Goal: Task Accomplishment & Management: Manage account settings

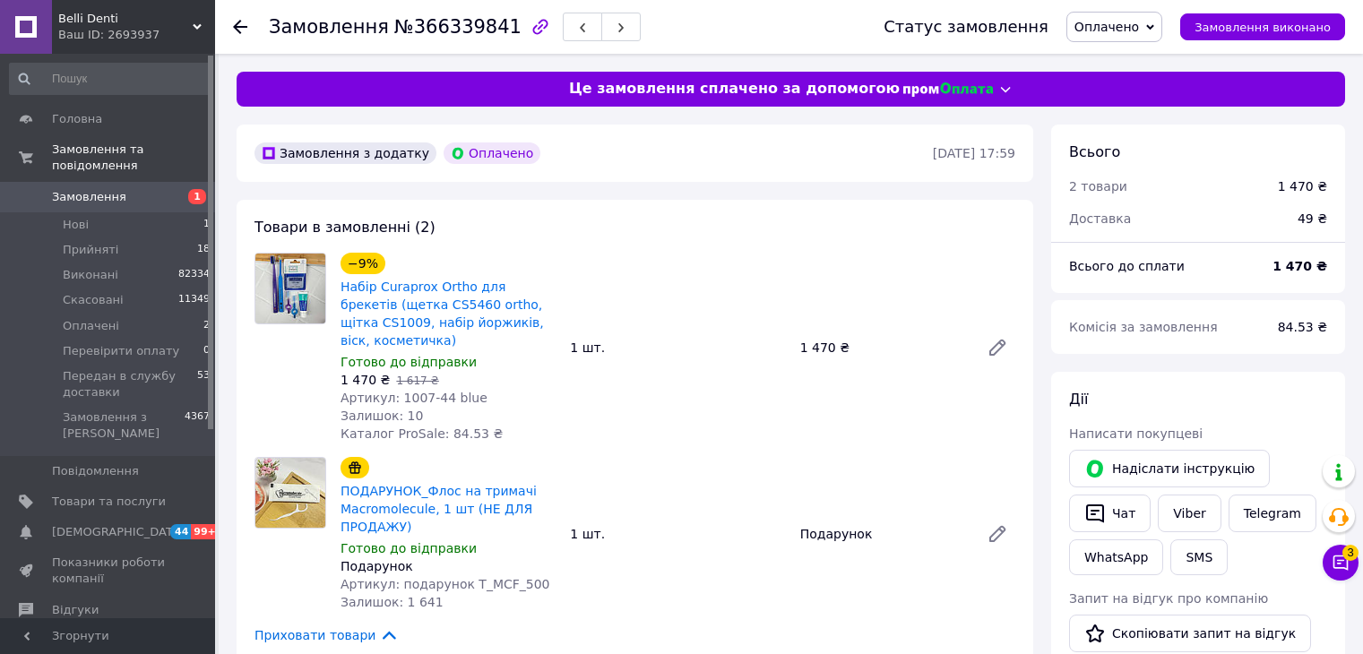
scroll to position [717, 0]
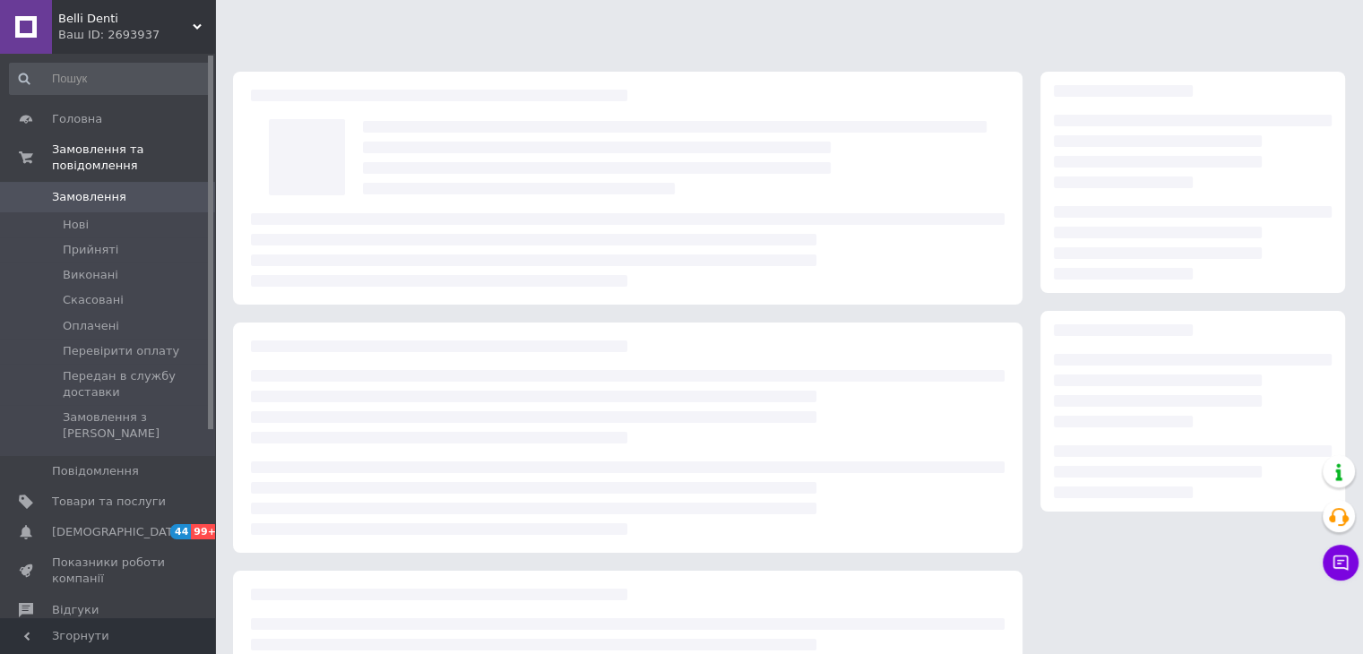
scroll to position [165, 0]
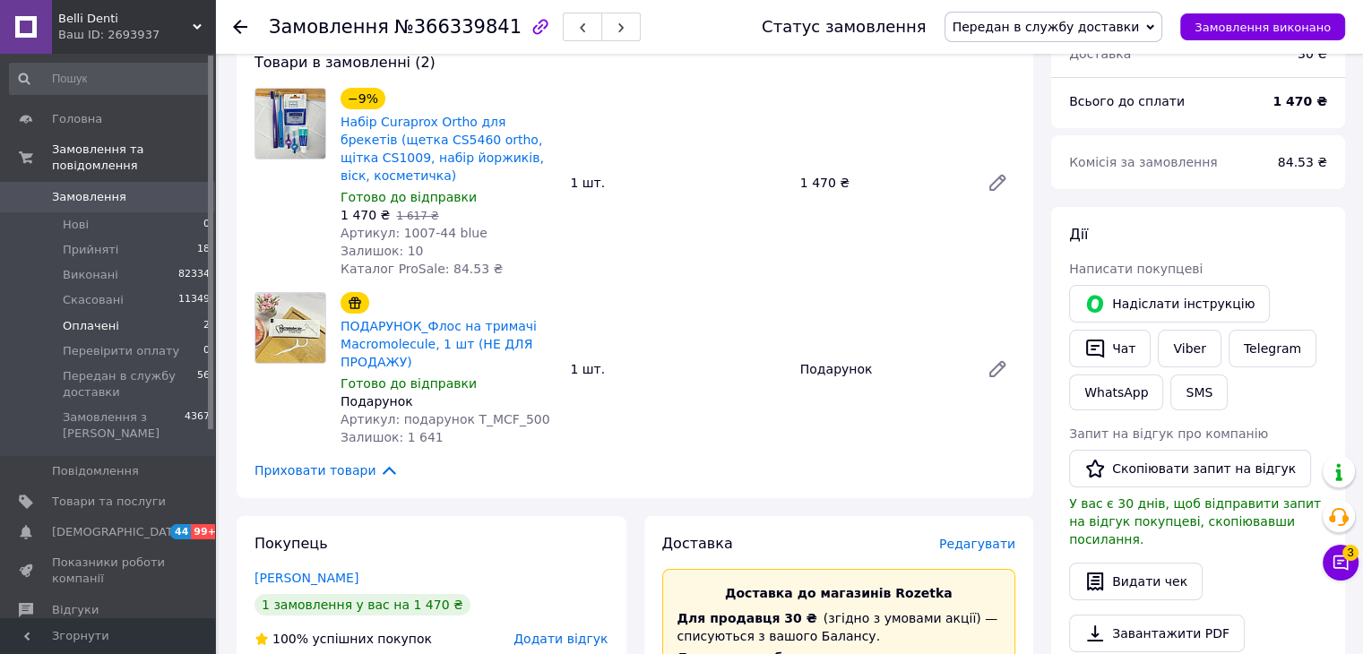
click at [94, 318] on span "Оплачені" at bounding box center [91, 326] width 56 height 16
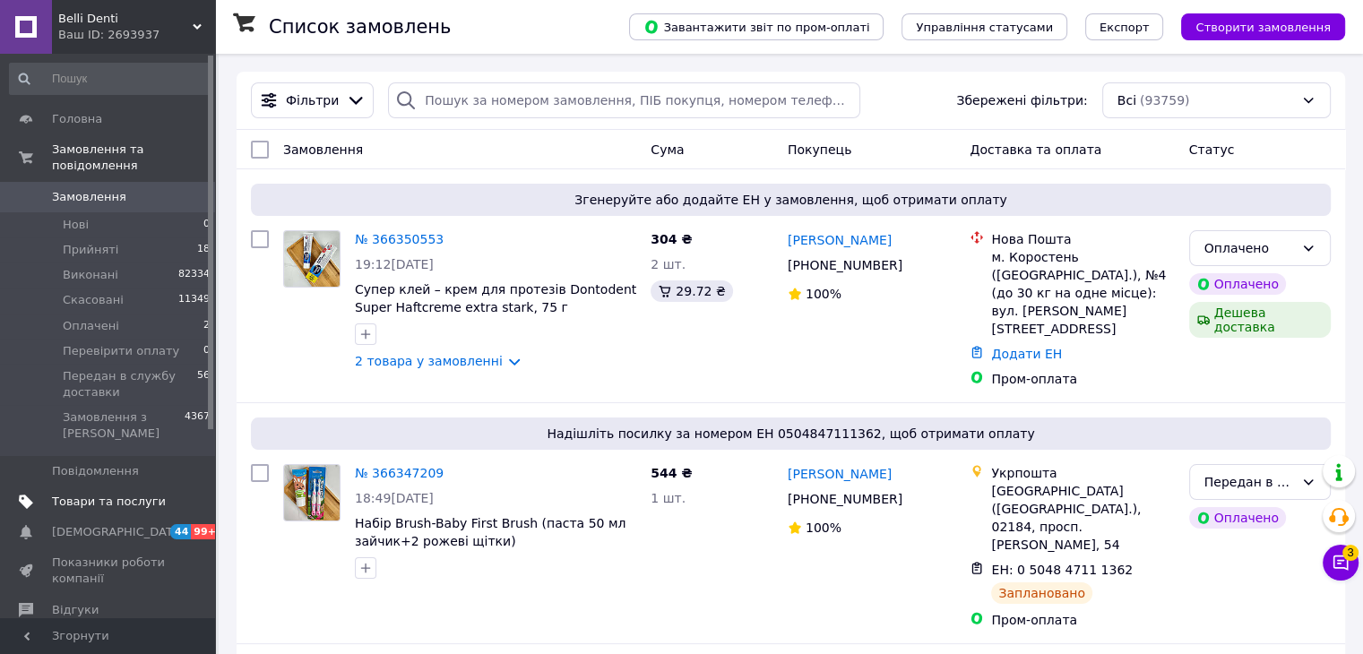
click at [98, 494] on span "Товари та послуги" at bounding box center [109, 502] width 114 height 16
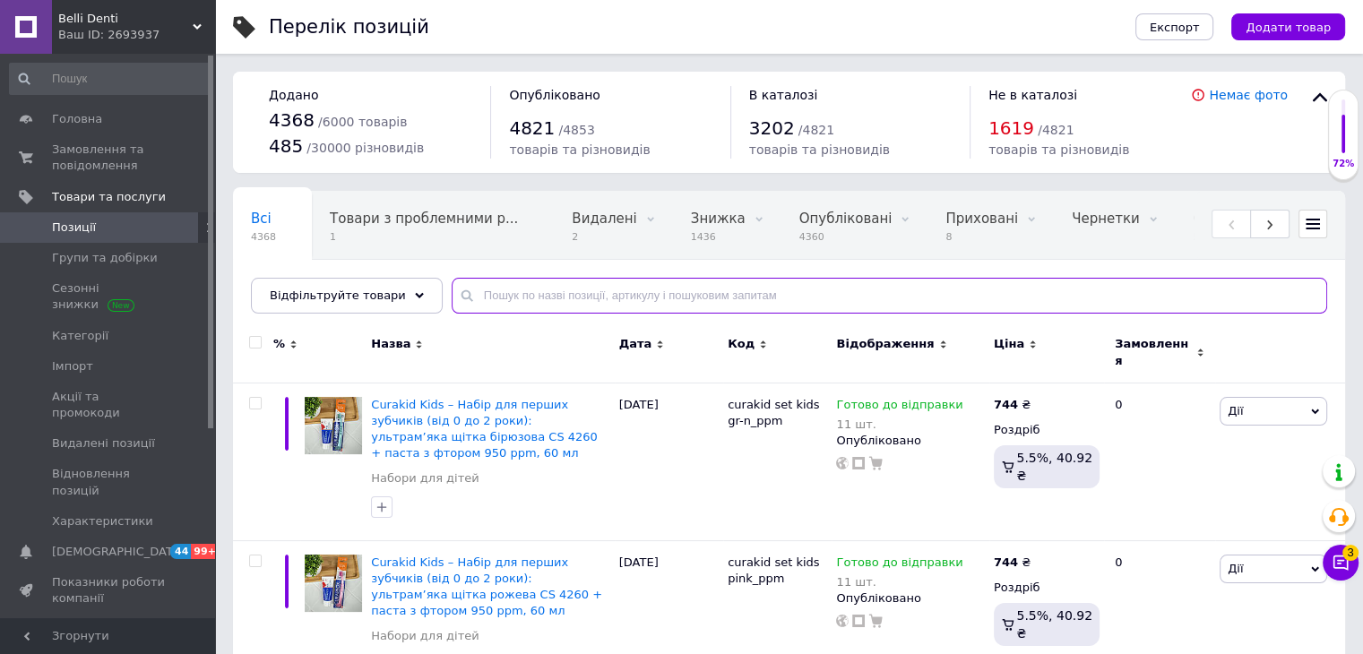
click at [491, 297] on input "text" at bounding box center [890, 296] width 876 height 36
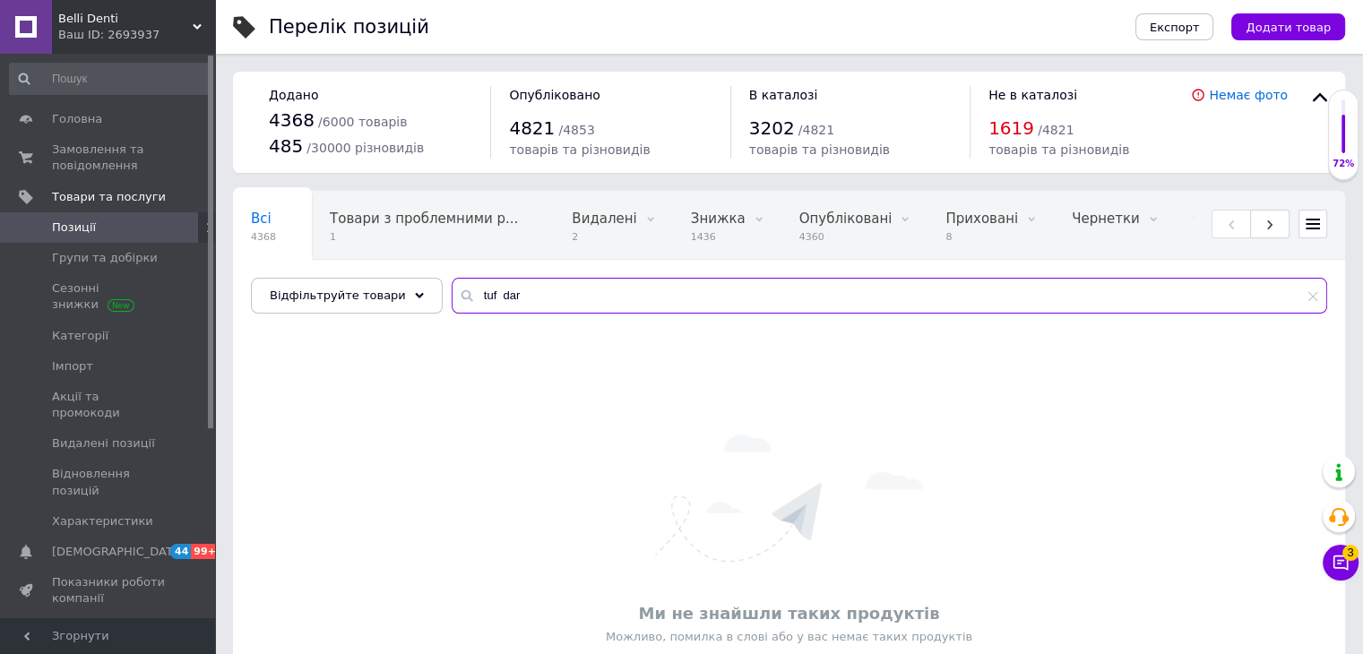
drag, startPoint x: 467, startPoint y: 292, endPoint x: 517, endPoint y: 302, distance: 51.2
click at [517, 302] on input "tuf dar" at bounding box center [890, 296] width 876 height 36
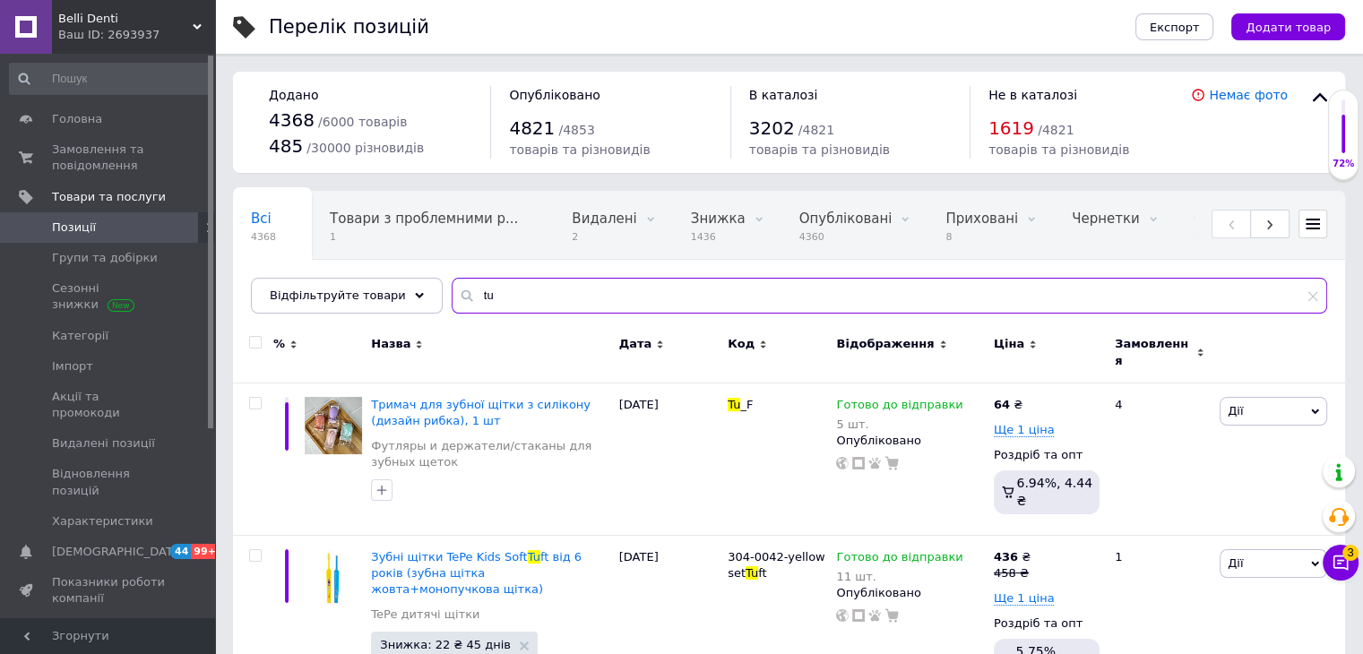
type input "t"
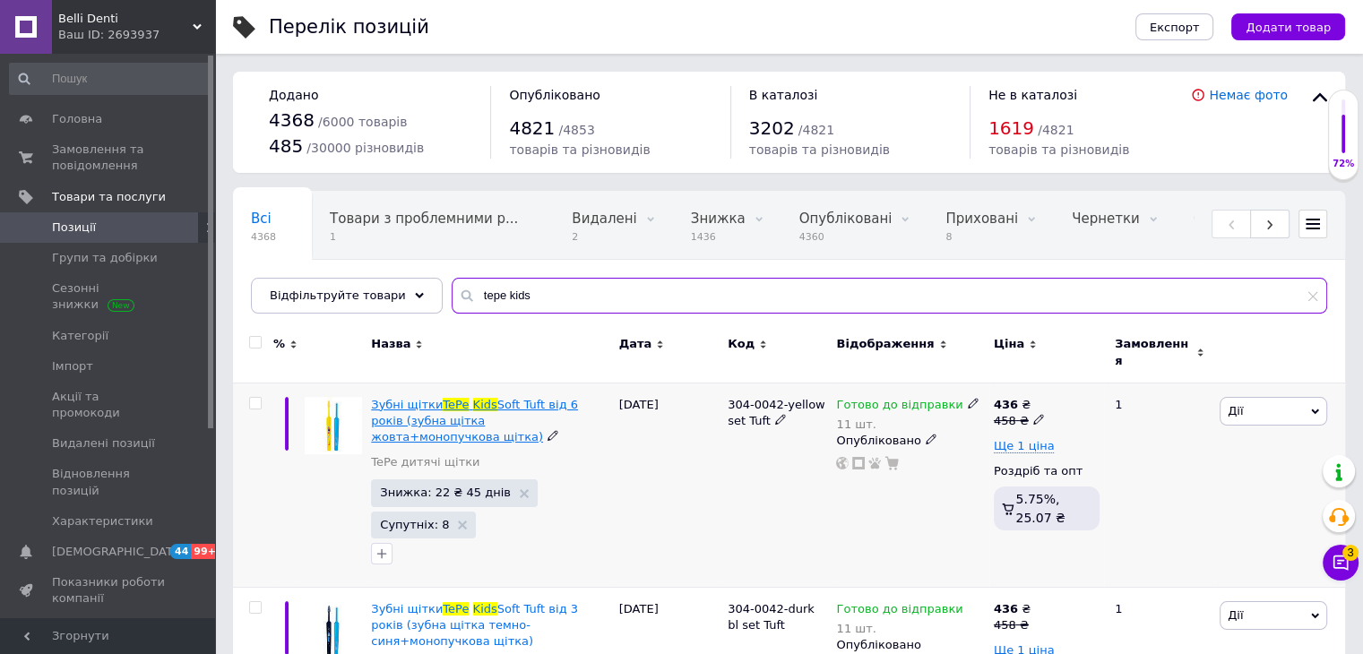
scroll to position [179, 0]
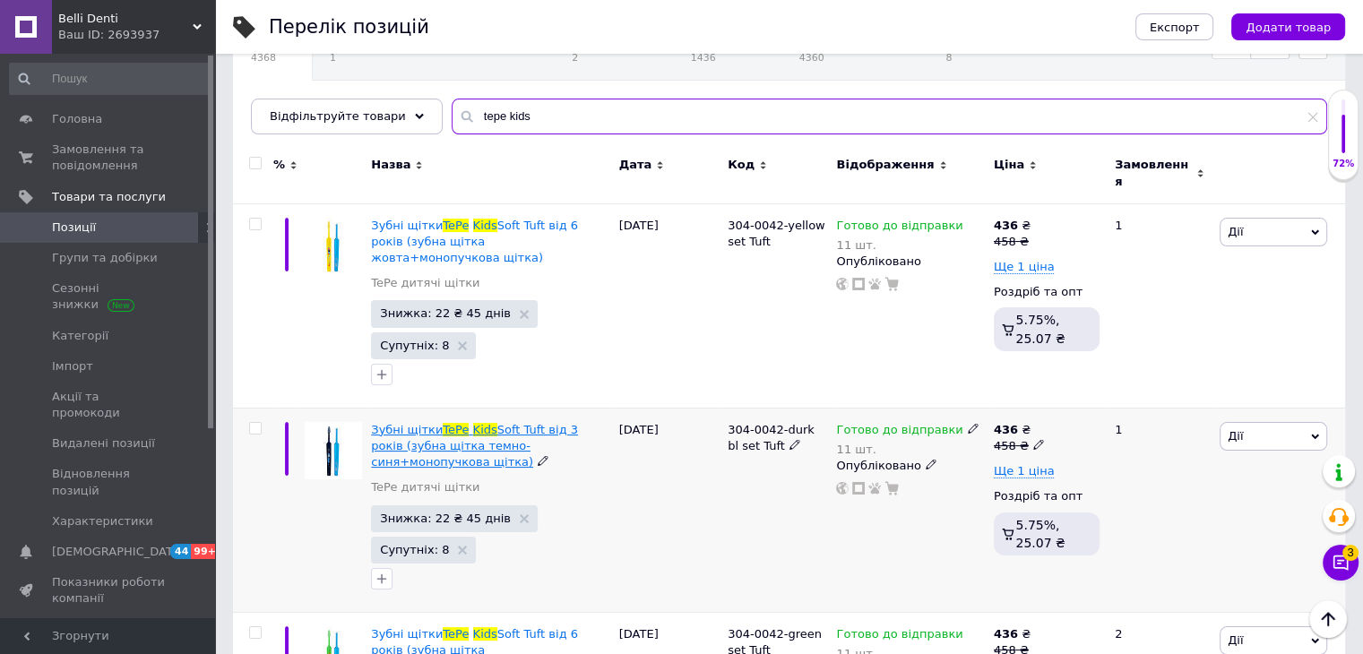
type input "tepe kids"
click at [489, 423] on span "Soft Tuft від 3 років (зубна щітка темно-синя+монопучкова щітка)" at bounding box center [474, 446] width 207 height 46
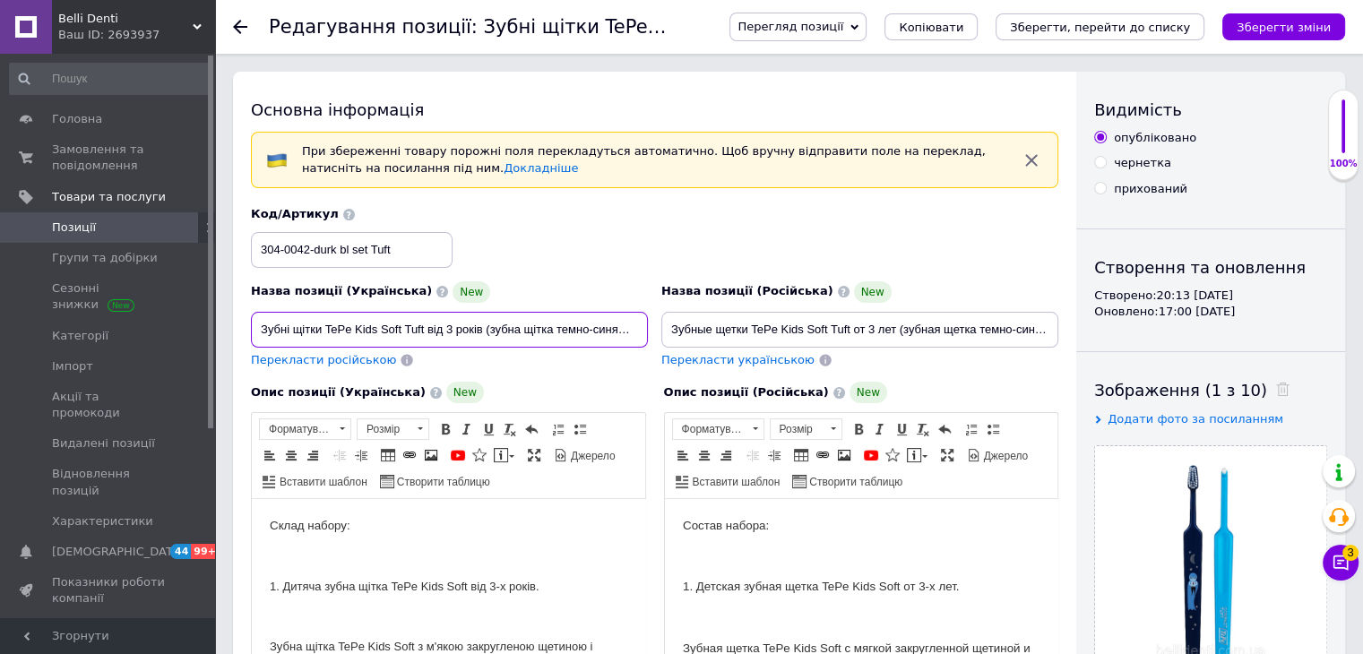
click at [468, 337] on input "Зубні щітки TePe Kids Soft Tuft від 3 років (зубна щітка темно-синя+монопучкова…" at bounding box center [449, 330] width 397 height 36
click at [437, 327] on input "Зубні щітки TePe Kids Soft Tuft від 3 років (зубна щітка темно-синя+монопучкова…" at bounding box center [449, 330] width 397 height 36
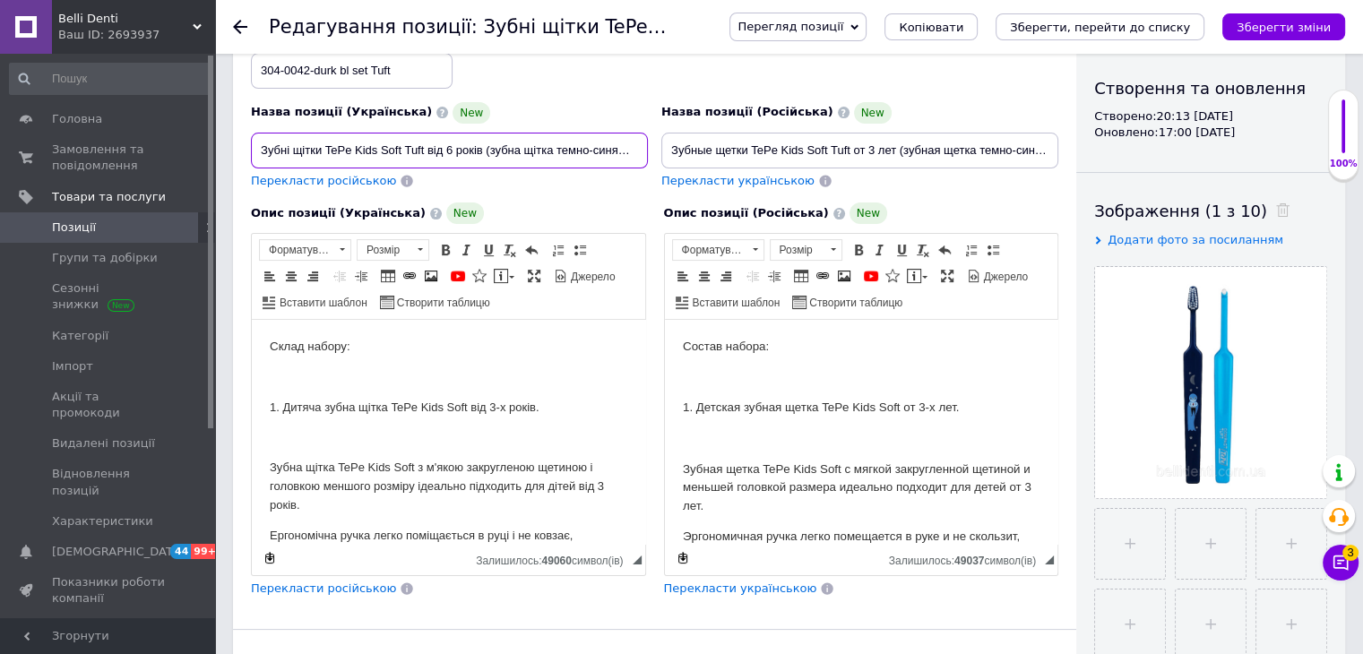
type input "Зубні щітки TePe Kids Soft Tuft від 6 років (зубна щітка темно-синя+монопучкова…"
click at [480, 407] on p "1. Дитяча зубна щітка TePe Kids Soft від 3-х років." at bounding box center [449, 408] width 358 height 19
click at [485, 407] on p "1. Дитяча зубна щітка TePe Kids Soft від 3-х років." at bounding box center [449, 408] width 358 height 19
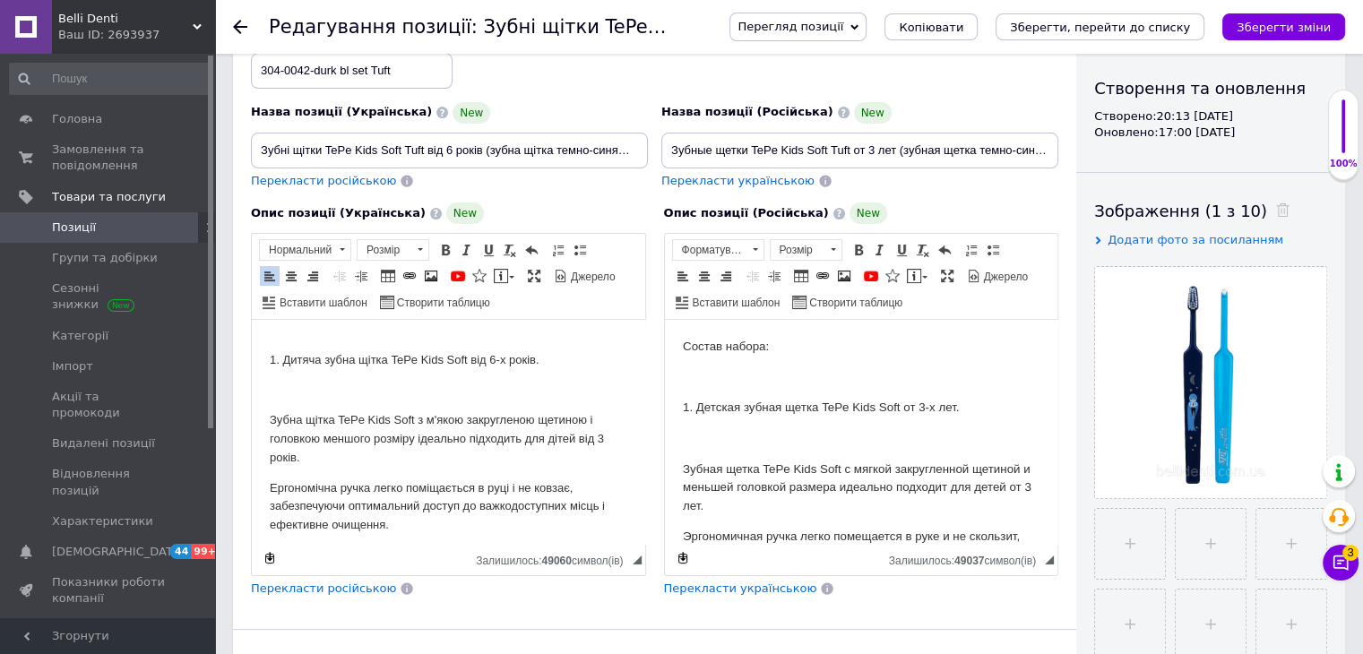
scroll to position [0, 0]
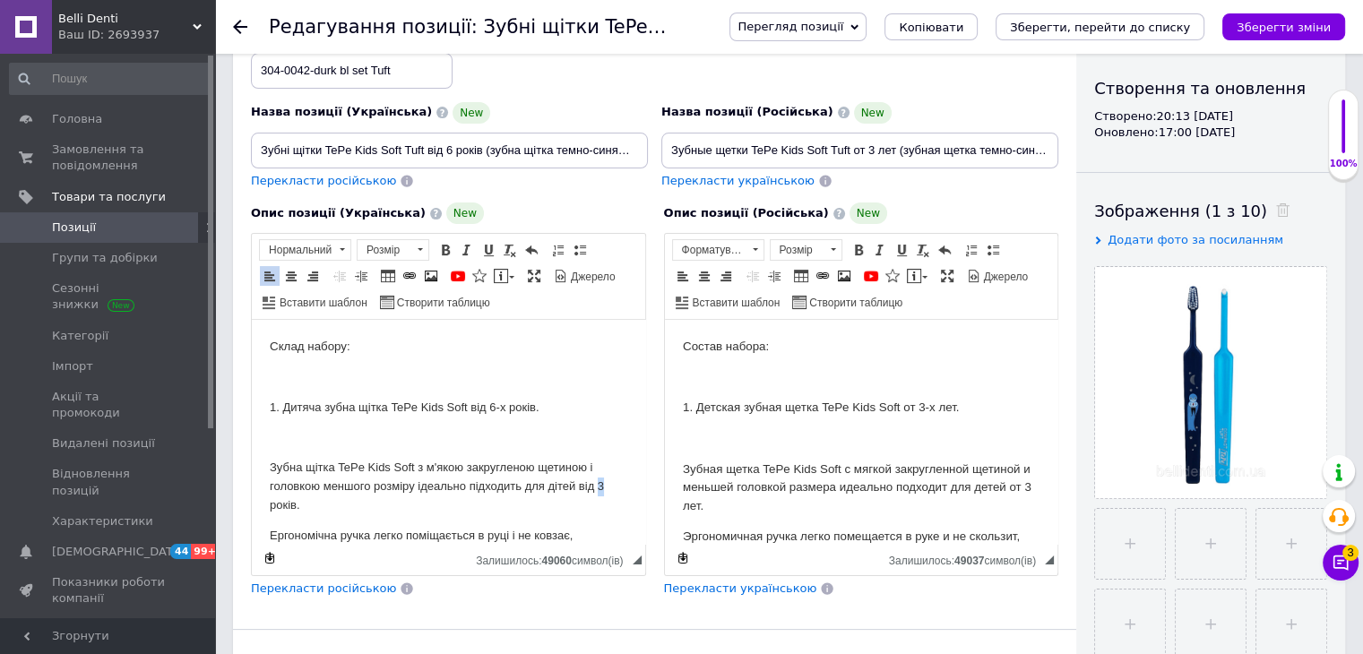
click at [585, 488] on p "Зубна щітка TePe Kids Soft з м'якою закругленою щетиною і головкою меншого розм…" at bounding box center [449, 487] width 358 height 56
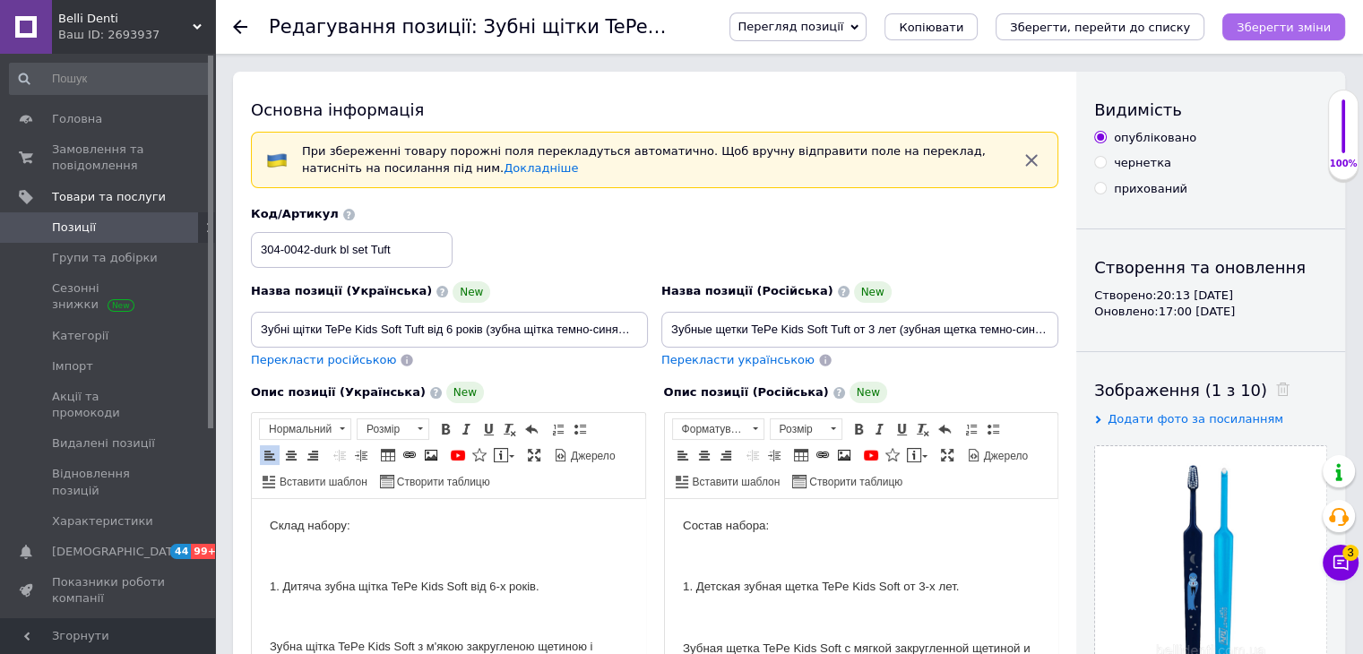
click at [1267, 29] on icon "Зберегти зміни" at bounding box center [1284, 27] width 94 height 13
click at [238, 30] on use at bounding box center [240, 27] width 14 height 14
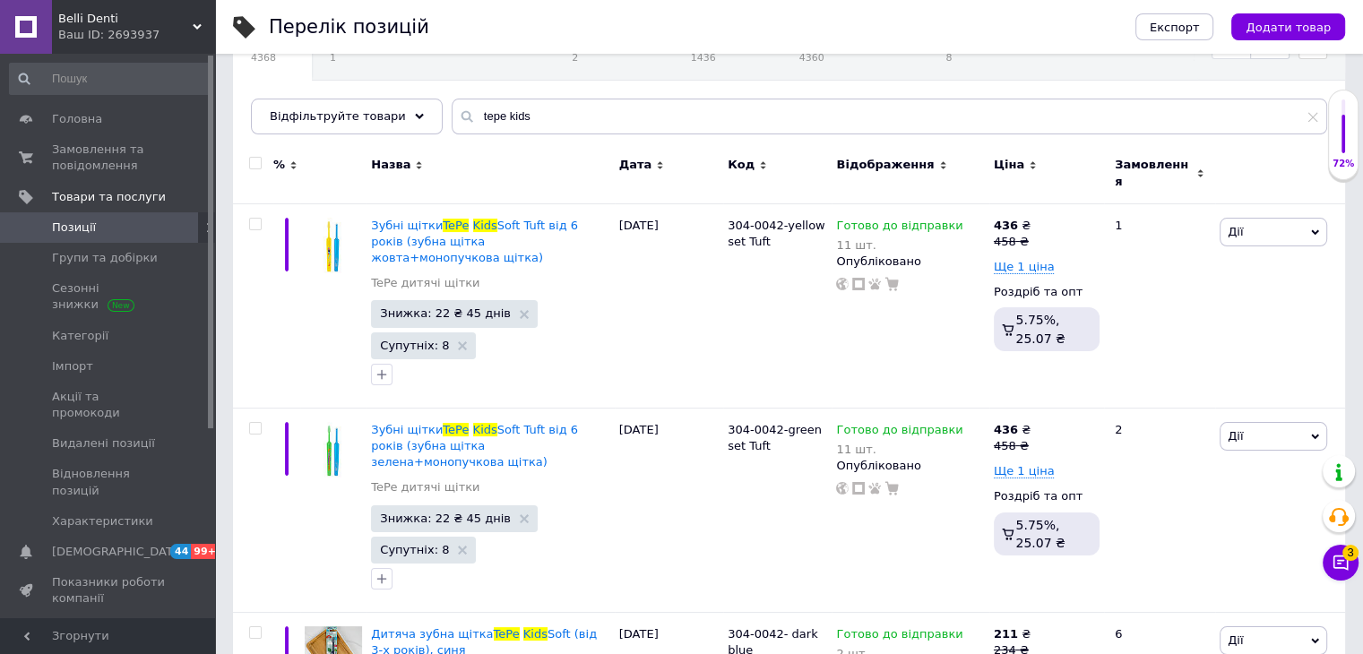
scroll to position [0, 179]
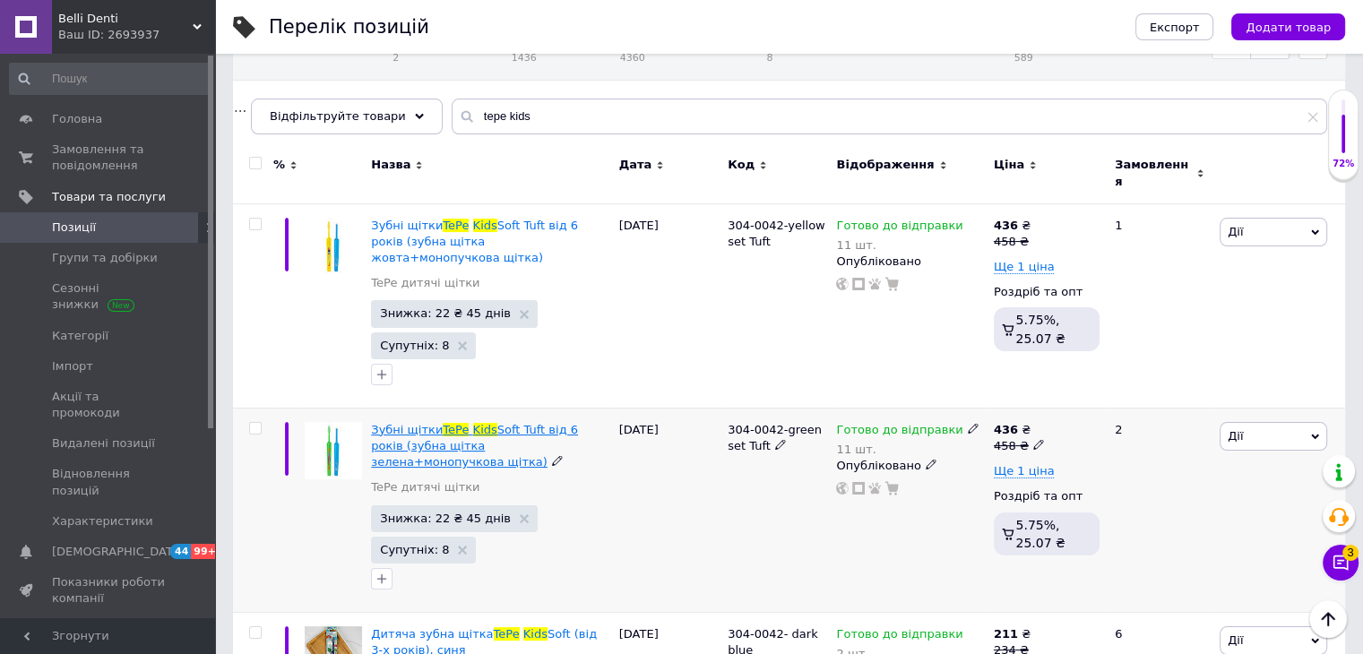
click at [407, 423] on span "Зубні щітки" at bounding box center [407, 429] width 72 height 13
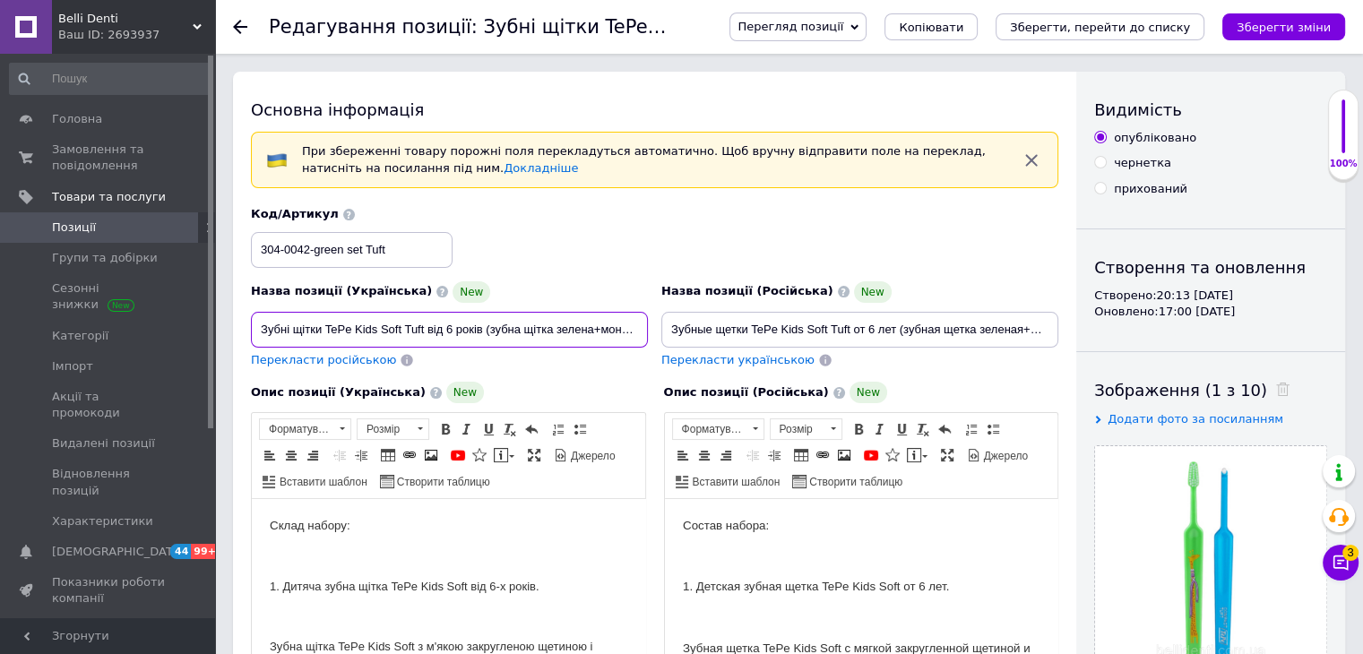
click at [468, 334] on input "Зубні щітки TePe Kids Soft Tuft від 6 років (зубна щітка зелена+монопучкова щіт…" at bounding box center [449, 330] width 397 height 36
drag, startPoint x: 540, startPoint y: 331, endPoint x: 574, endPoint y: 328, distance: 34.2
click at [574, 328] on input "Зубні щітки TePe Kids Soft Tuft від 6 років (зубна щітка зелена+монопучкова щіт…" at bounding box center [449, 330] width 397 height 36
type input "Зубні щітки TePe Kids Soft Tuft від 6 років (зубна щітка блакитна+монопучкова щ…"
click at [1263, 25] on icon "Зберегти зміни" at bounding box center [1284, 27] width 94 height 13
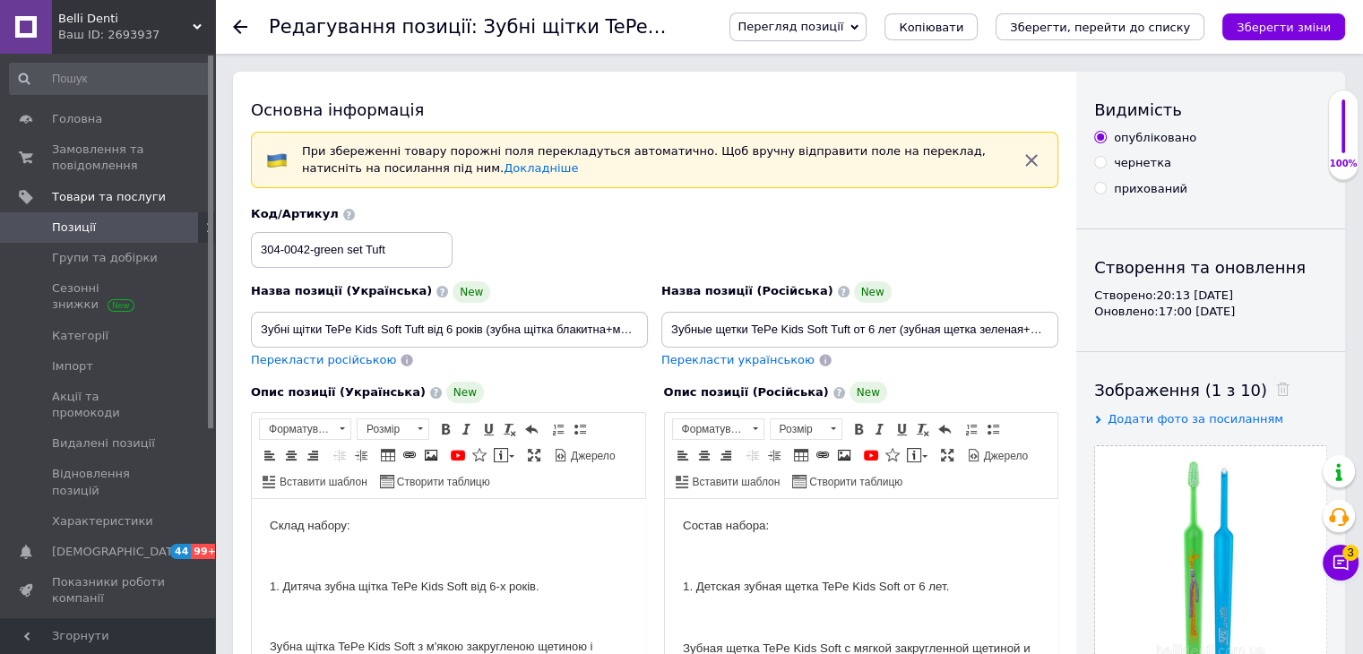
click at [244, 24] on icon at bounding box center [240, 27] width 14 height 14
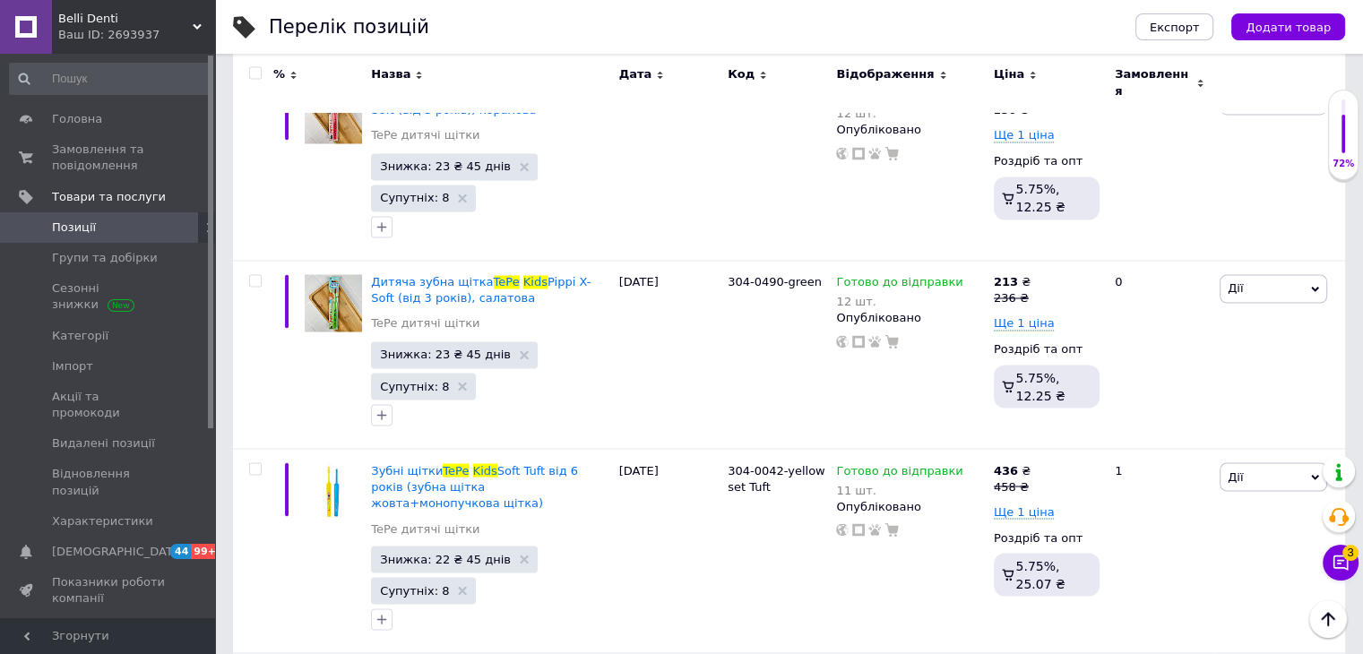
scroll to position [3406, 0]
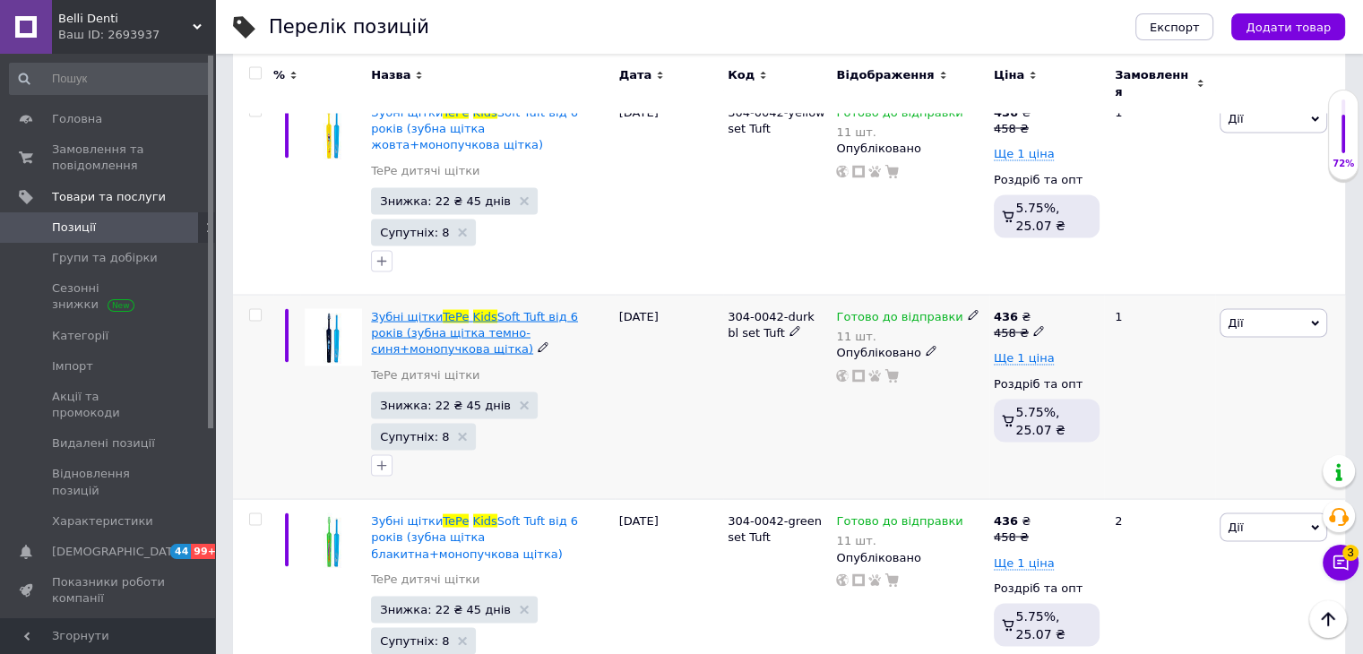
click at [446, 309] on span "TePe" at bounding box center [456, 315] width 26 height 13
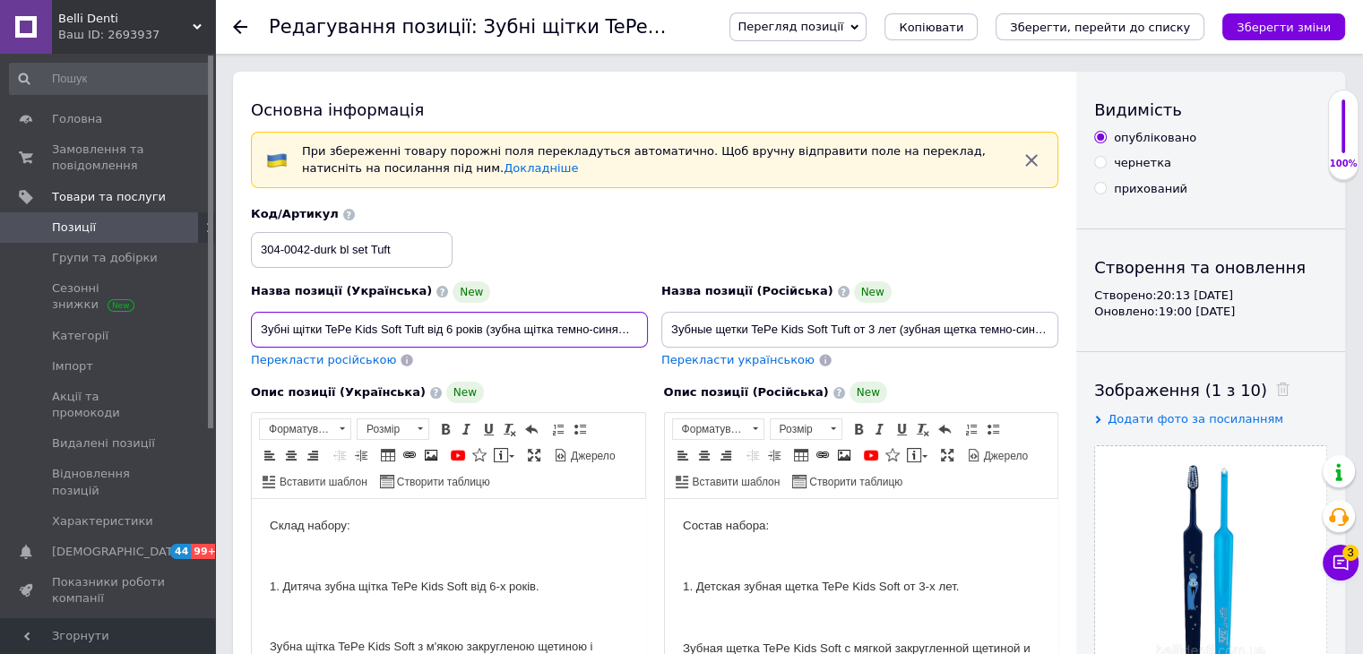
click at [369, 338] on input "Зубні щітки TePe Kids Soft Tuft від 6 років (зубна щітка темно-синя+монопучкова…" at bounding box center [449, 330] width 397 height 36
drag, startPoint x: 541, startPoint y: 333, endPoint x: 597, endPoint y: 329, distance: 55.7
click at [597, 329] on input "Зубні щітки TePe Kids Soft Tuft від 6 років (зубна щітка темно-синя+монопучкова…" at bounding box center [449, 330] width 397 height 36
type input "Зубні щітки TePe Kids Soft Tuft від 6 років (зубна щітка фіолетова+монопучкова …"
click at [1298, 32] on icon "Зберегти зміни" at bounding box center [1284, 27] width 94 height 13
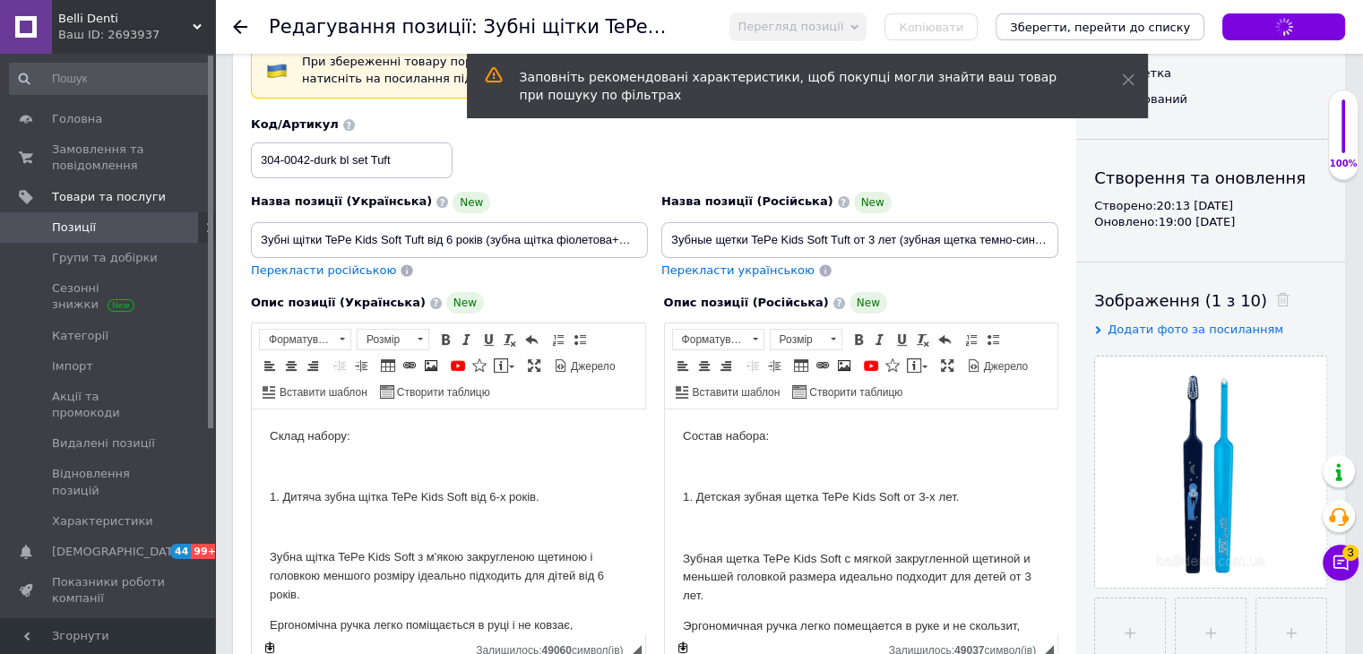
scroll to position [179, 0]
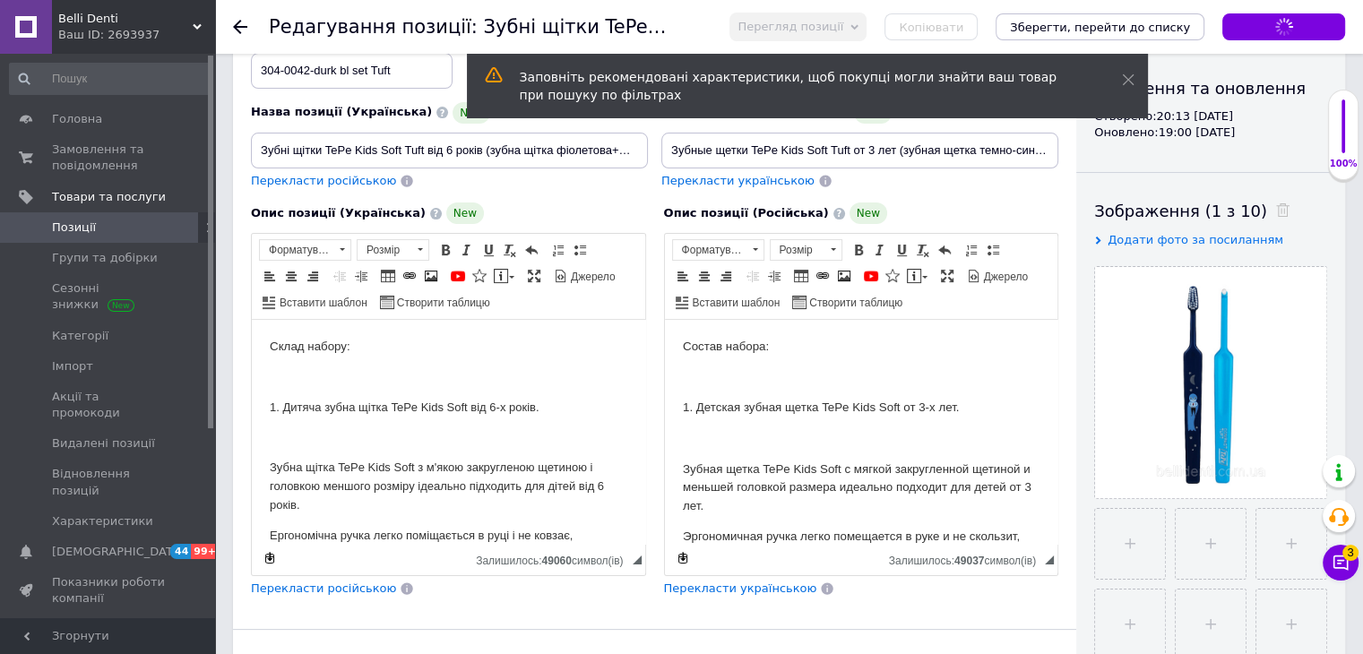
click at [238, 23] on use at bounding box center [240, 27] width 14 height 14
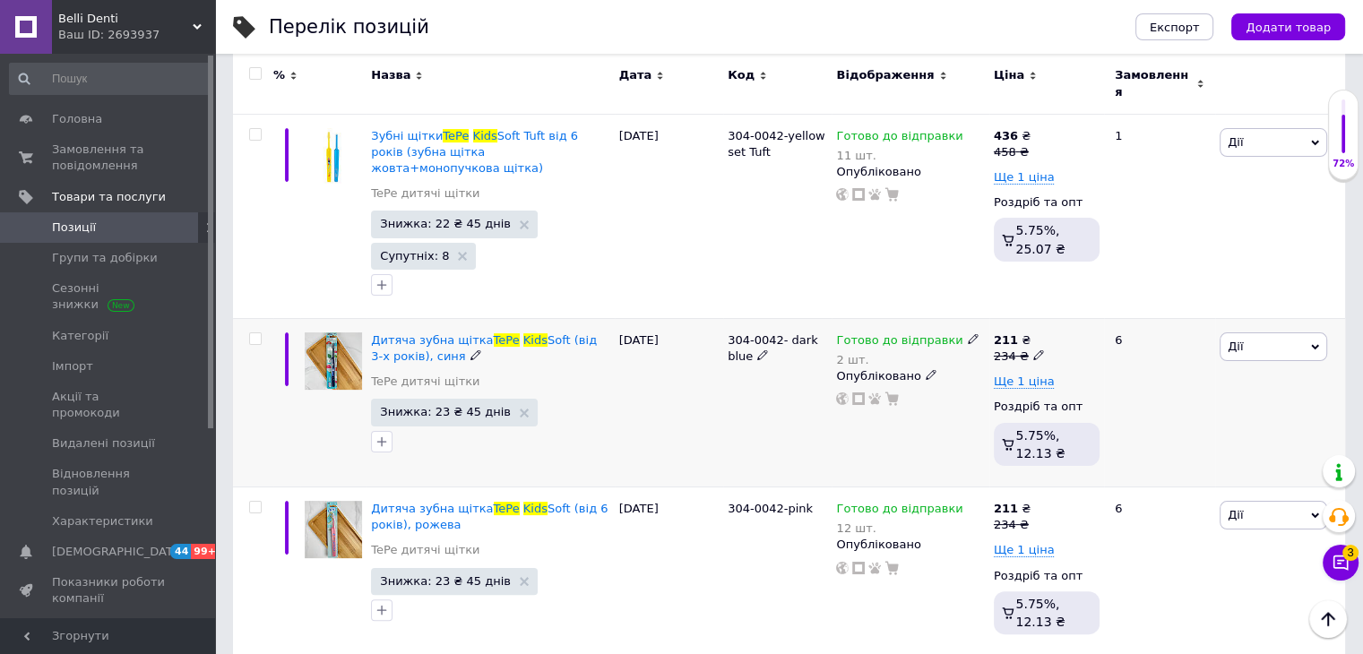
scroll to position [179, 0]
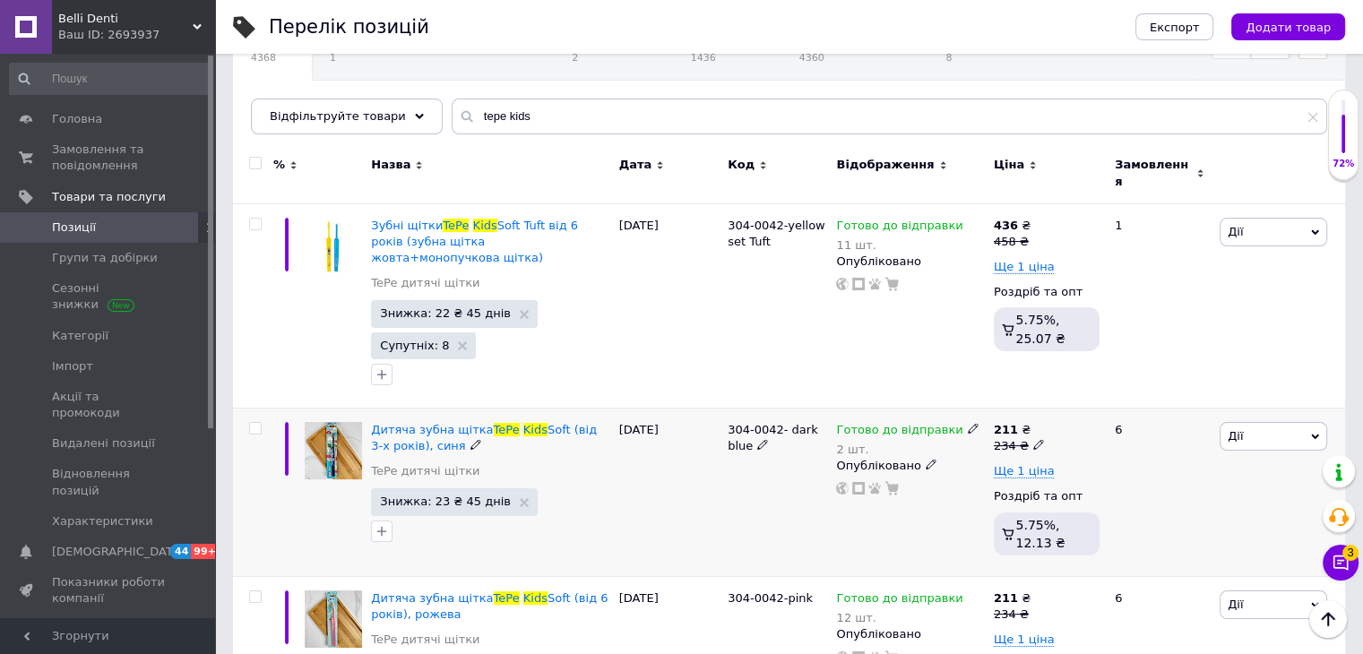
click at [258, 423] on input "checkbox" at bounding box center [255, 429] width 12 height 12
checkbox input "true"
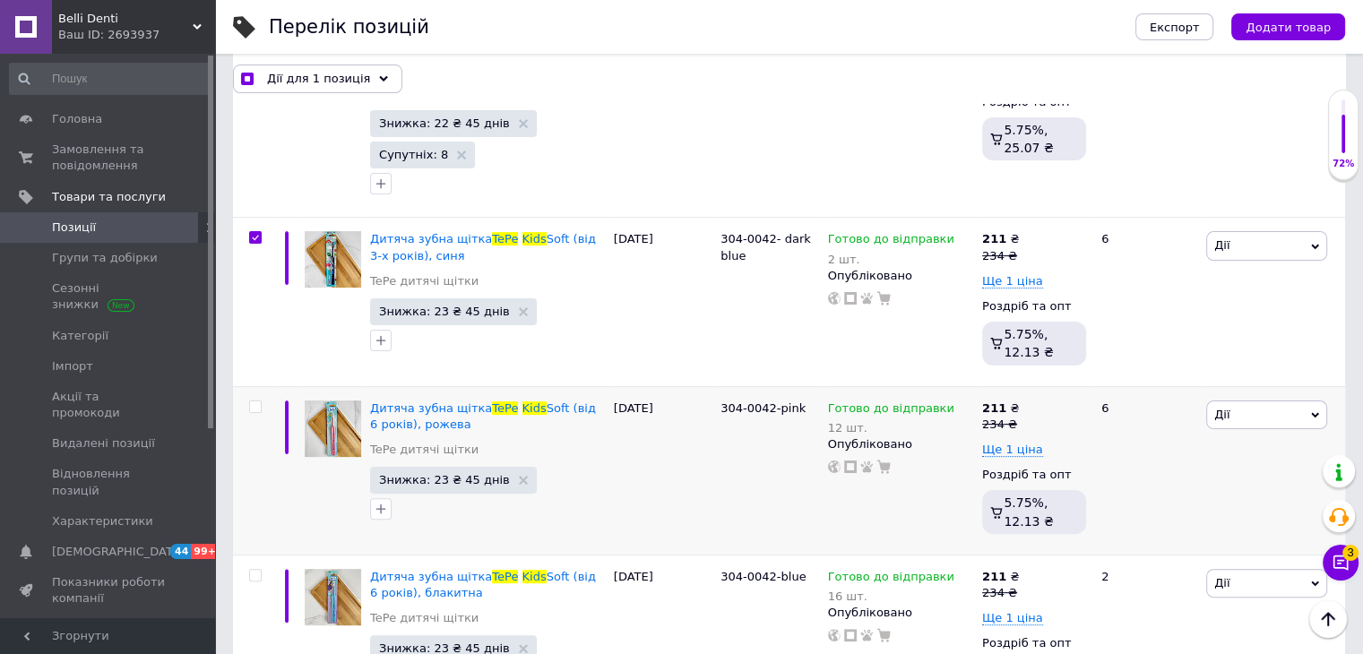
scroll to position [448, 0]
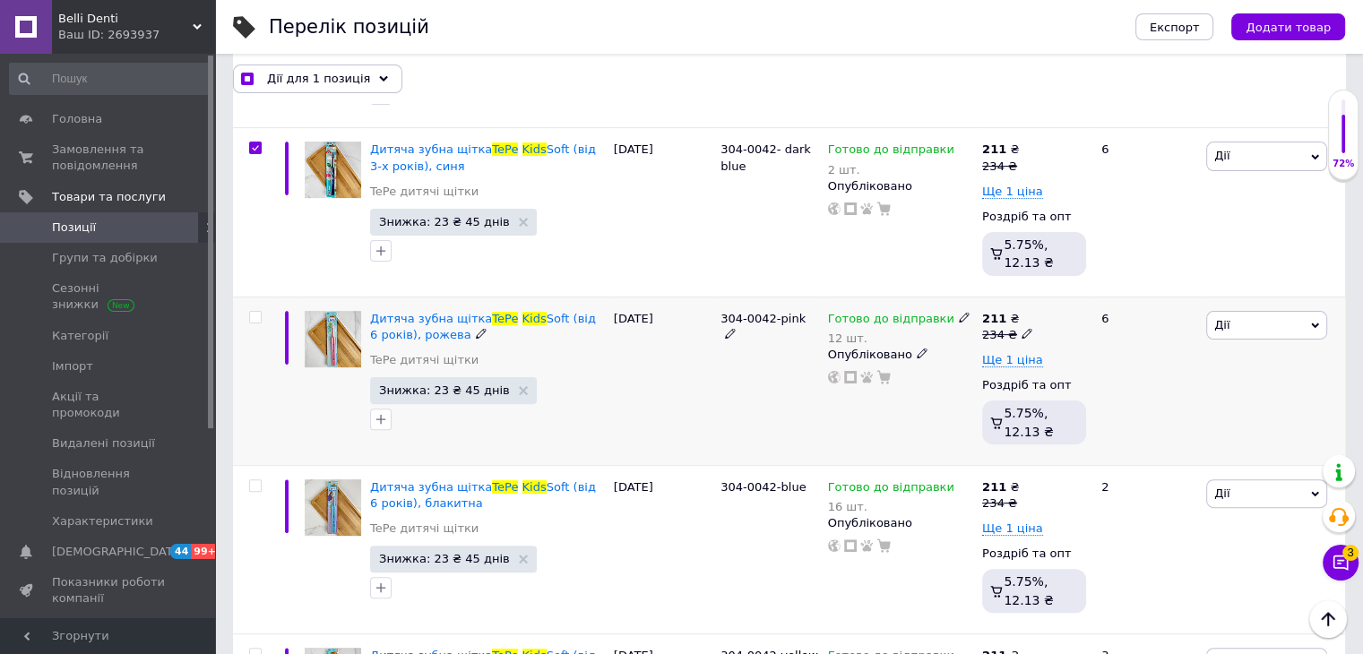
click at [256, 312] on input "checkbox" at bounding box center [255, 318] width 12 height 12
checkbox input "true"
click at [261, 480] on div at bounding box center [253, 549] width 40 height 169
checkbox input "true"
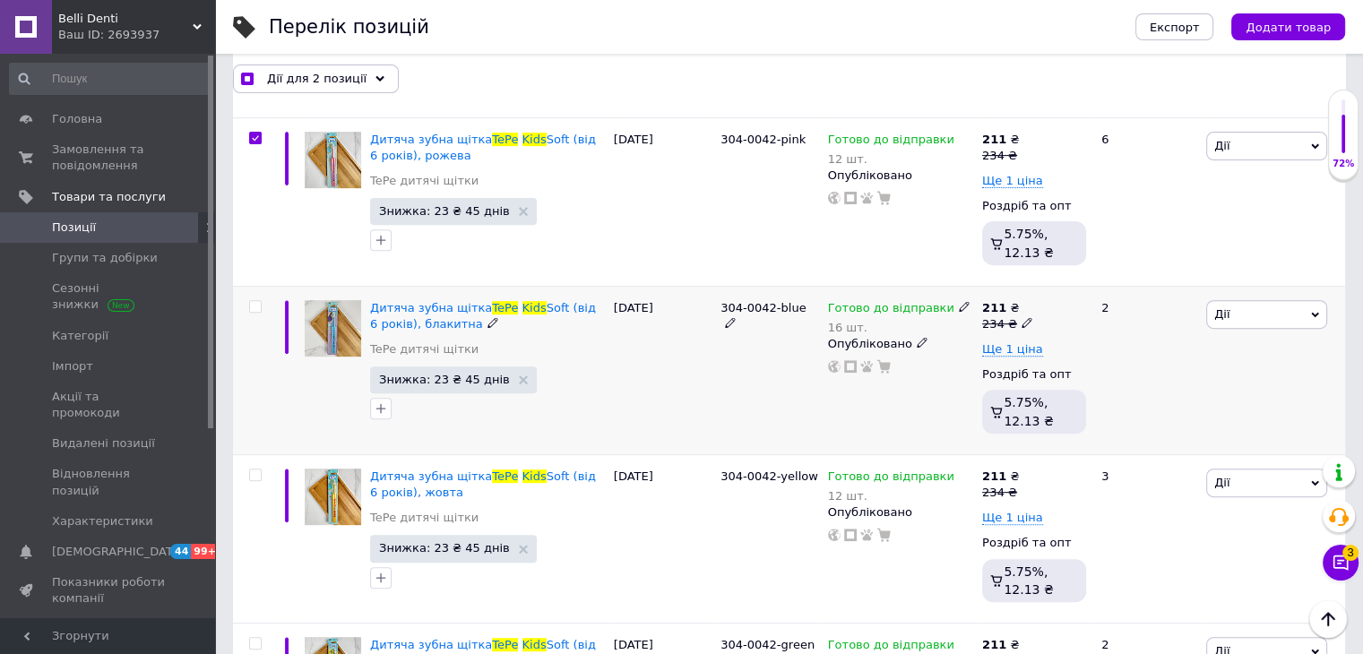
click at [255, 301] on input "checkbox" at bounding box center [255, 307] width 12 height 12
checkbox input "true"
click at [253, 470] on input "checkbox" at bounding box center [255, 476] width 12 height 12
checkbox input "true"
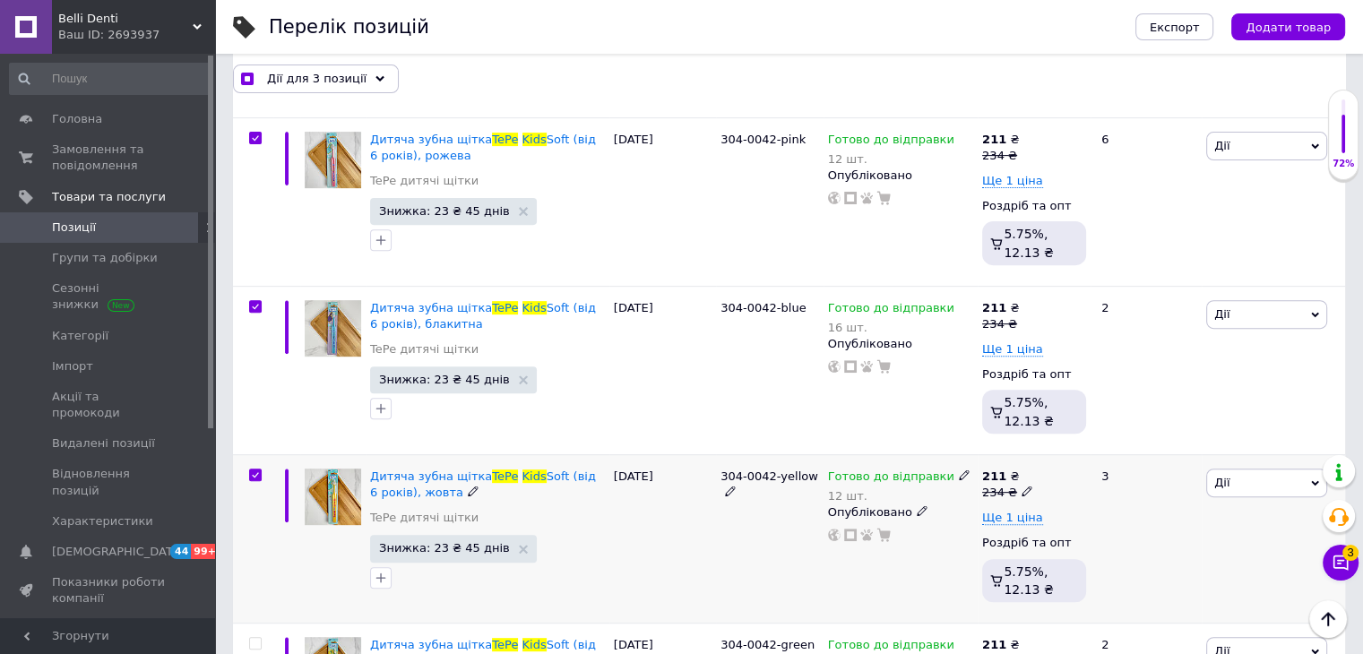
checkbox input "true"
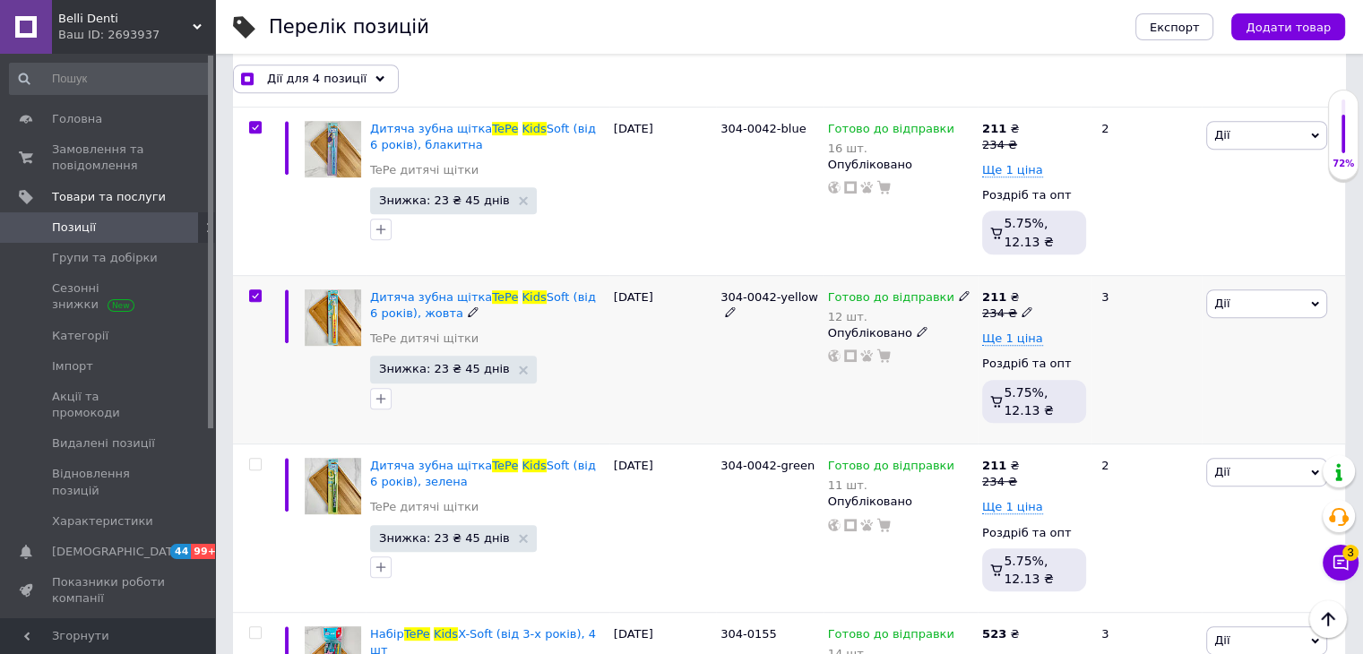
scroll to position [896, 0]
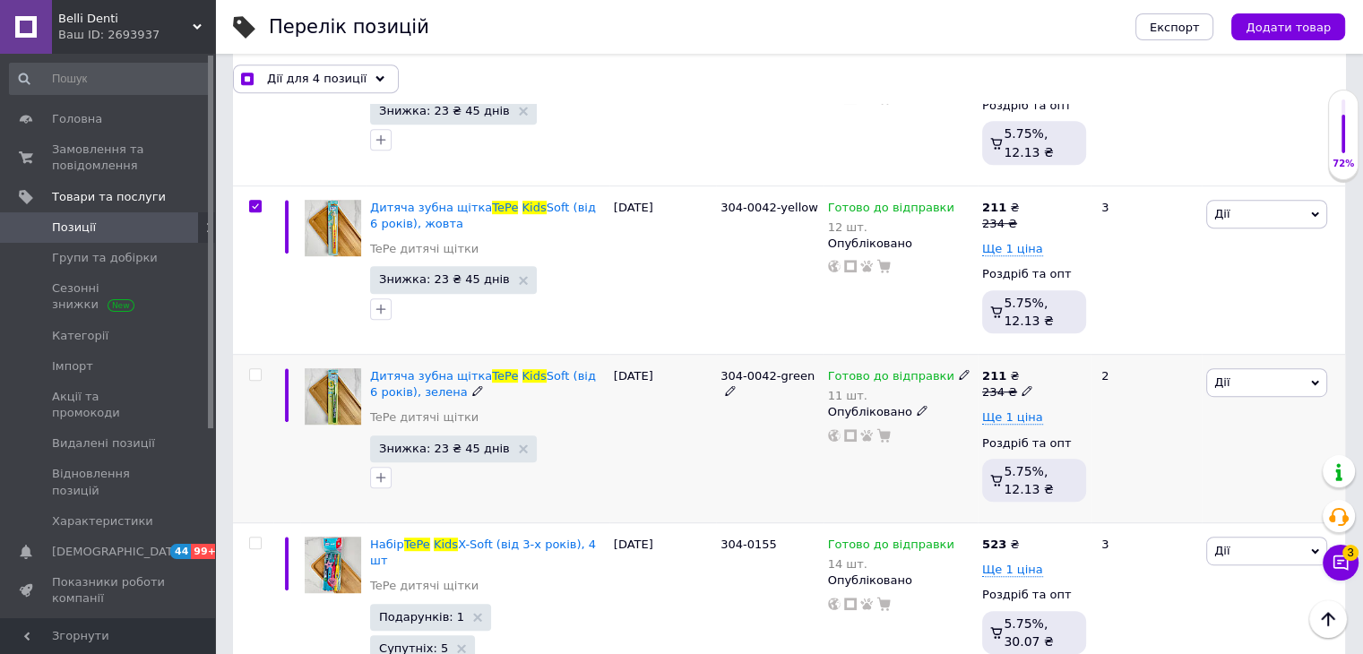
click at [256, 369] on input "checkbox" at bounding box center [255, 375] width 12 height 12
checkbox input "true"
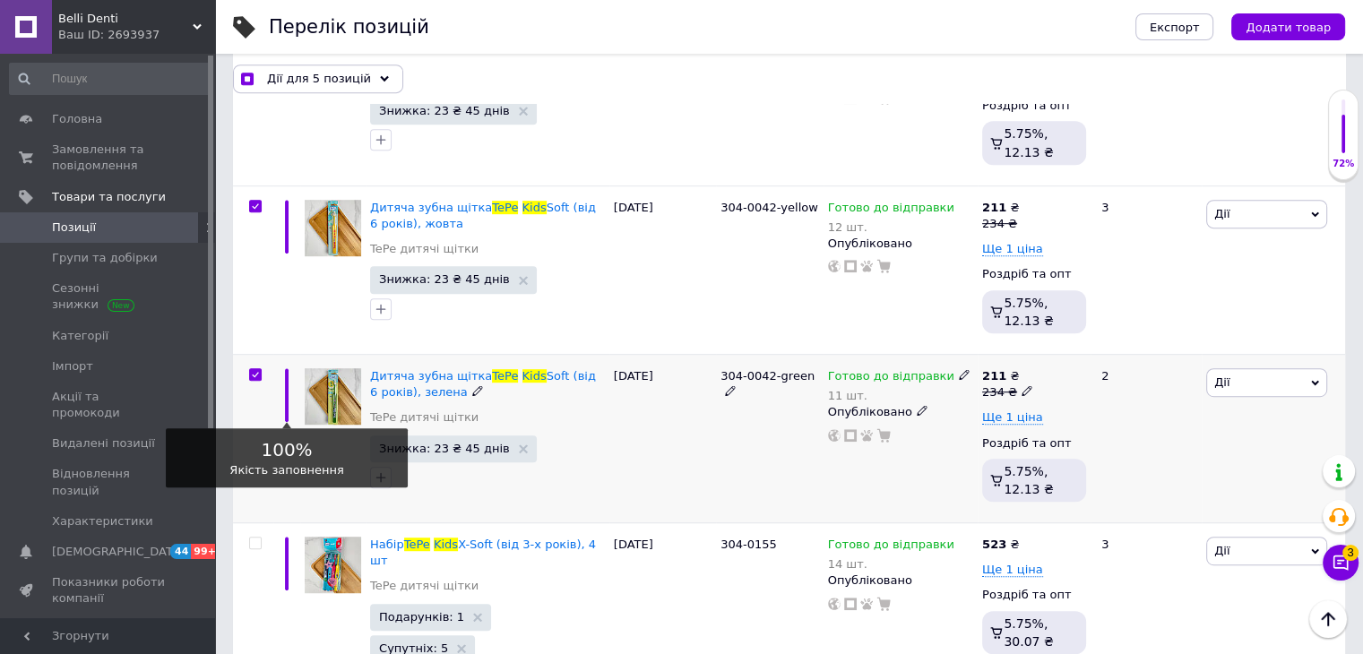
scroll to position [1076, 0]
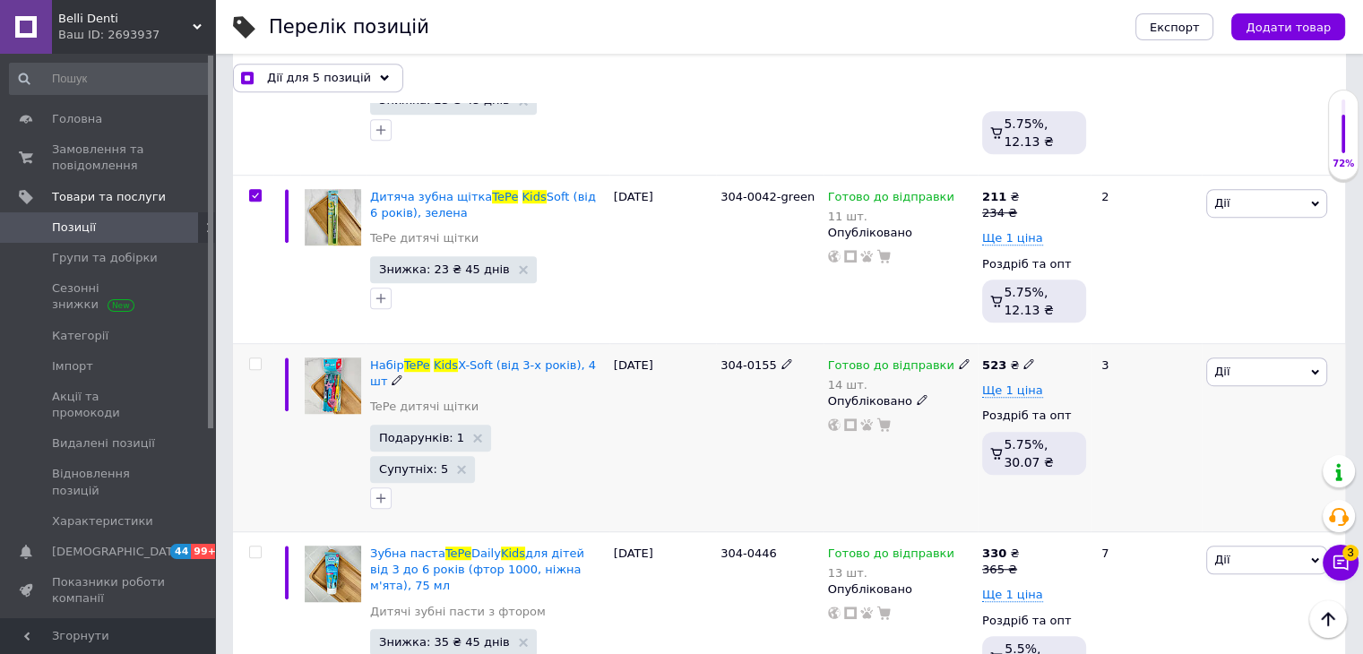
click at [252, 359] on input "checkbox" at bounding box center [255, 365] width 12 height 12
checkbox input "true"
click at [258, 547] on input "checkbox" at bounding box center [255, 553] width 12 height 12
checkbox input "true"
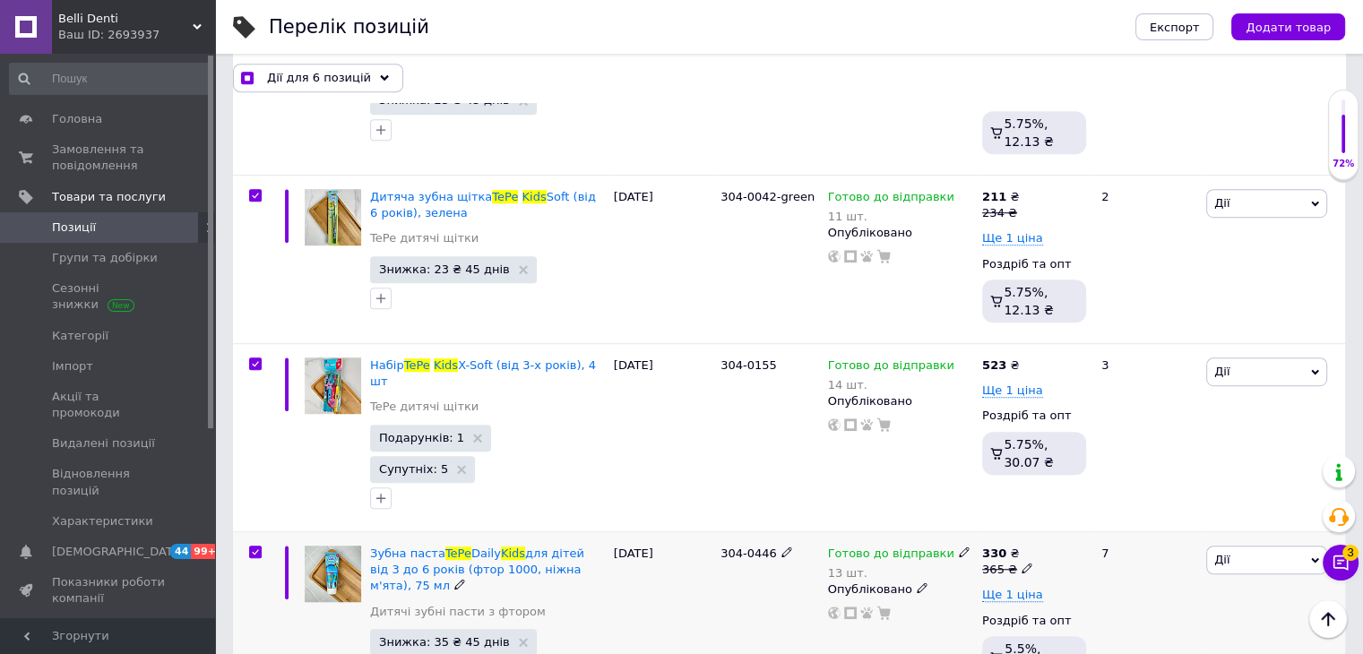
checkbox input "true"
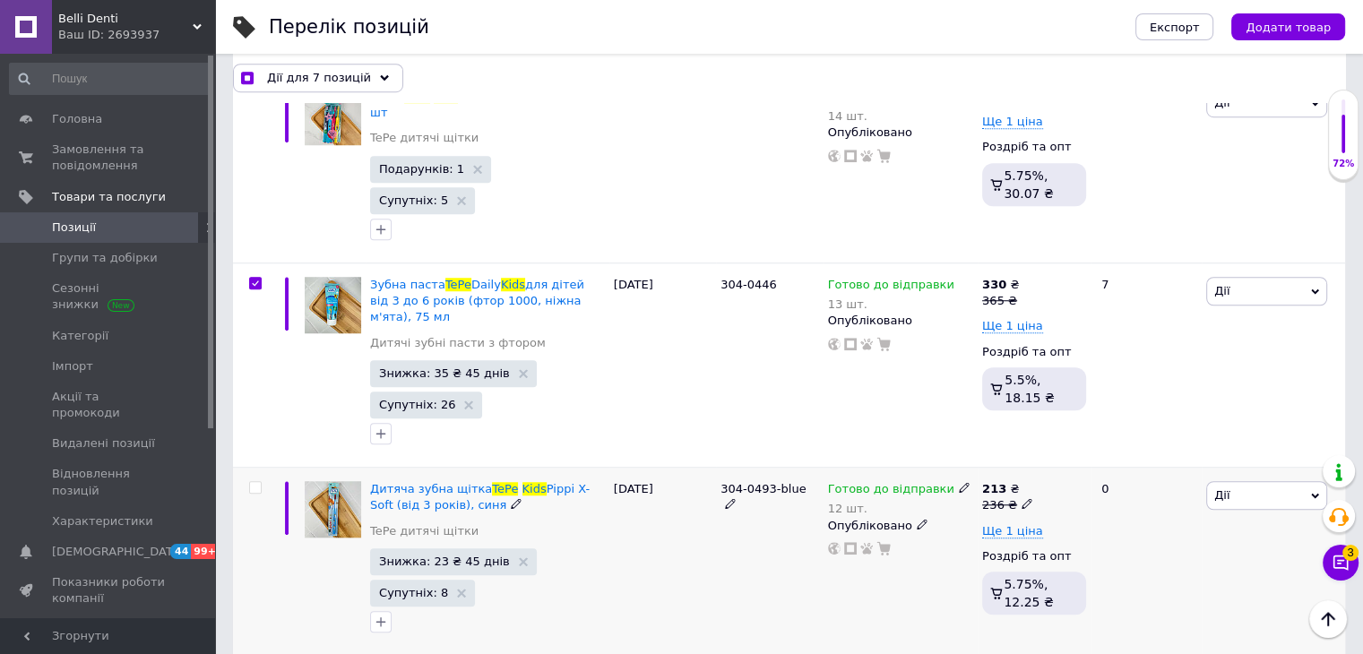
click at [251, 482] on input "checkbox" at bounding box center [255, 488] width 12 height 12
checkbox input "true"
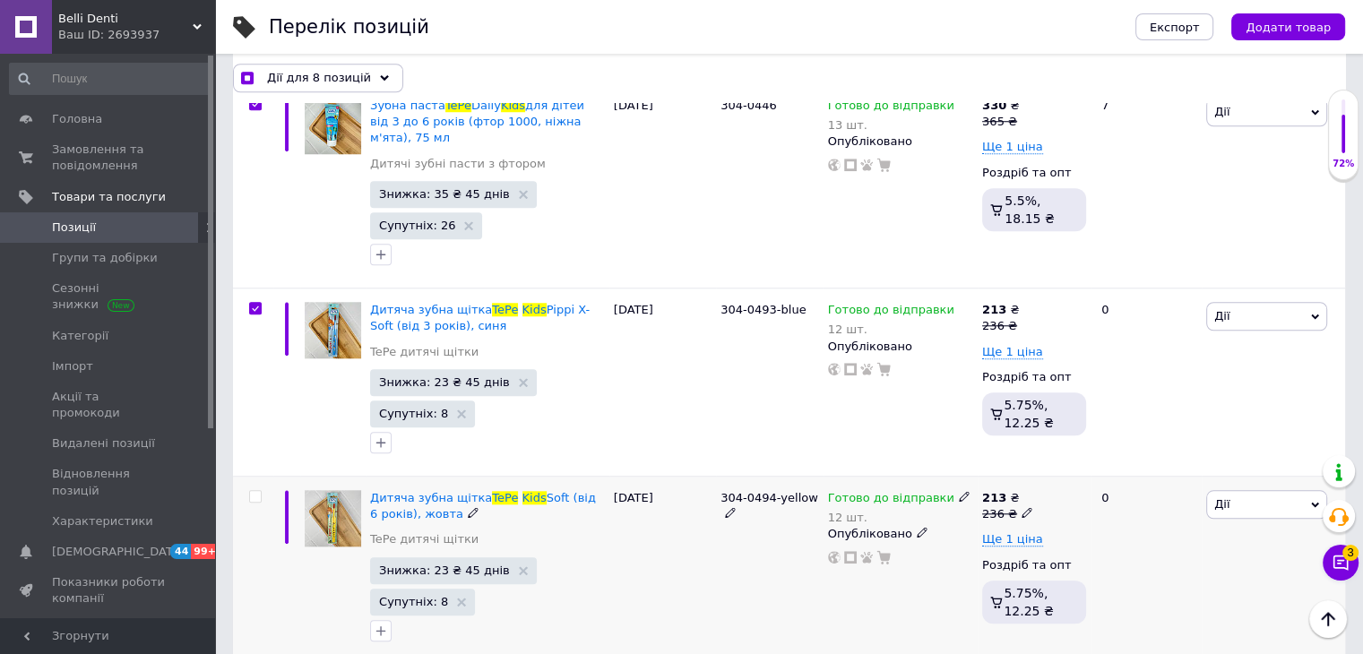
click at [252, 491] on input "checkbox" at bounding box center [255, 497] width 12 height 12
checkbox input "true"
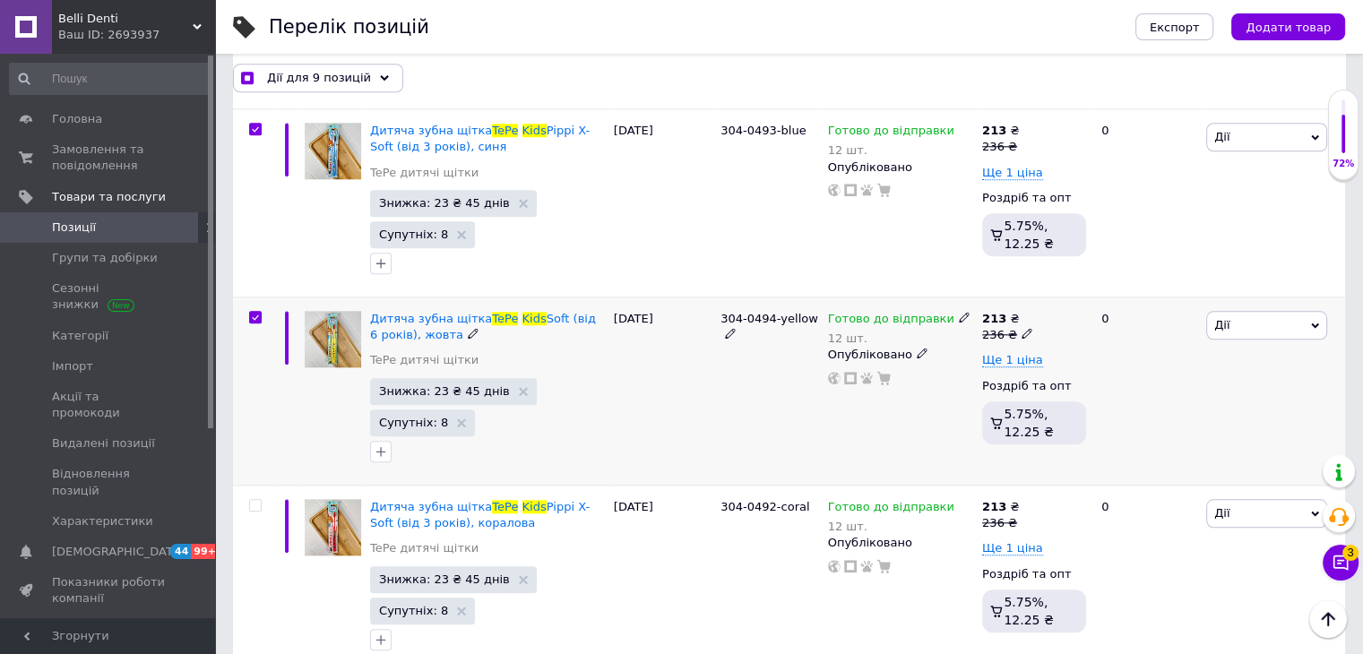
scroll to position [1793, 0]
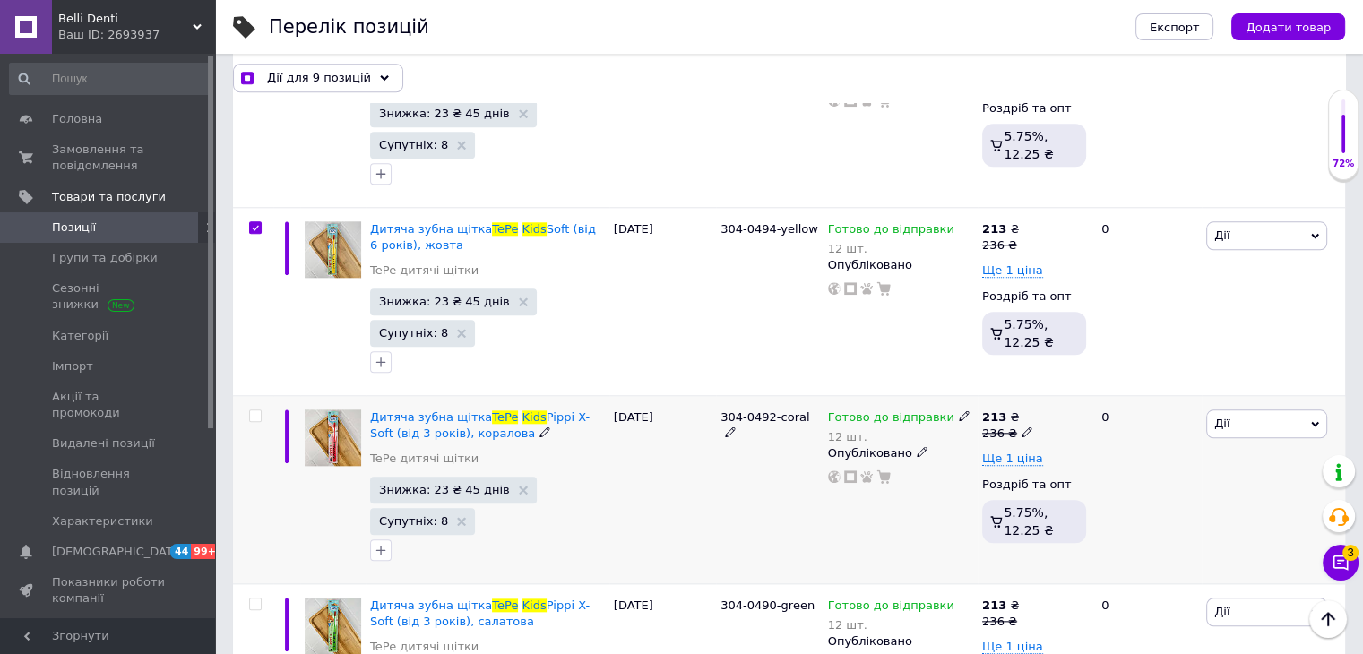
click at [251, 411] on input "checkbox" at bounding box center [255, 417] width 12 height 12
checkbox input "true"
click at [255, 599] on input "checkbox" at bounding box center [255, 605] width 12 height 12
checkbox input "true"
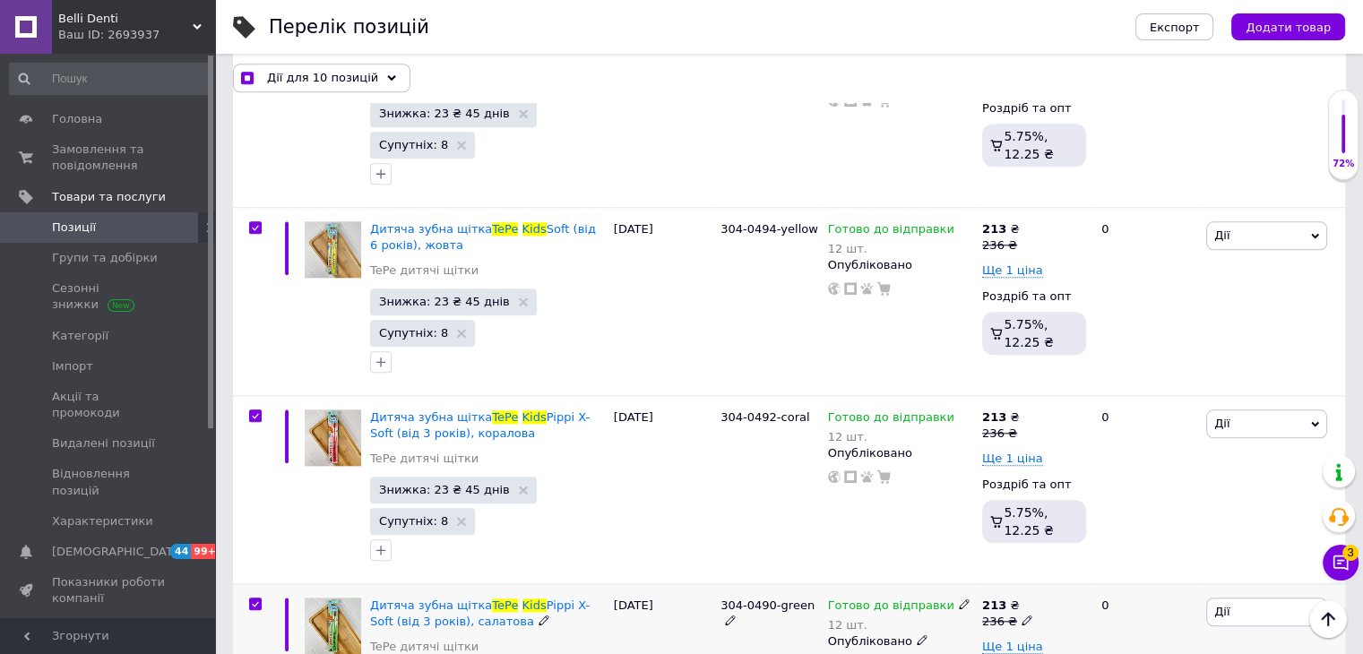
checkbox input "true"
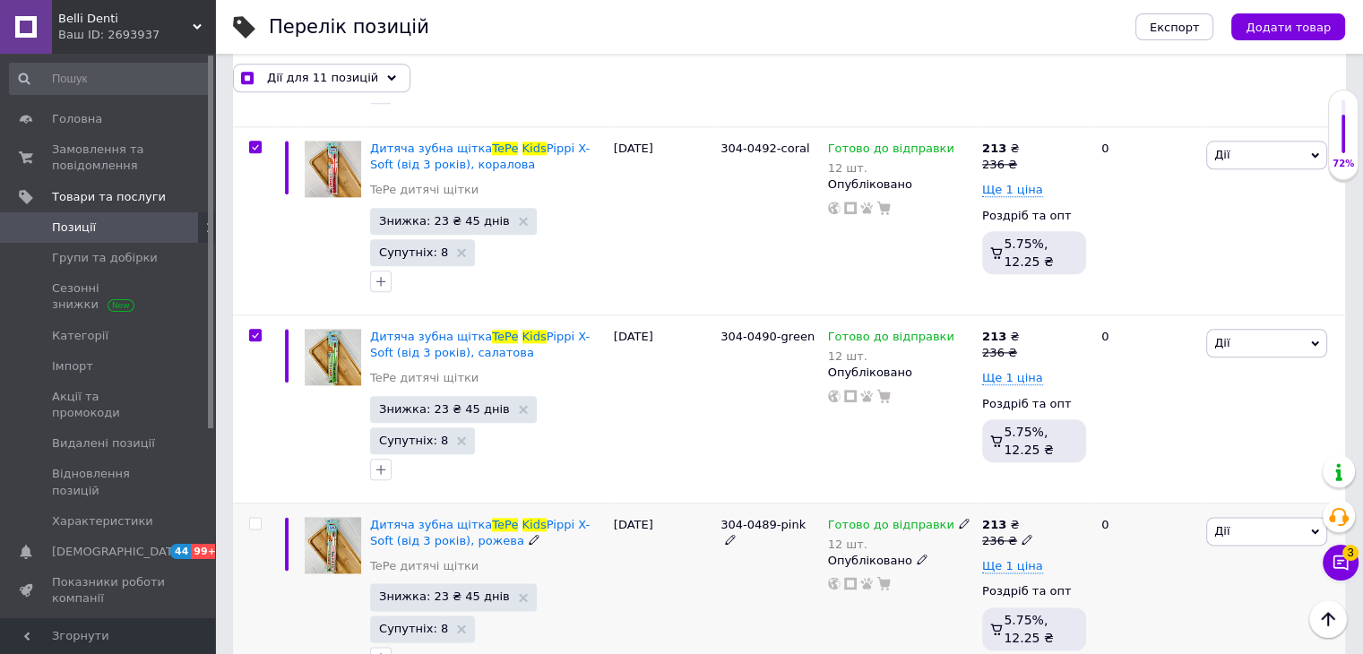
click at [251, 518] on input "checkbox" at bounding box center [255, 524] width 12 height 12
checkbox input "true"
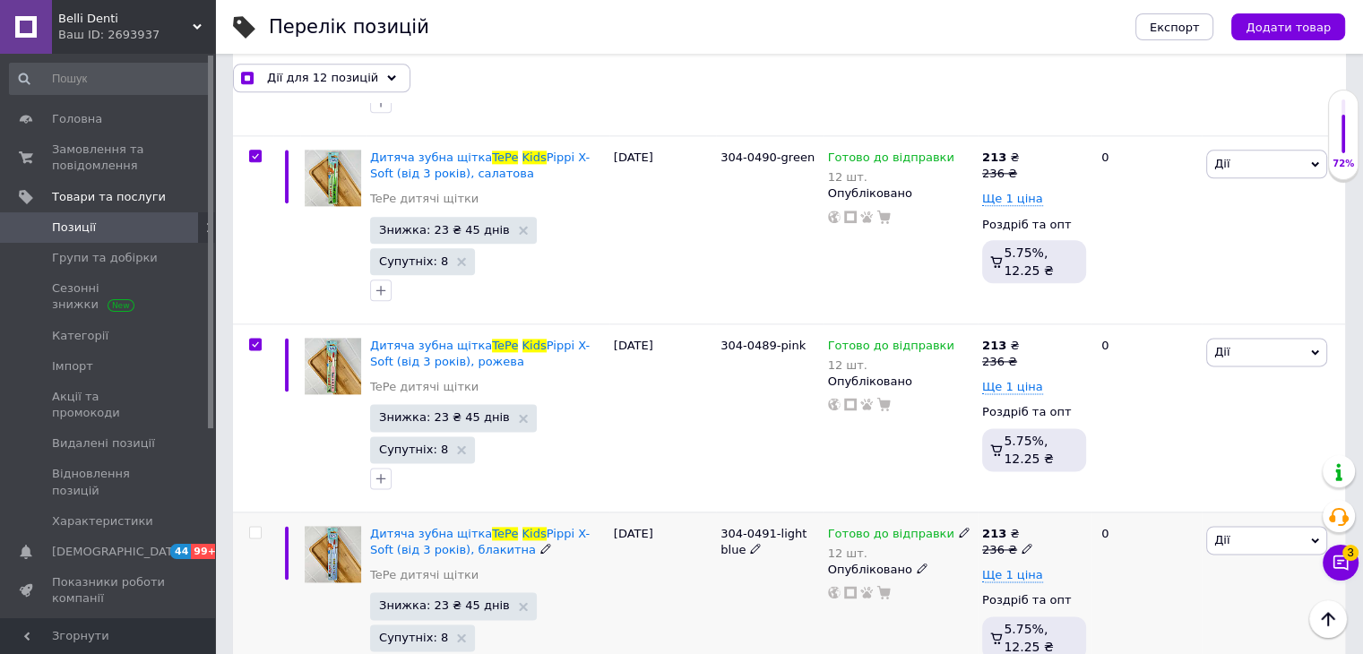
click at [255, 527] on input "checkbox" at bounding box center [255, 533] width 12 height 12
checkbox input "true"
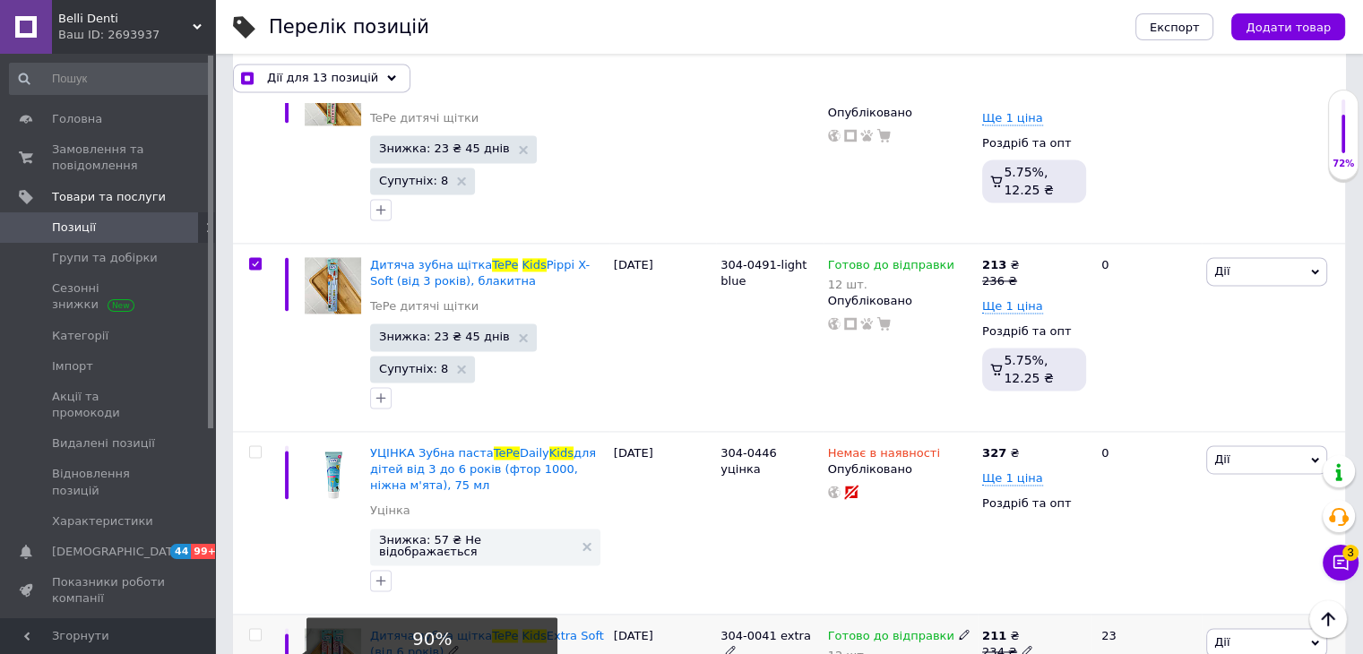
scroll to position [2600, 0]
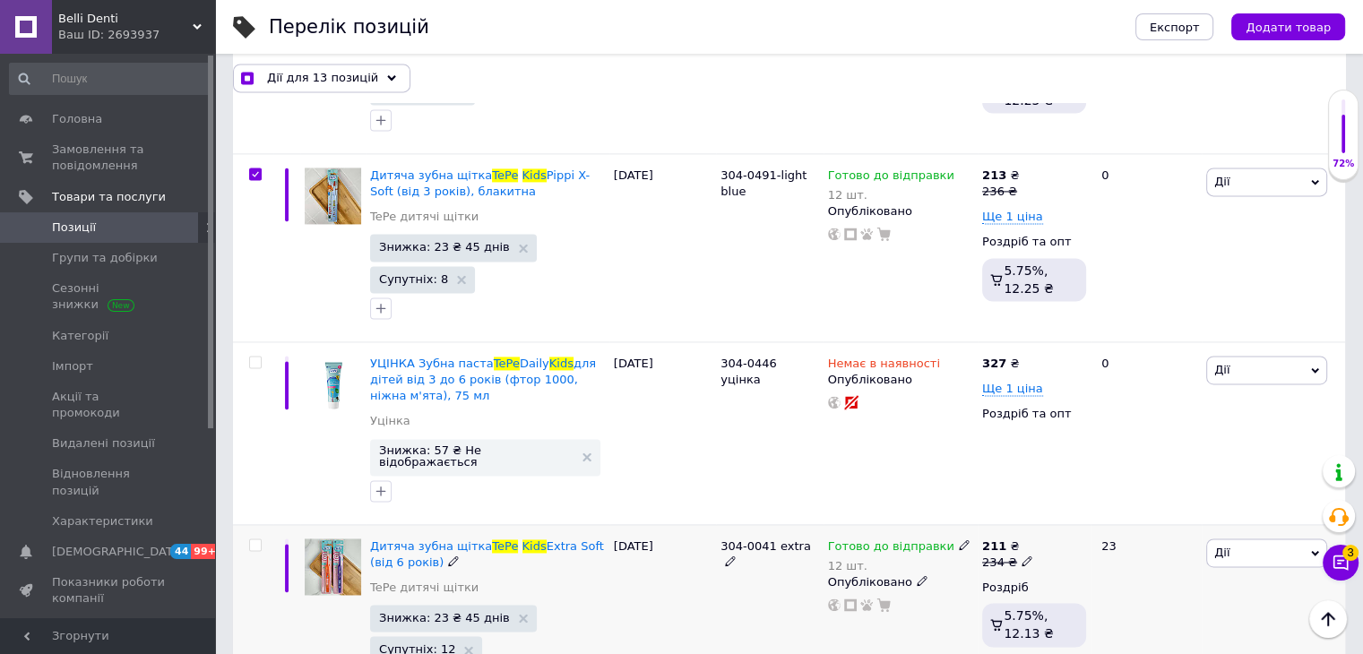
click at [252, 540] on input "checkbox" at bounding box center [255, 546] width 12 height 12
checkbox input "true"
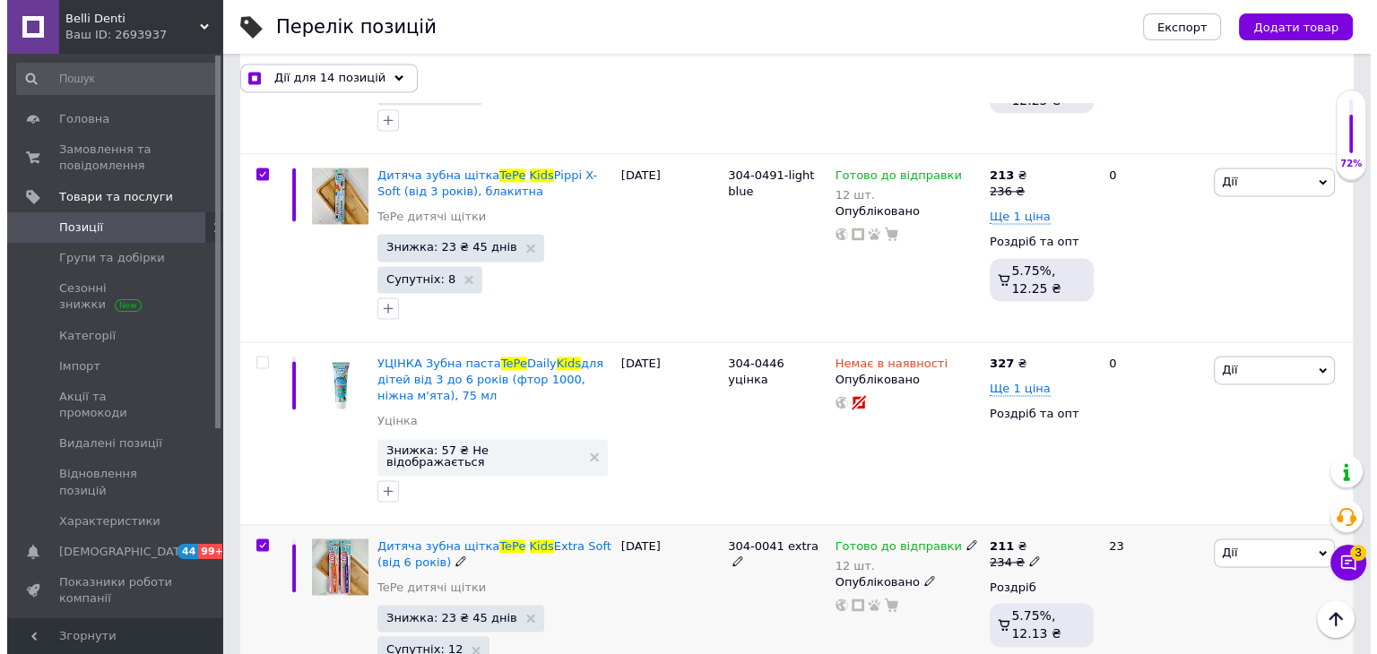
scroll to position [2779, 0]
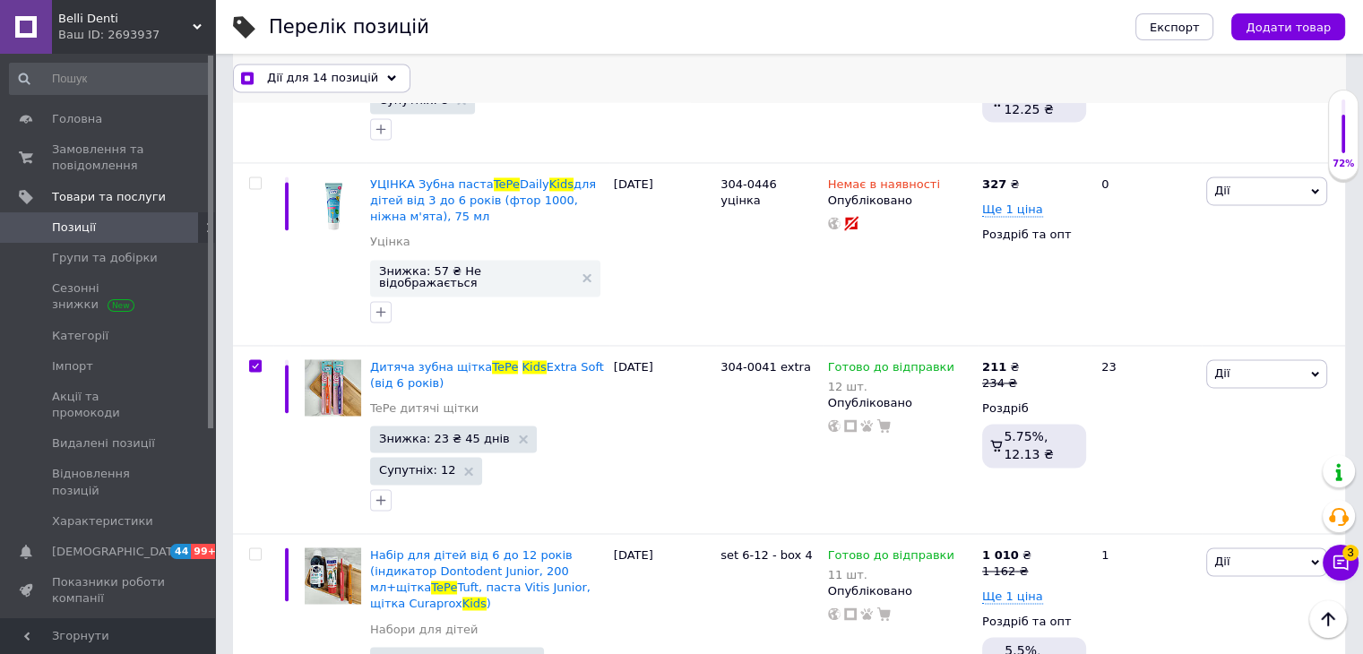
click at [352, 82] on span "Дії для 14 позицій" at bounding box center [322, 78] width 111 height 16
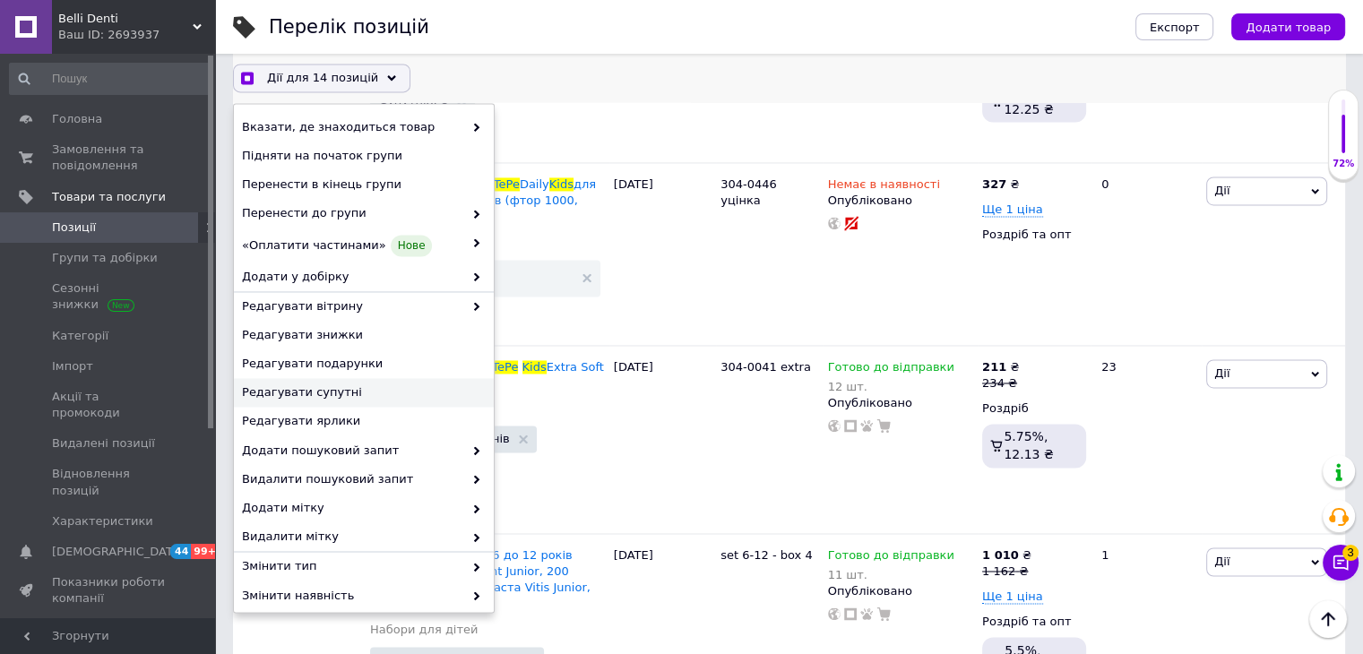
click at [309, 399] on span "Редагувати супутні" at bounding box center [361, 393] width 239 height 16
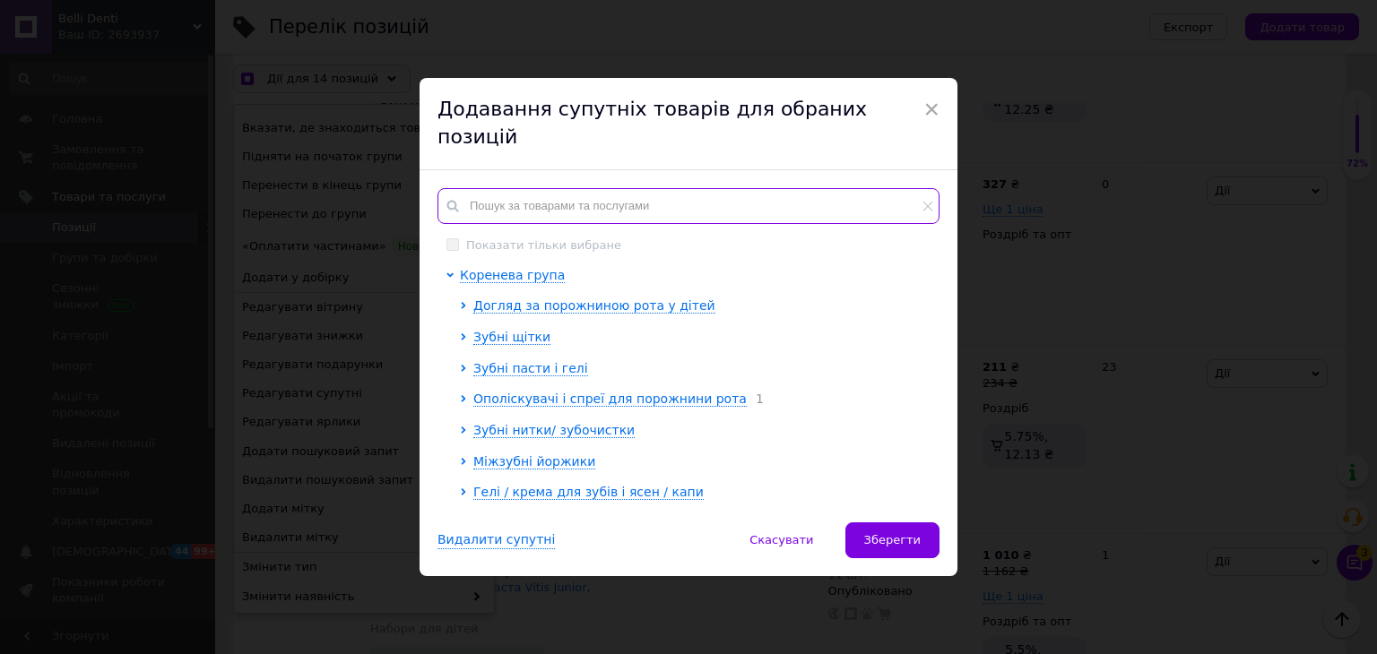
click at [628, 188] on input "text" at bounding box center [688, 206] width 502 height 36
checkbox input "true"
type input "d"
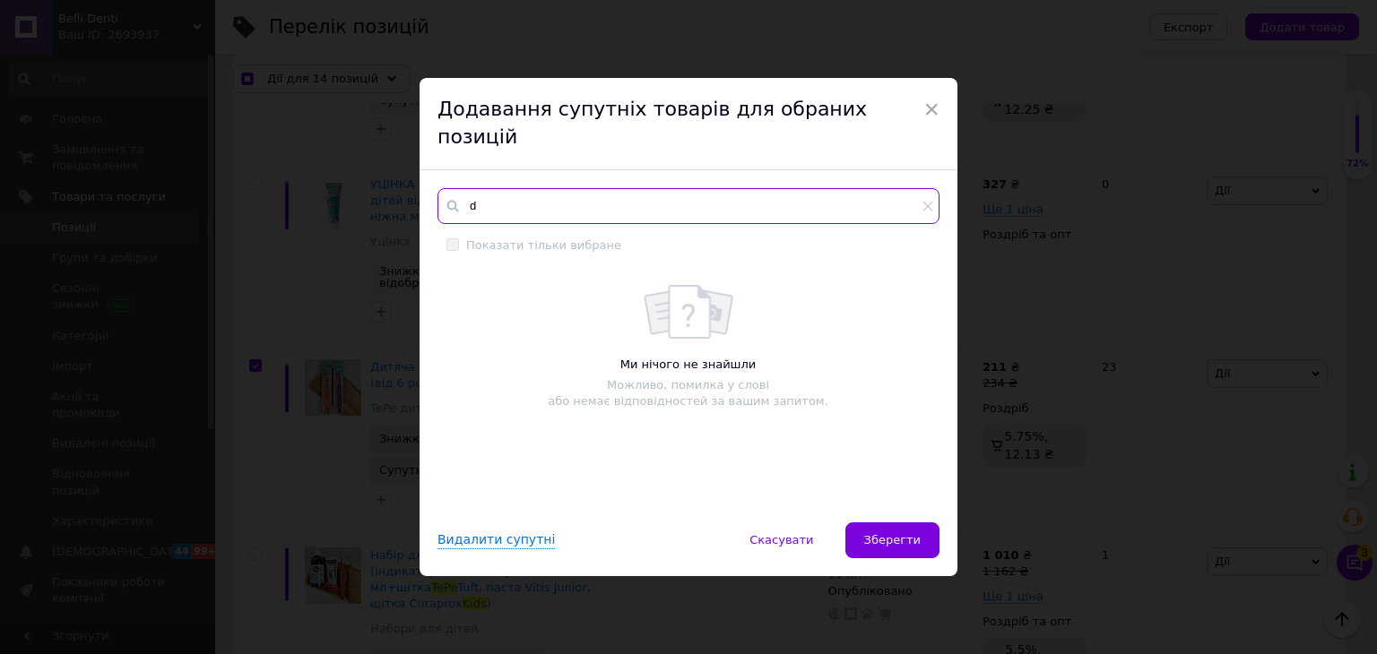
checkbox input "true"
type input "de"
checkbox input "true"
type input "den"
checkbox input "true"
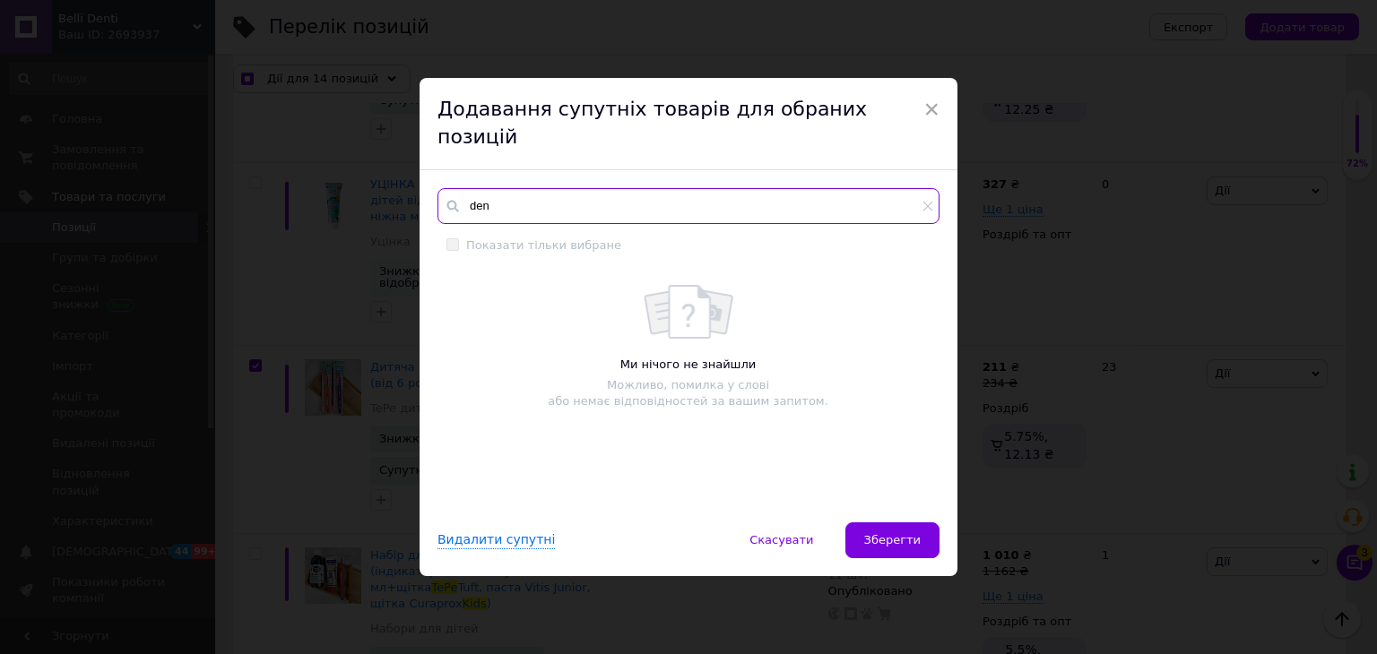
type input "dent"
checkbox input "true"
type input "dente"
checkbox input "true"
type input "dentek"
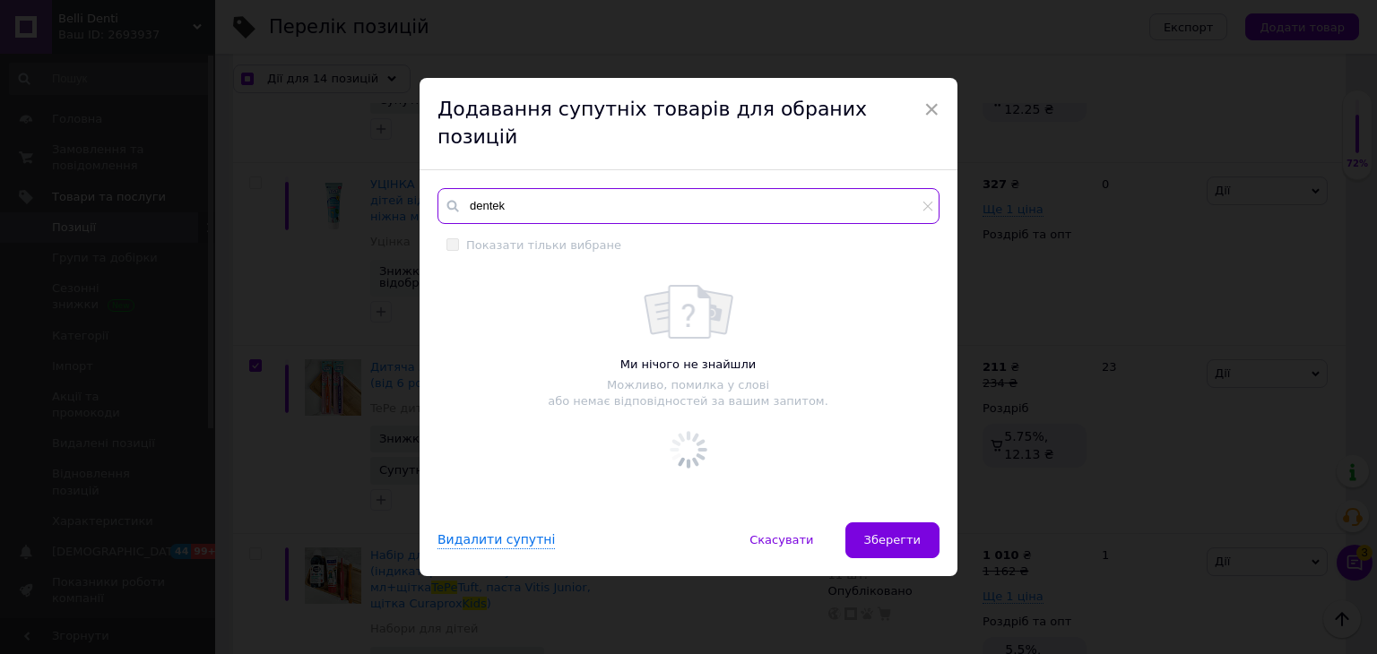
checkbox input "true"
type input "dentek"
checkbox input "true"
type input "dentek k"
checkbox input "true"
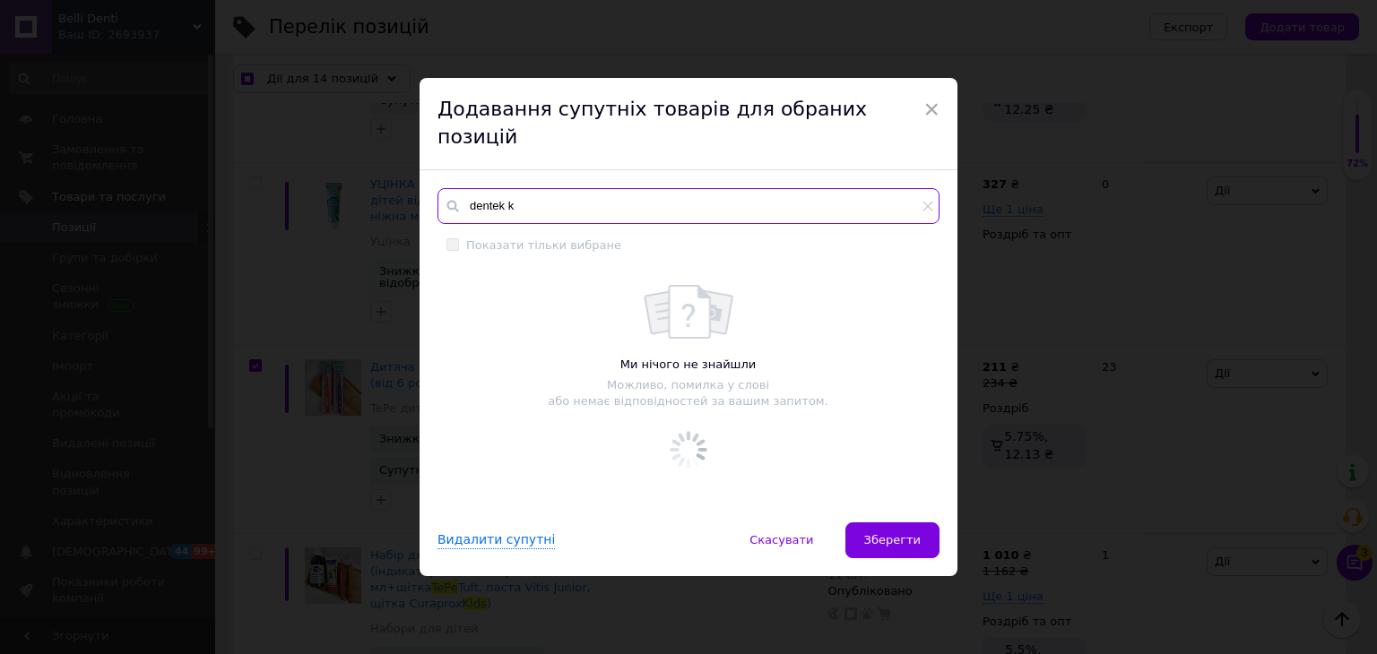
type input "dentek ki"
checkbox input "true"
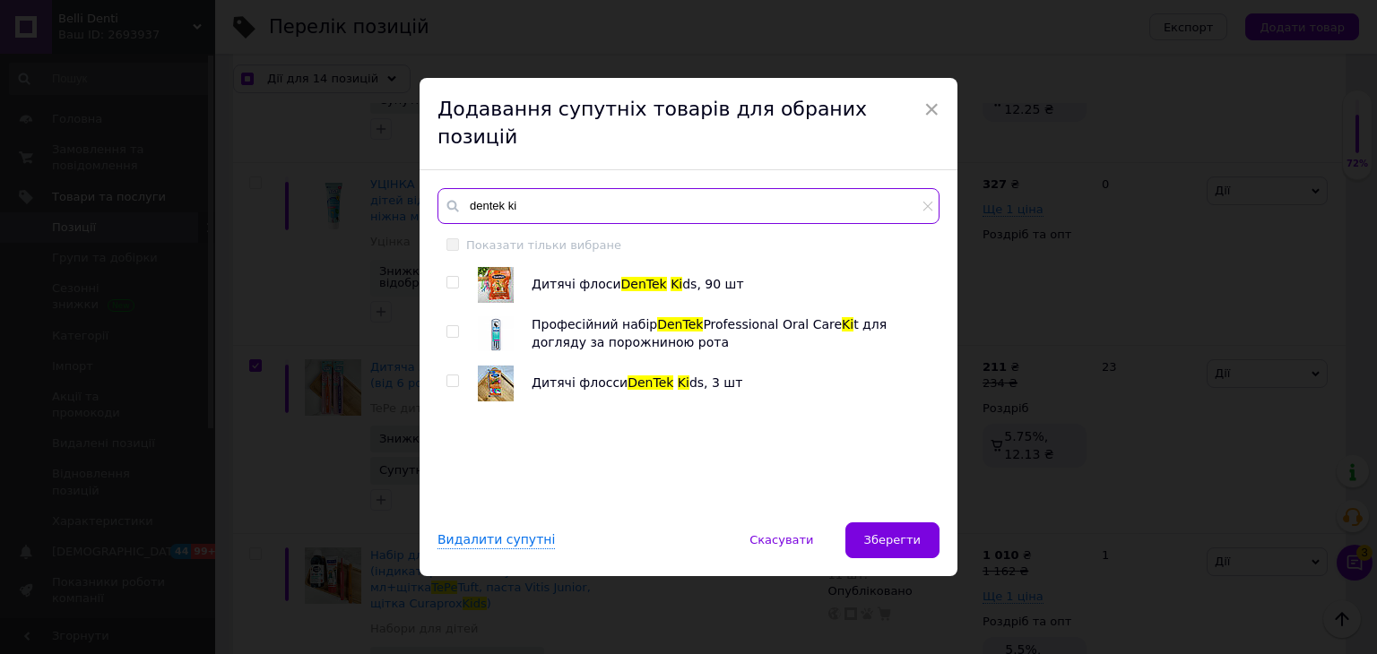
type input "dentek ki"
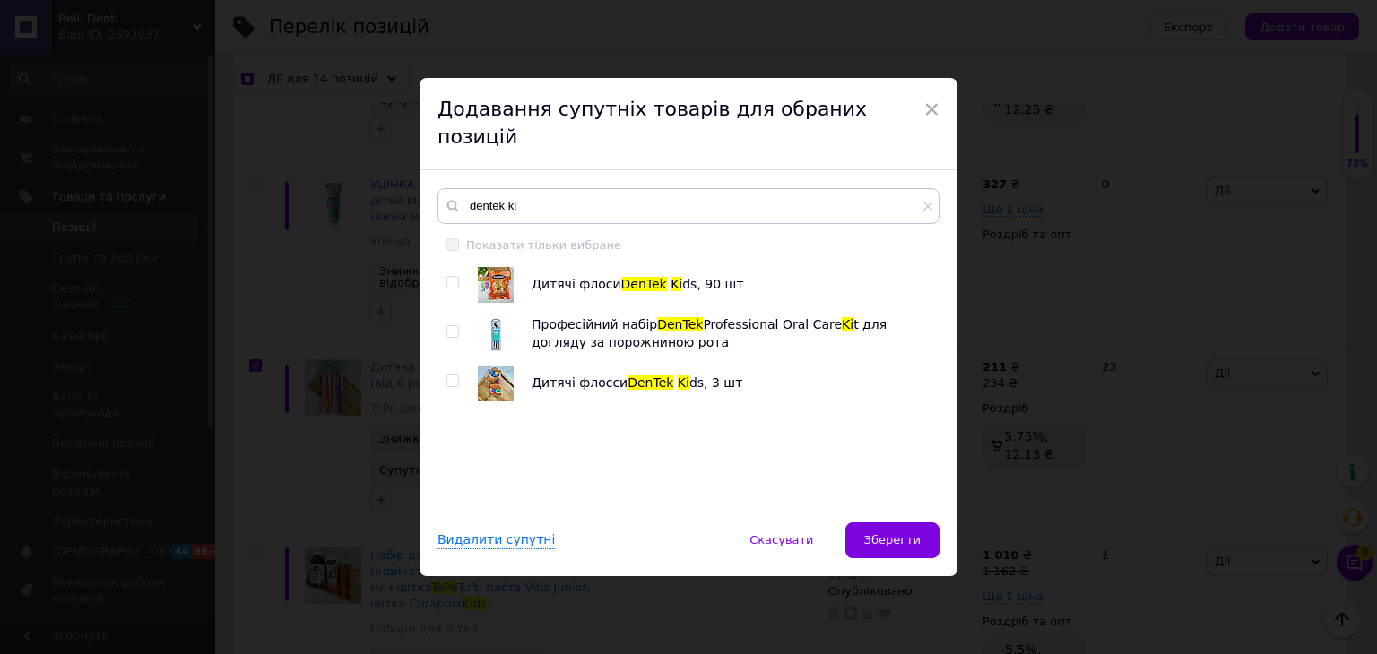
click at [446, 277] on input "checkbox" at bounding box center [452, 283] width 12 height 12
checkbox input "true"
click at [449, 376] on input "checkbox" at bounding box center [452, 382] width 12 height 12
checkbox input "true"
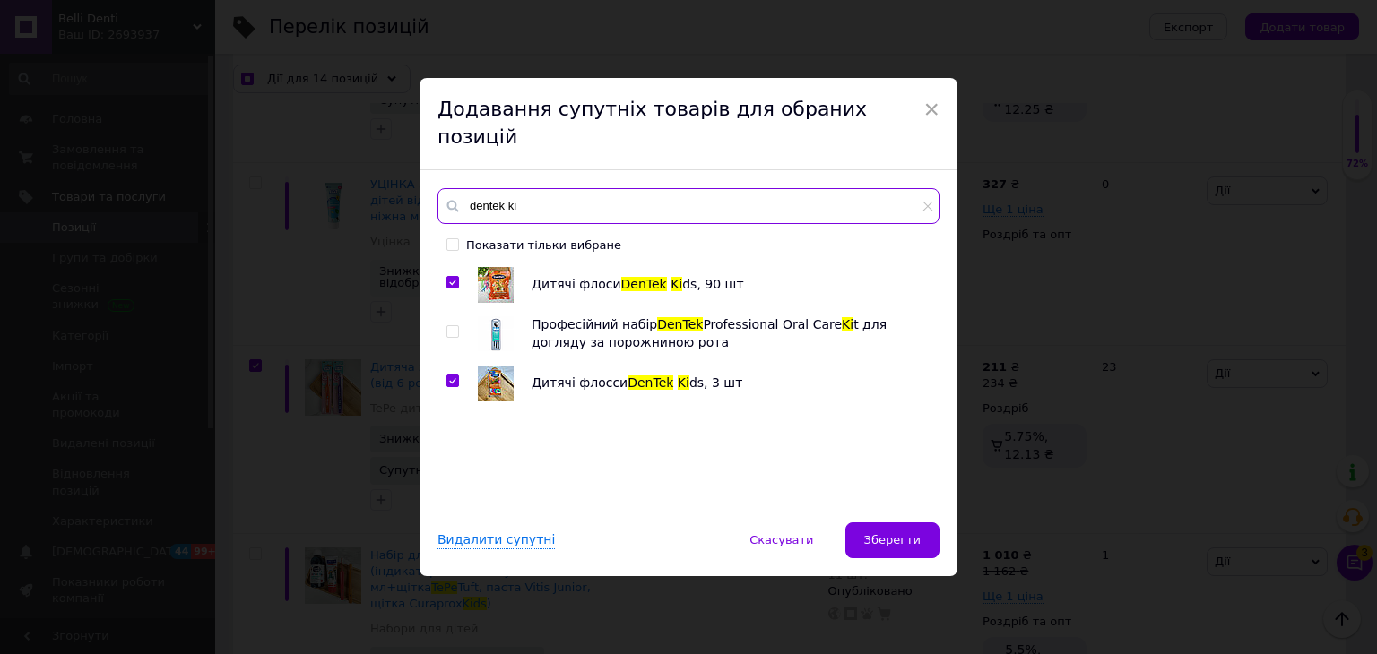
click at [524, 195] on input "dentek ki" at bounding box center [688, 206] width 502 height 36
checkbox input "true"
type input "dentek k"
checkbox input "true"
type input "dentek"
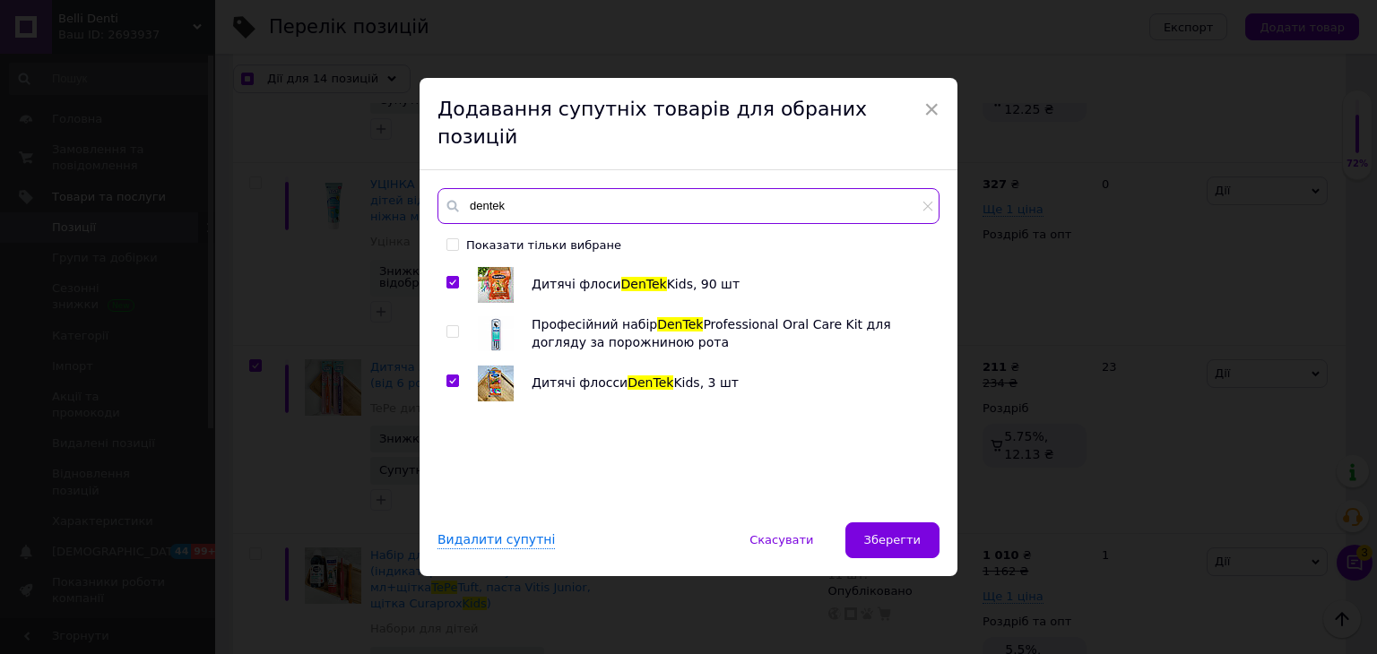
checkbox input "true"
type input "dentek"
checkbox input "true"
type input "den"
checkbox input "true"
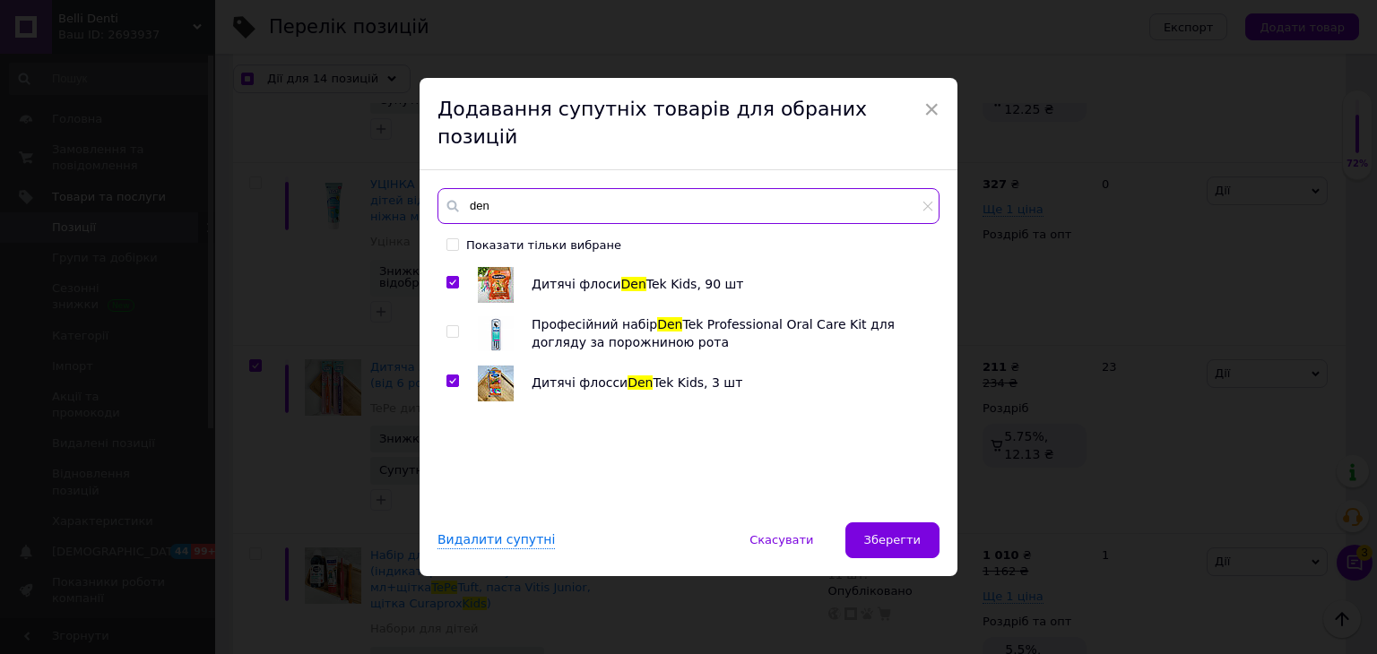
type input "de"
checkbox input "true"
type input "d"
checkbox input "true"
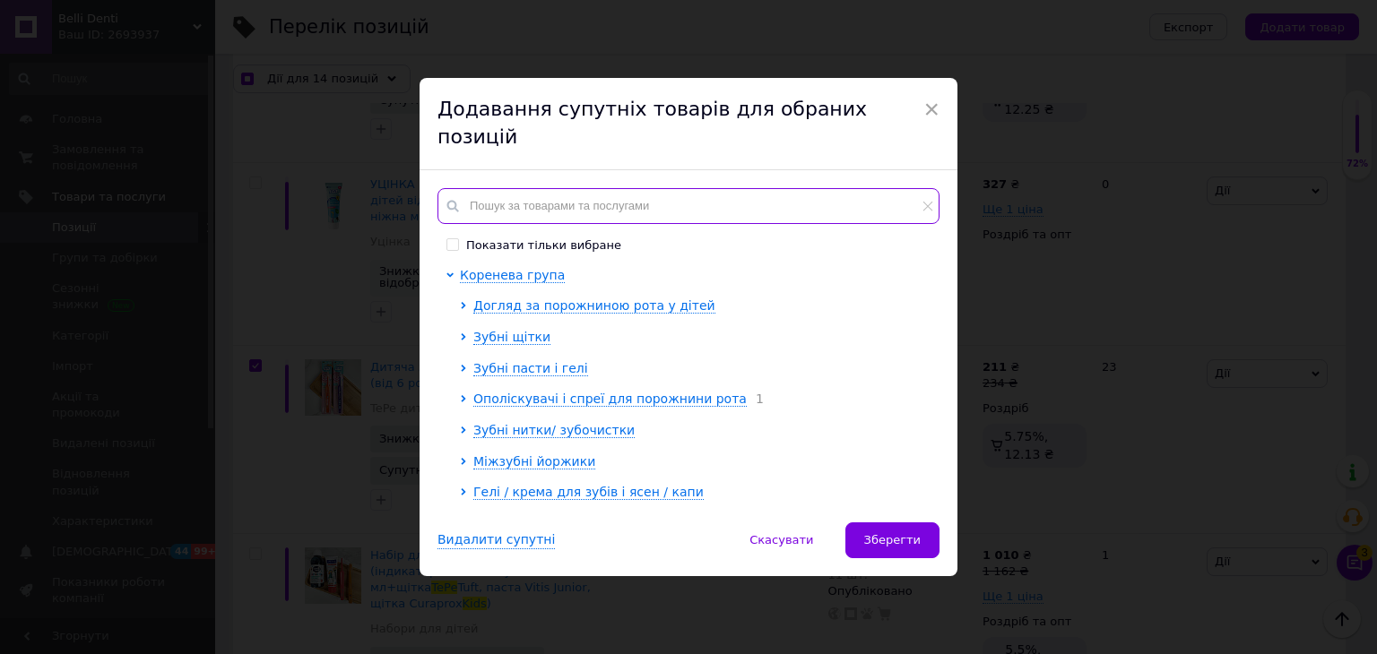
checkbox input "true"
type input "t"
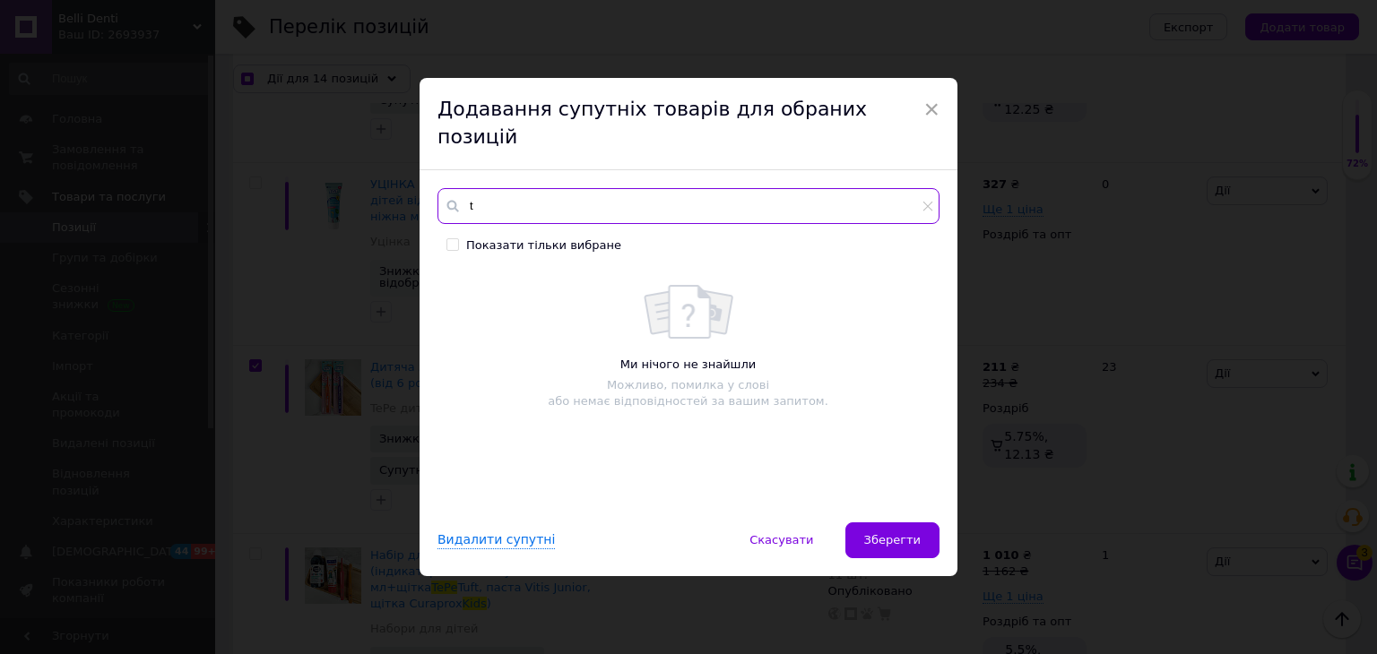
checkbox input "true"
type input "to"
checkbox input "true"
type input "too"
checkbox input "true"
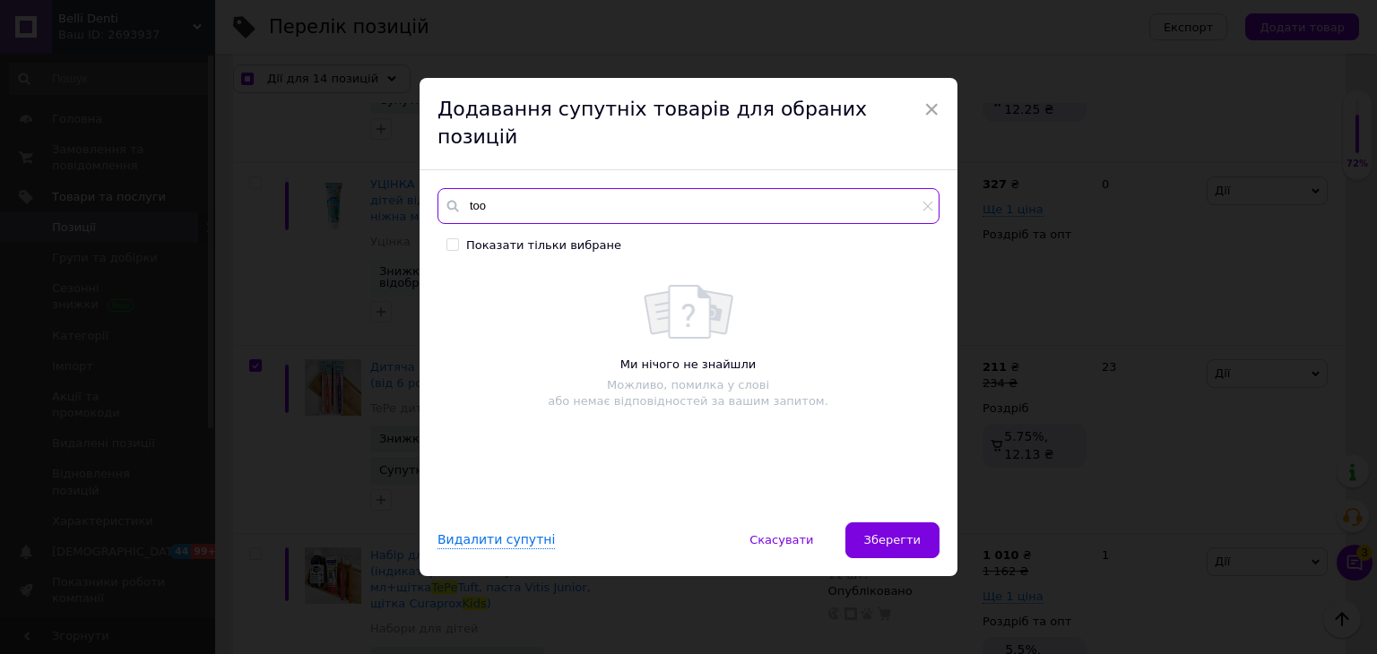
type input "toot"
checkbox input "true"
type input "tooth"
checkbox input "true"
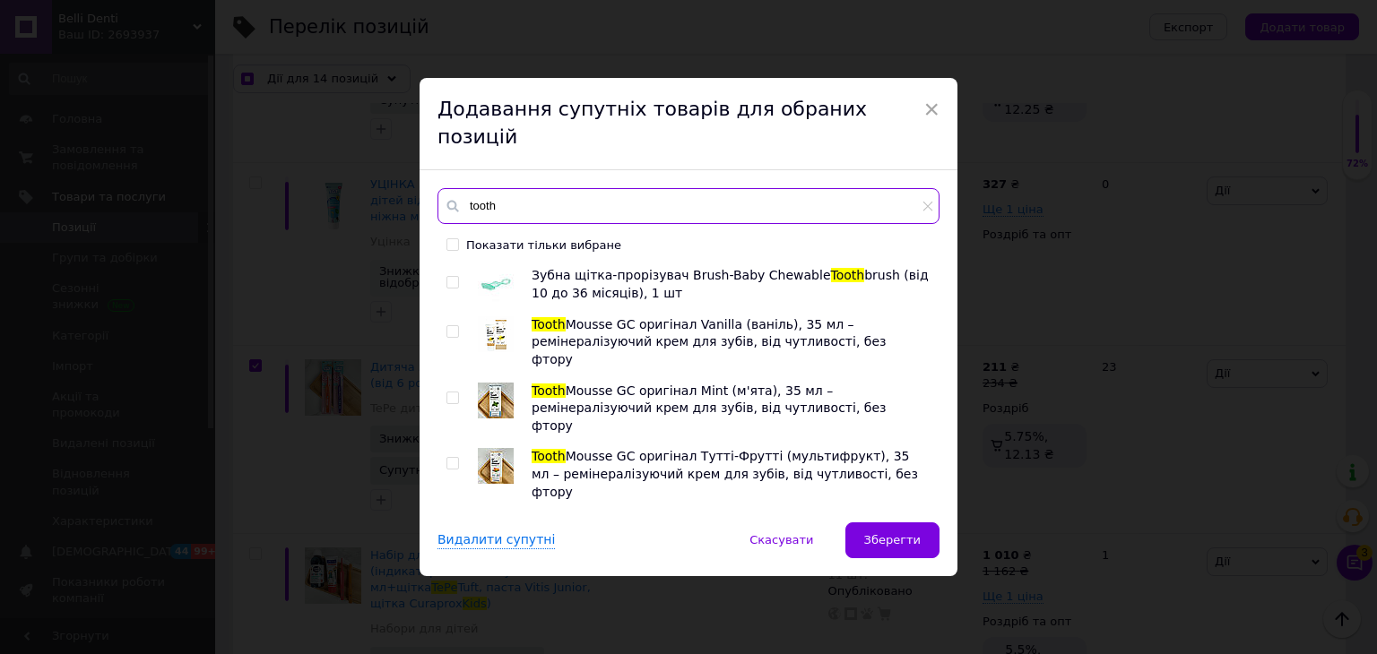
type input "tooth"
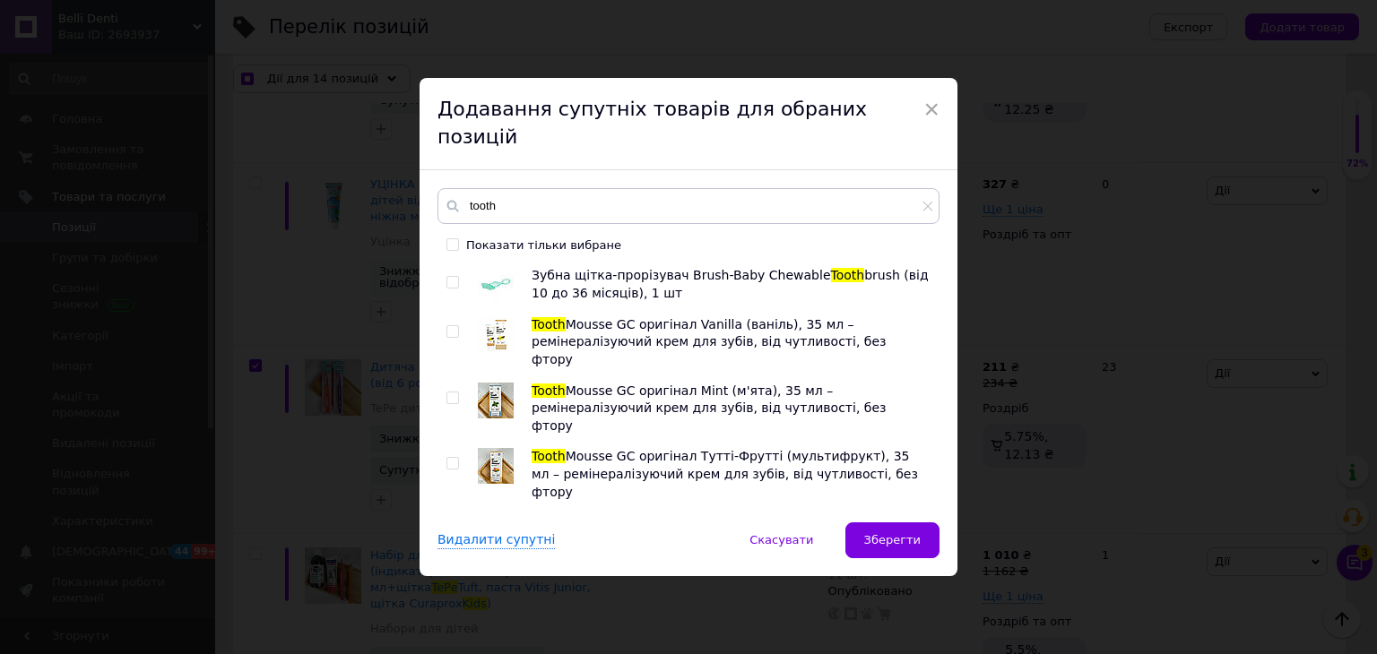
drag, startPoint x: 448, startPoint y: 415, endPoint x: 450, endPoint y: 448, distance: 33.2
click at [448, 458] on input "checkbox" at bounding box center [452, 464] width 12 height 12
checkbox input "true"
click at [446, 524] on input "checkbox" at bounding box center [452, 530] width 12 height 12
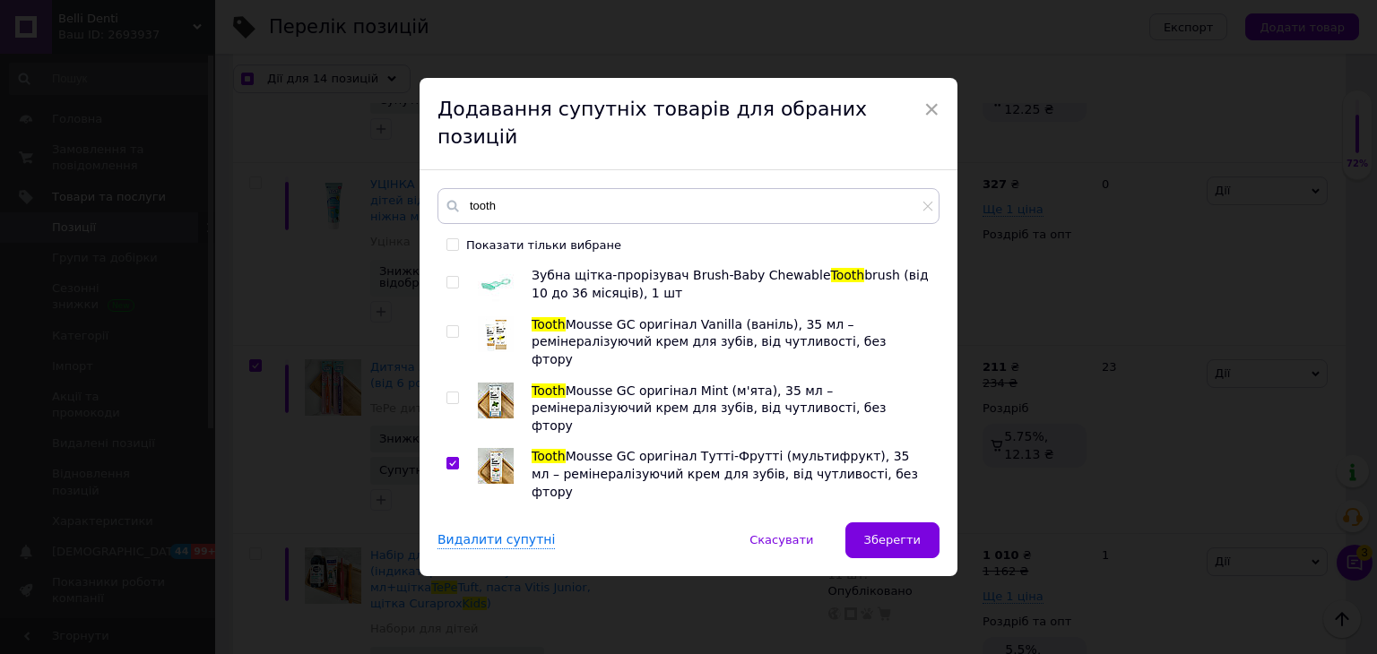
checkbox input "true"
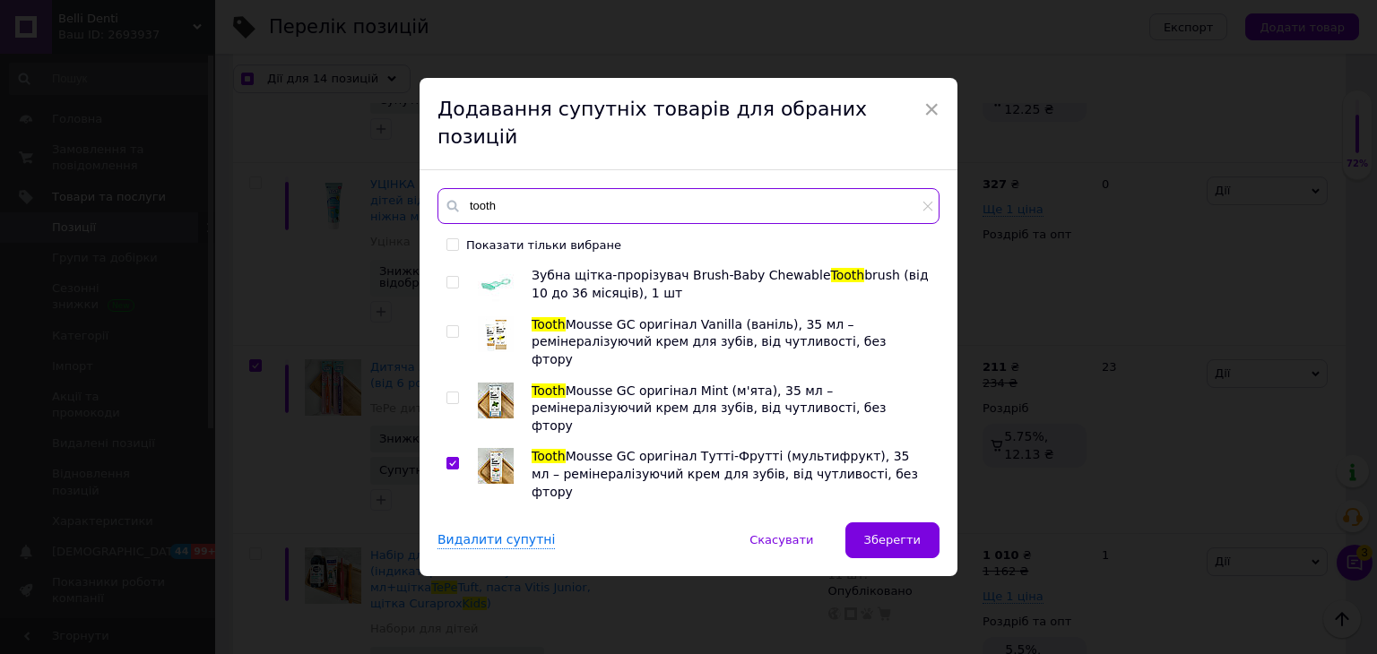
click at [521, 195] on input "tooth" at bounding box center [688, 206] width 502 height 36
checkbox input "true"
type input "toot"
checkbox input "true"
type input "too"
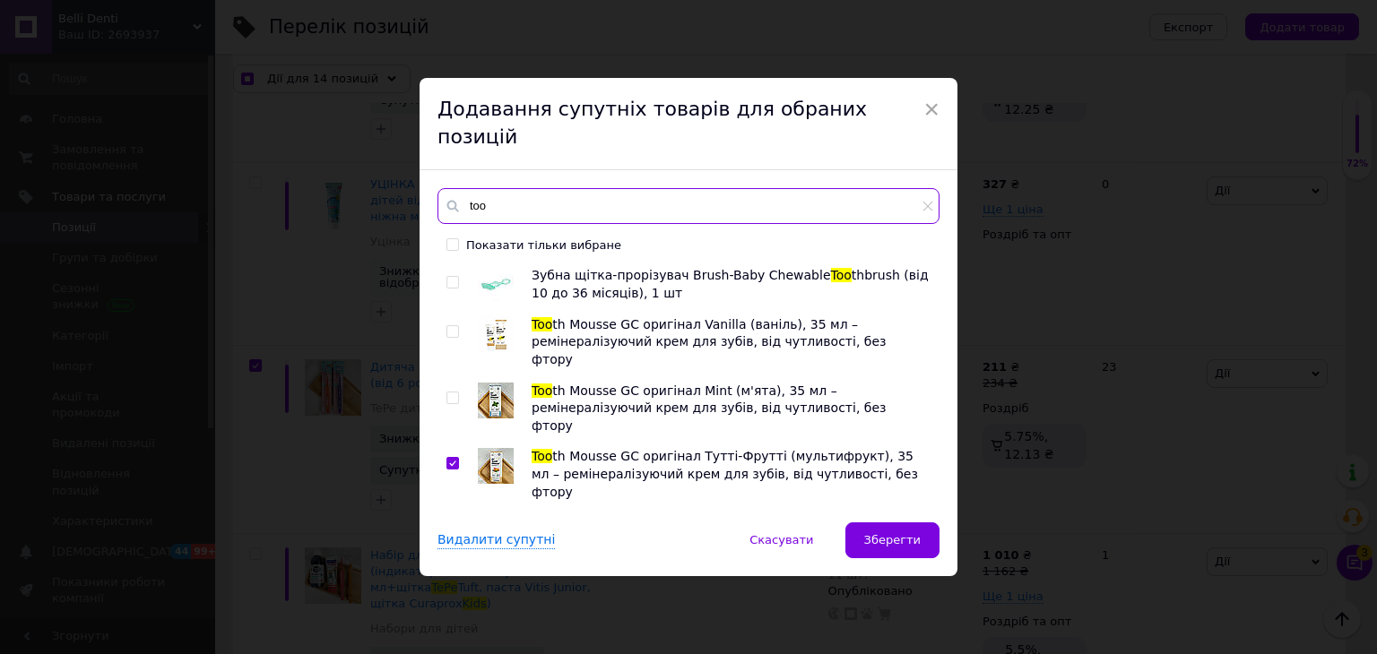
checkbox input "true"
type input "to"
checkbox input "true"
type input "t"
checkbox input "true"
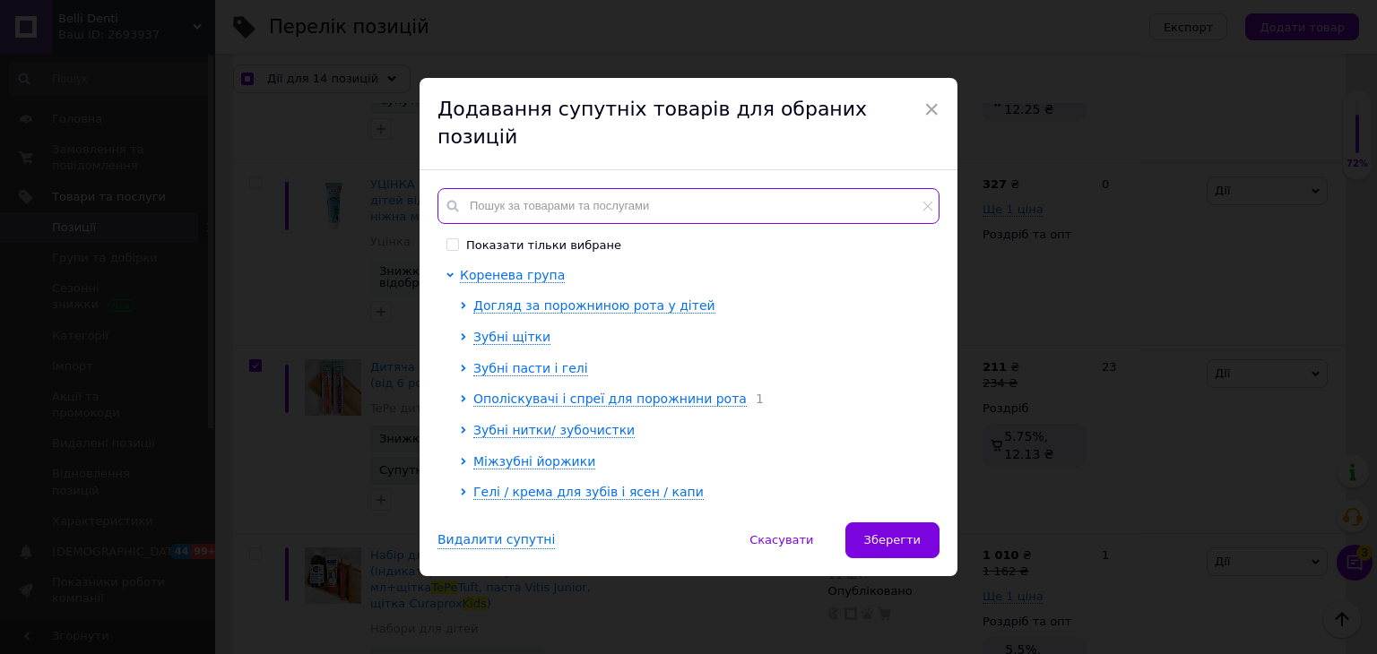
checkbox input "true"
type input "w"
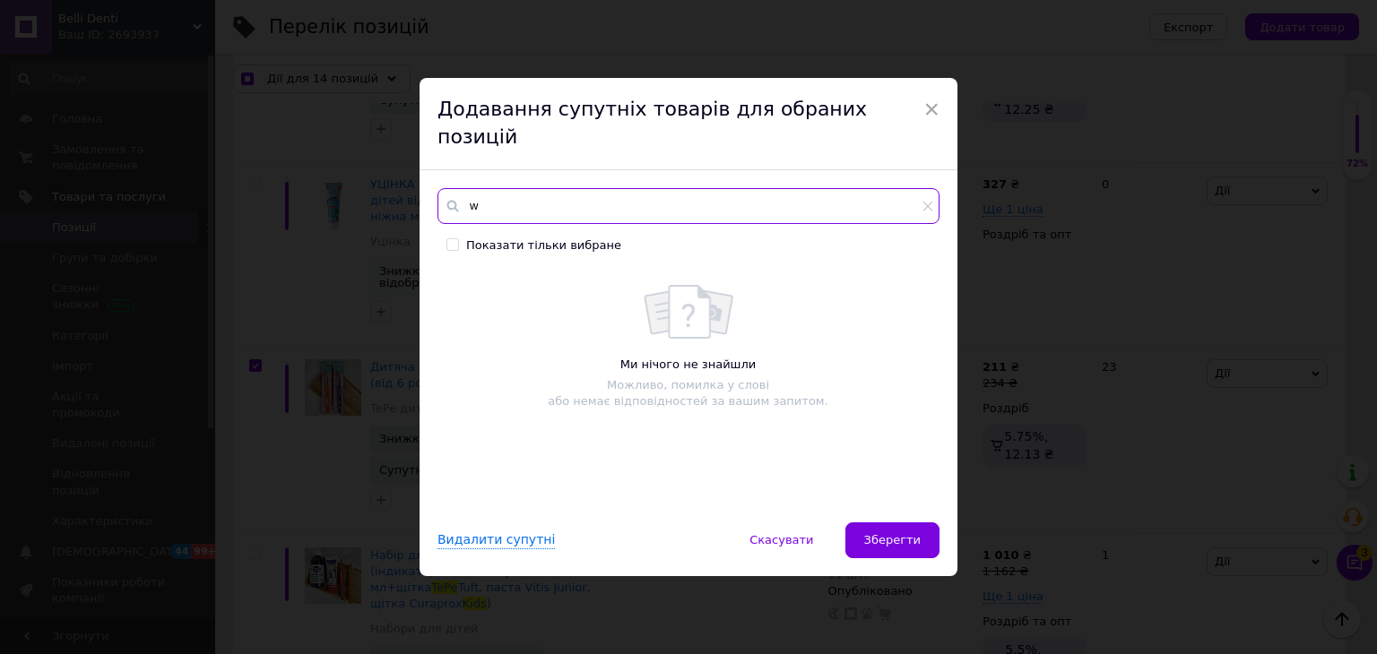
checkbox input "true"
type input "wi"
checkbox input "true"
type input "wil"
checkbox input "true"
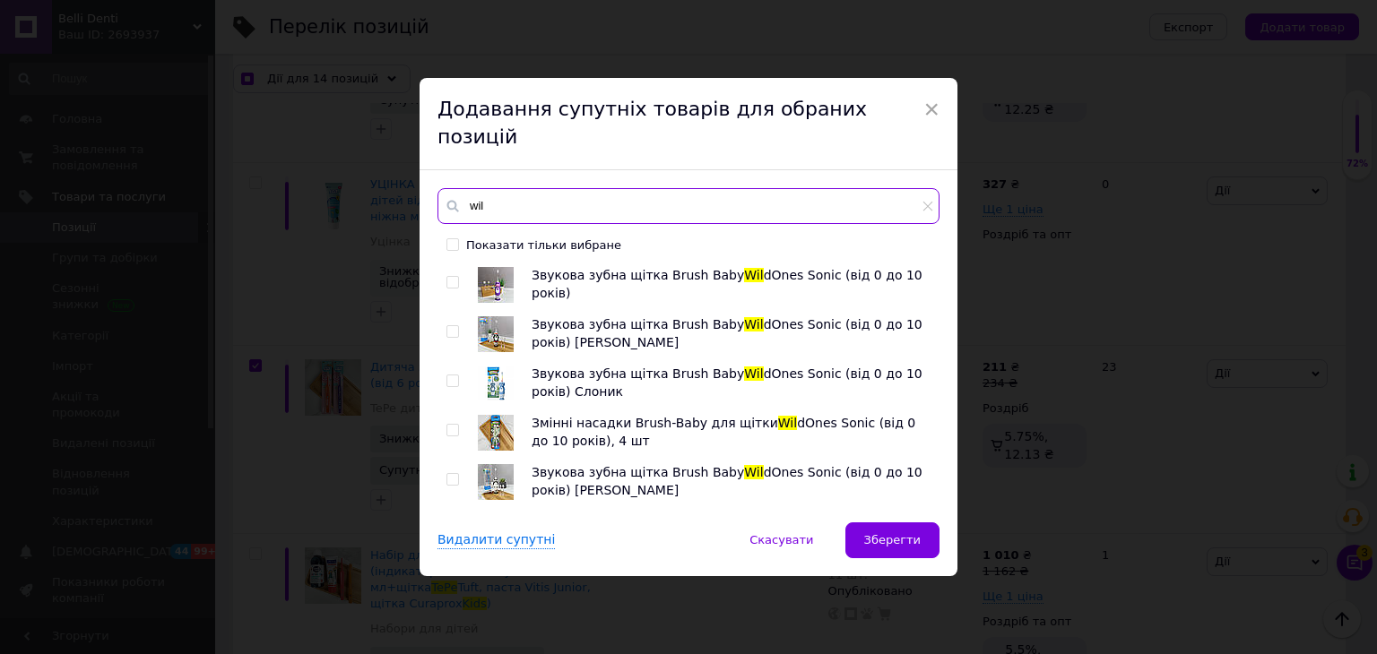
type input "wil"
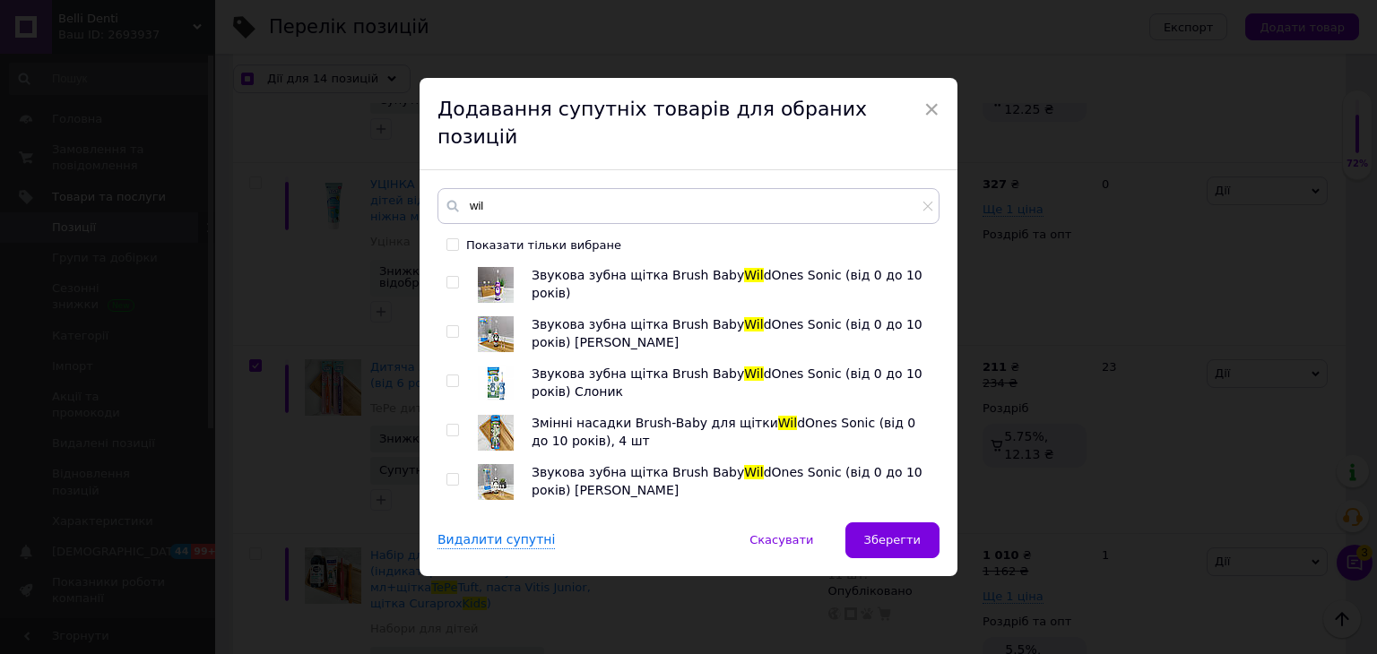
click at [449, 326] on input "checkbox" at bounding box center [452, 332] width 12 height 12
checkbox input "true"
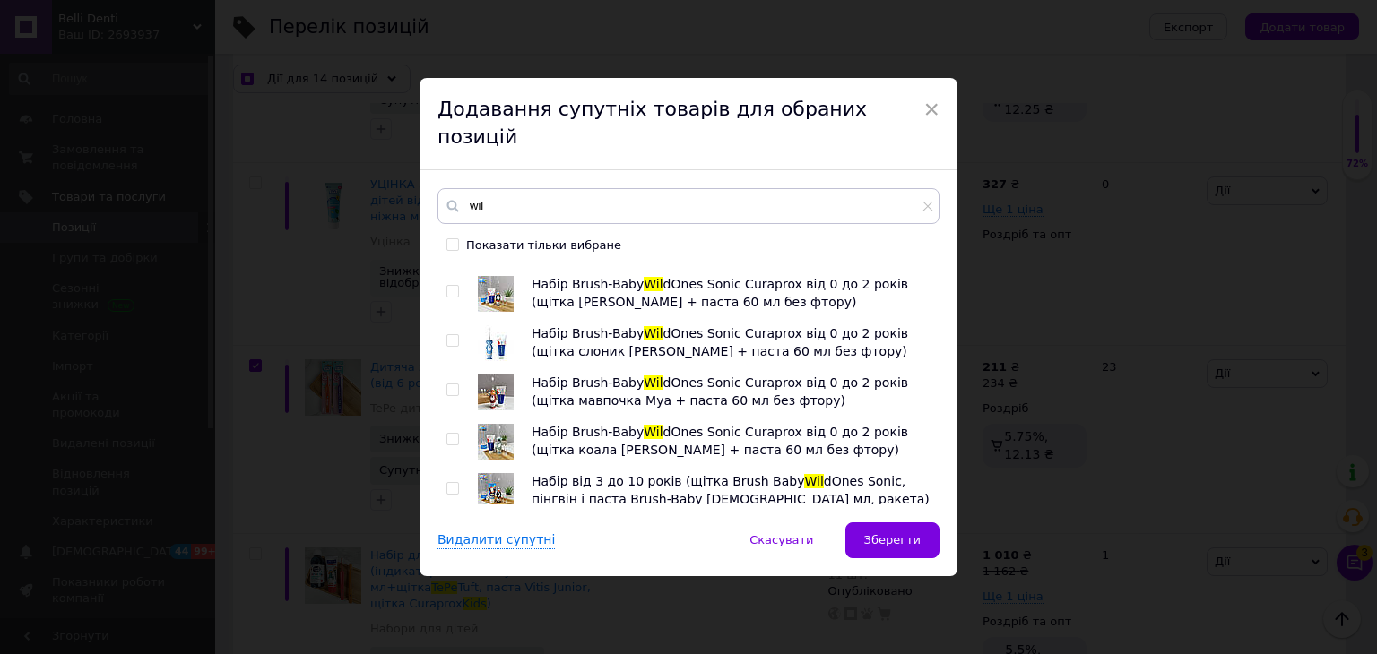
scroll to position [1255, 0]
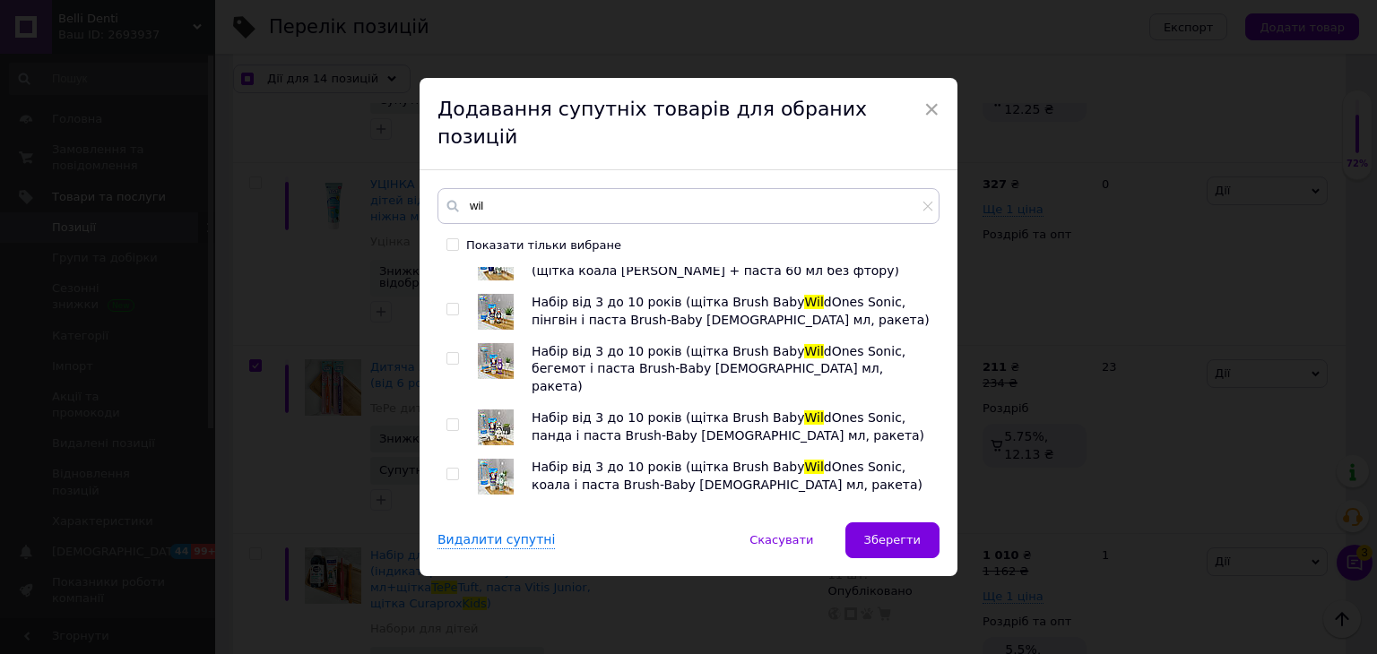
click at [453, 469] on input "checkbox" at bounding box center [452, 475] width 12 height 12
checkbox input "true"
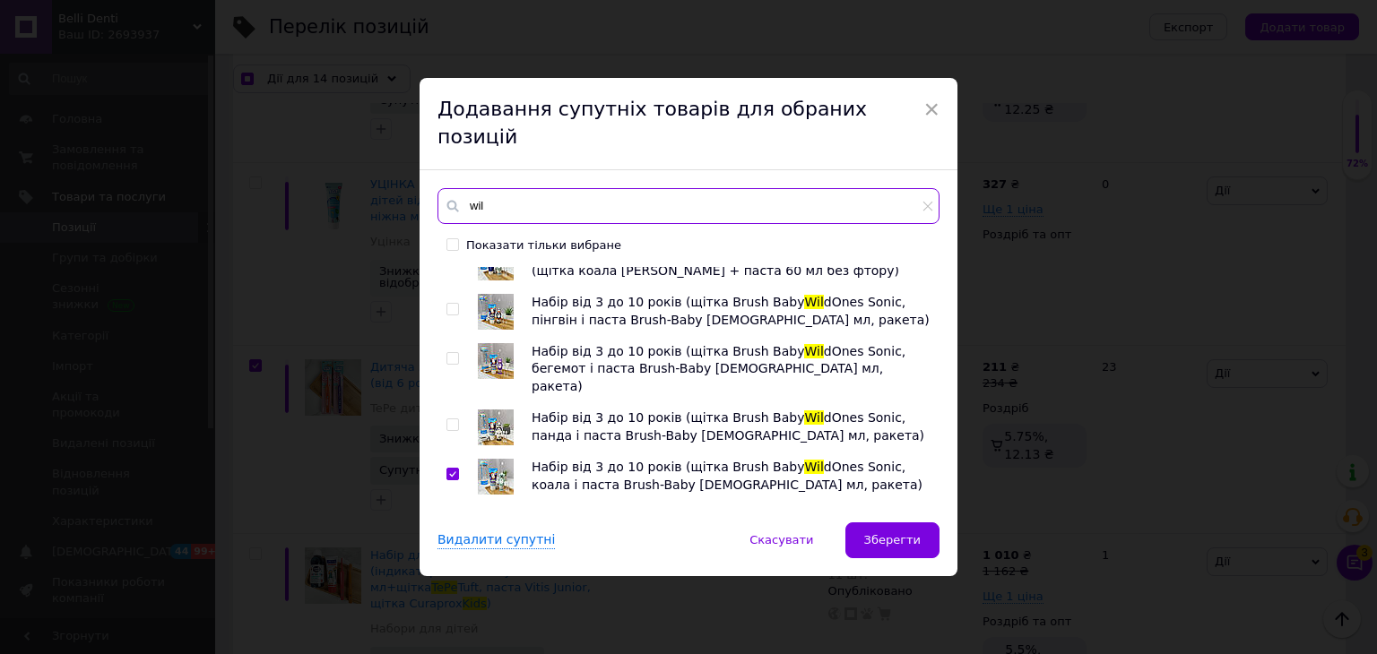
click at [513, 188] on input "wil" at bounding box center [688, 206] width 502 height 36
checkbox input "true"
type input "wi"
checkbox input "true"
type input "w"
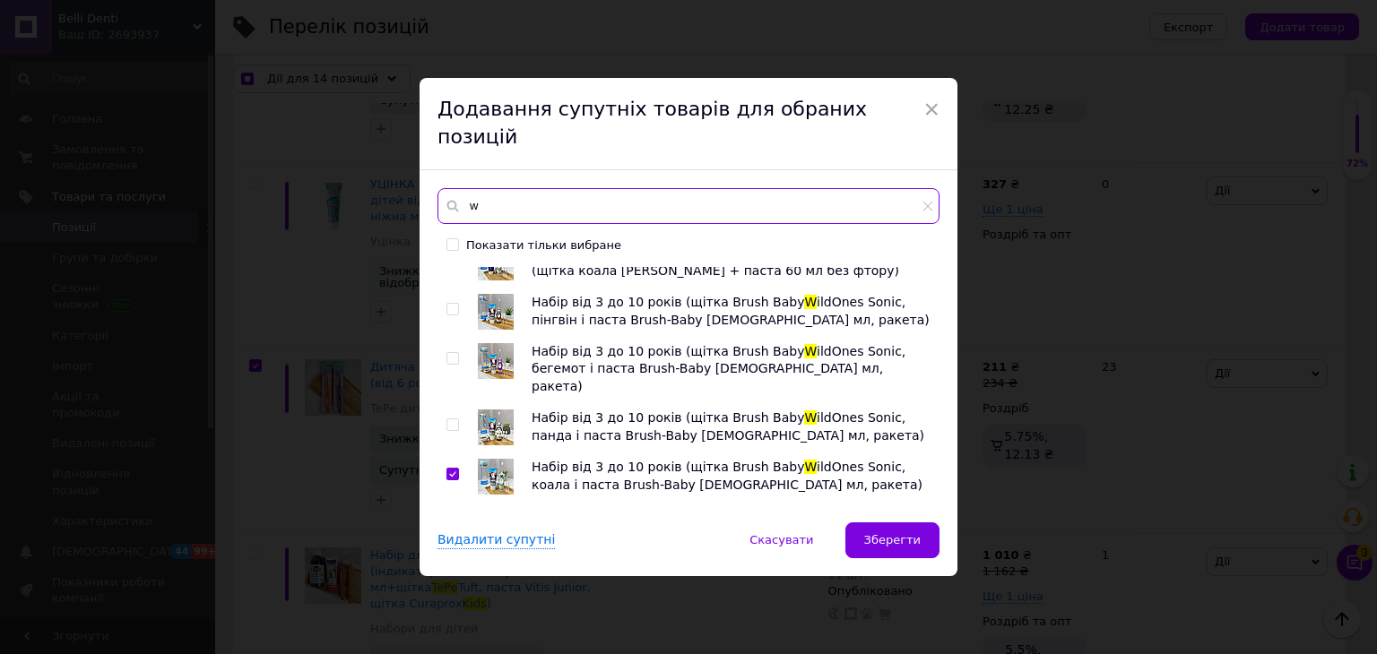
checkbox input "true"
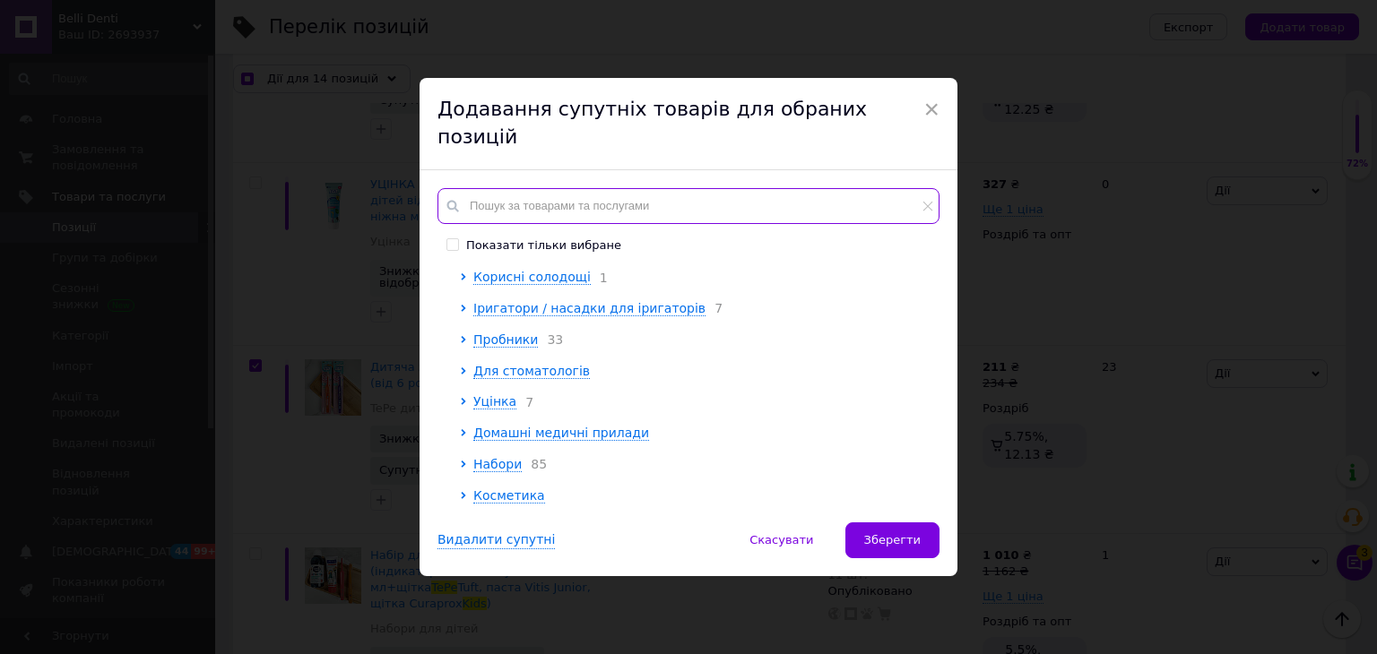
checkbox input "true"
type input "n"
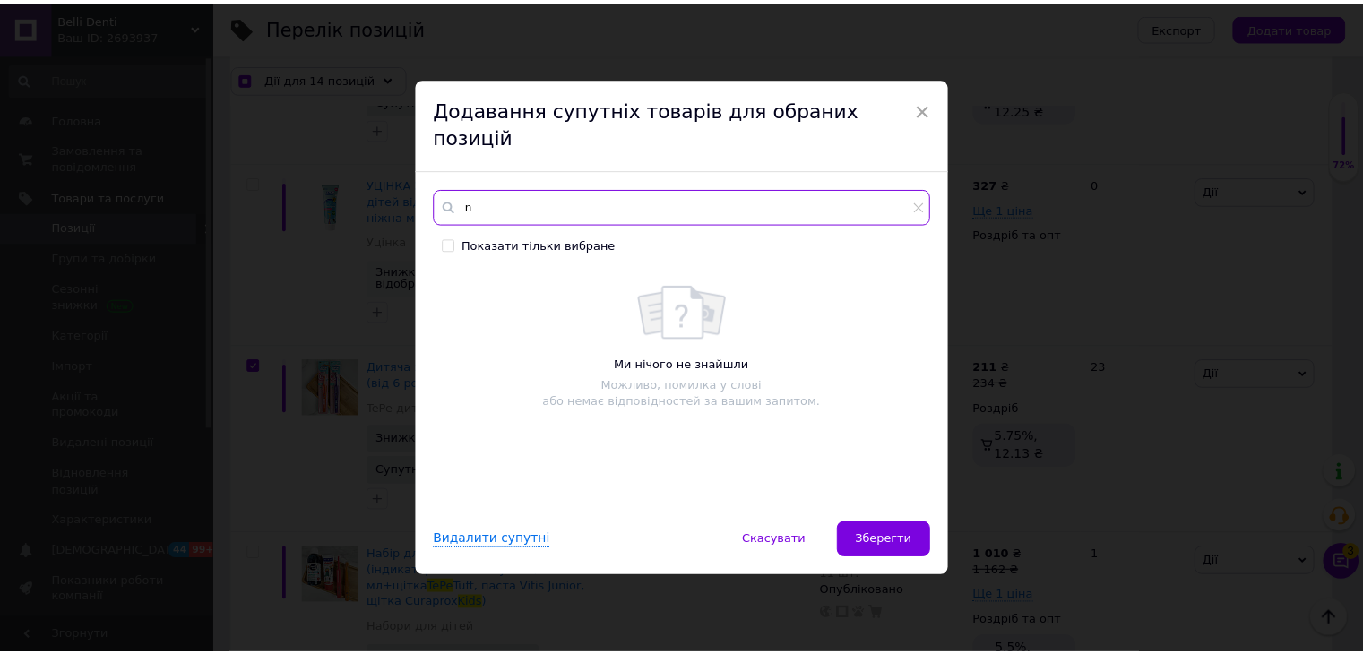
scroll to position [0, 0]
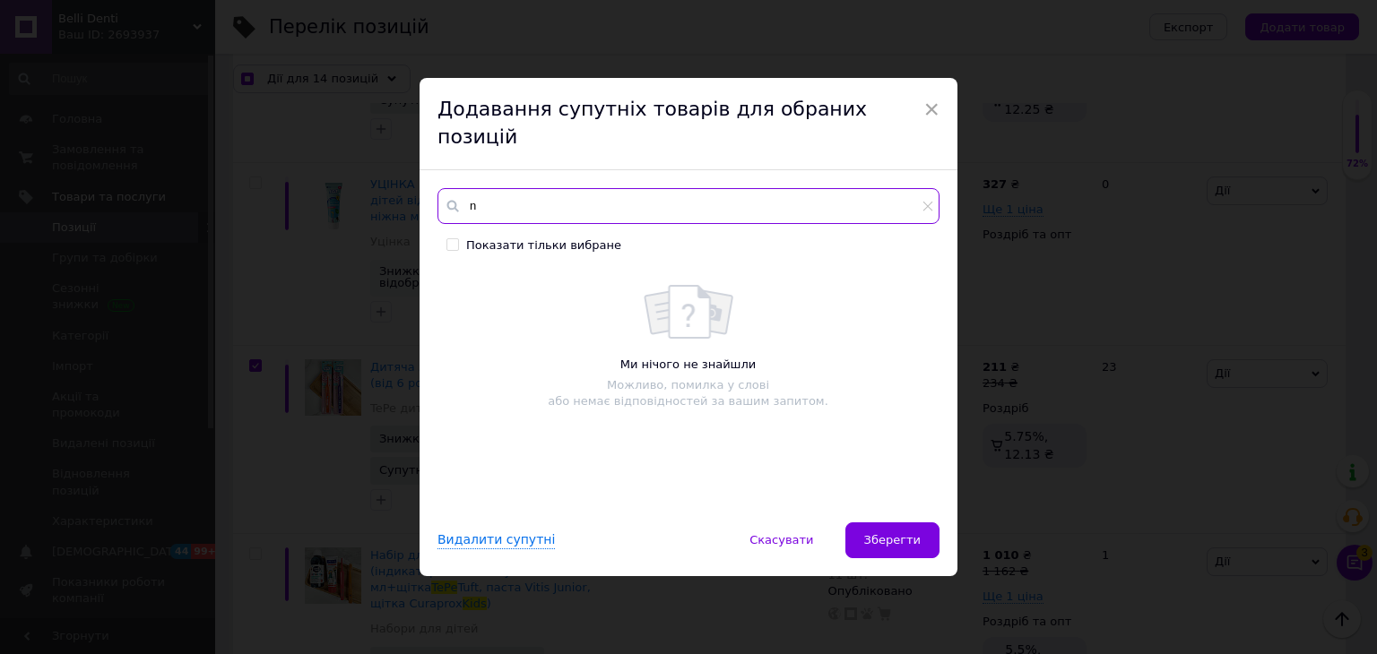
checkbox input "true"
type input "no"
checkbox input "true"
type input "nor"
checkbox input "true"
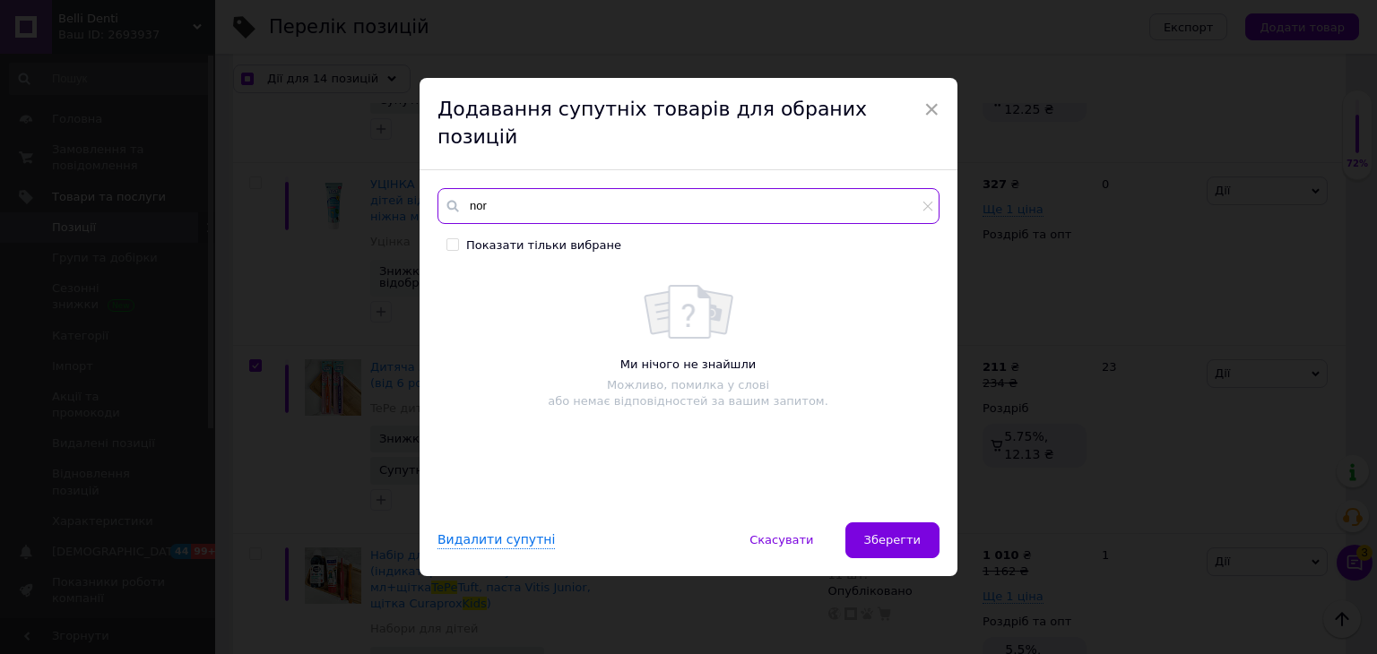
type input "nord"
checkbox input "true"
type input "nord"
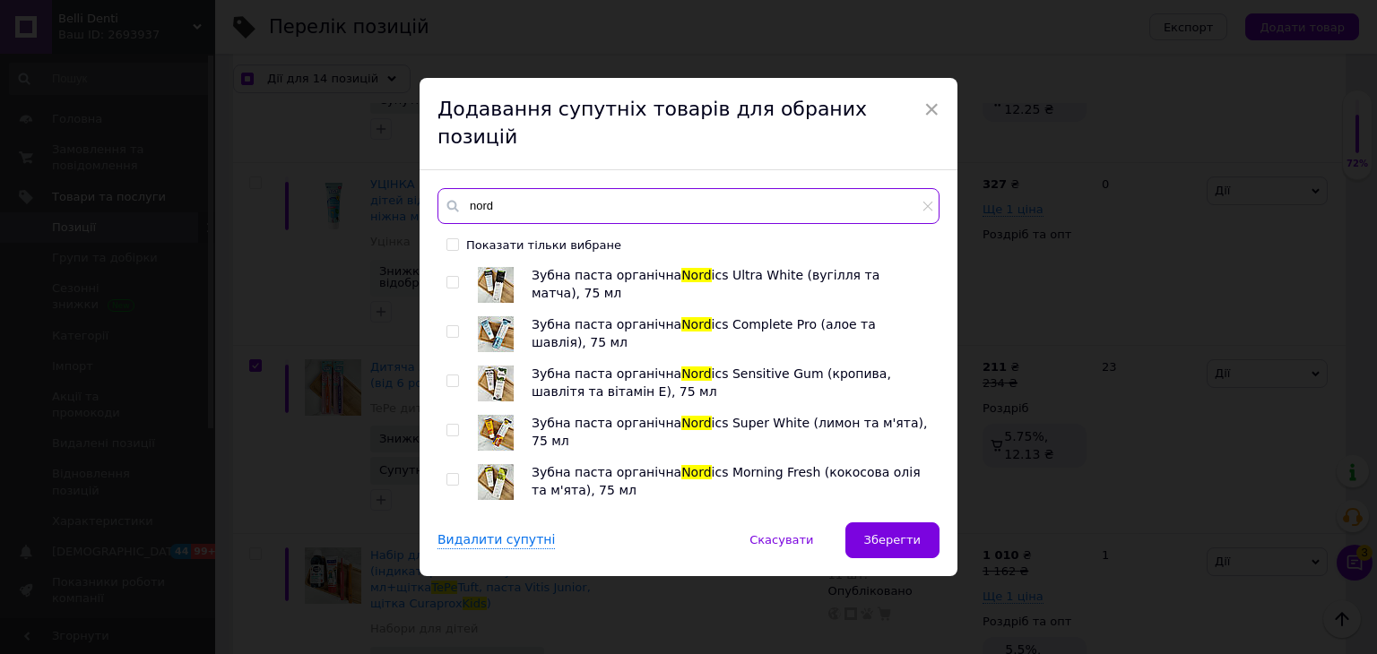
checkbox input "true"
type input "nord з"
checkbox input "true"
type input "nord зв"
checkbox input "true"
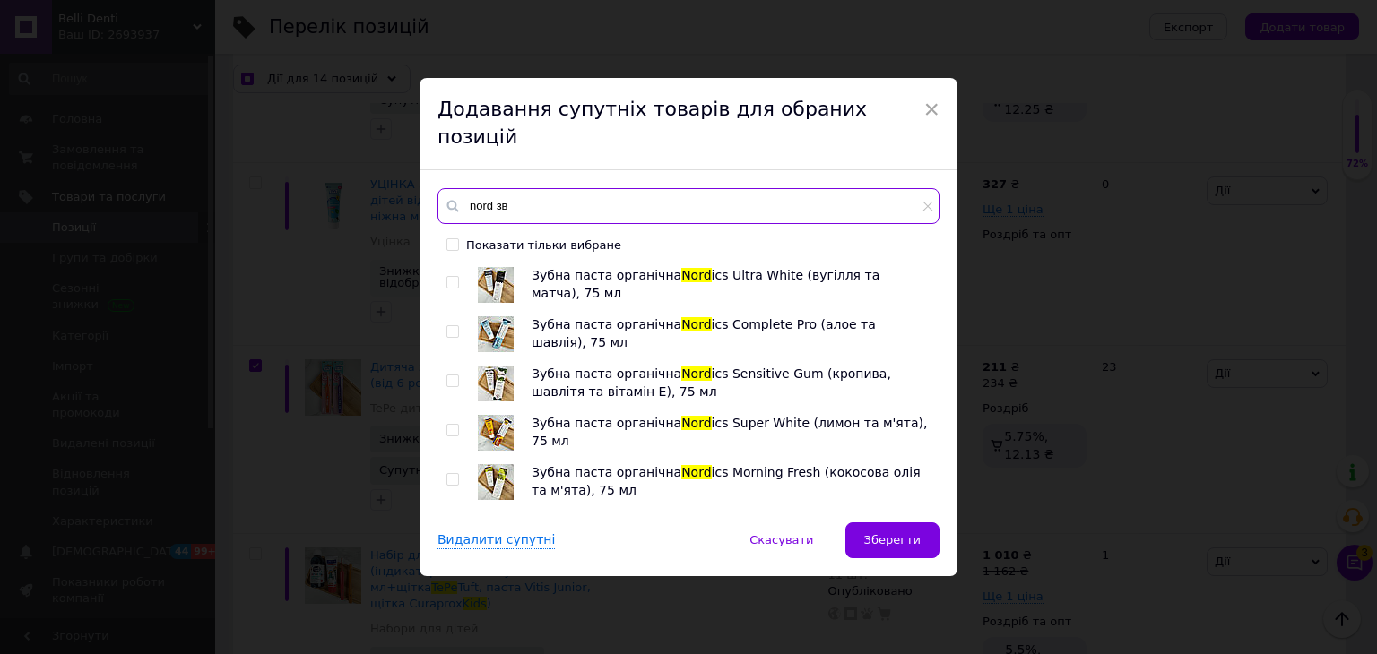
type input "nord зву"
checkbox input "true"
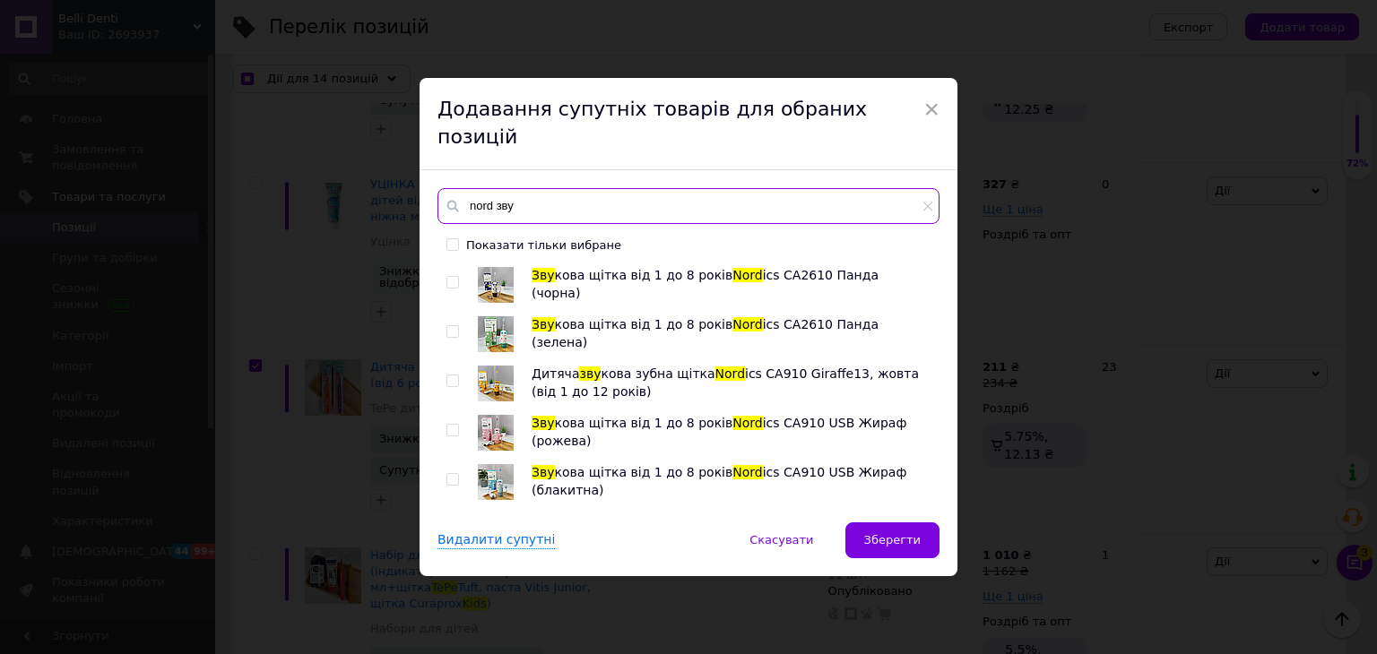
type input "nord зву"
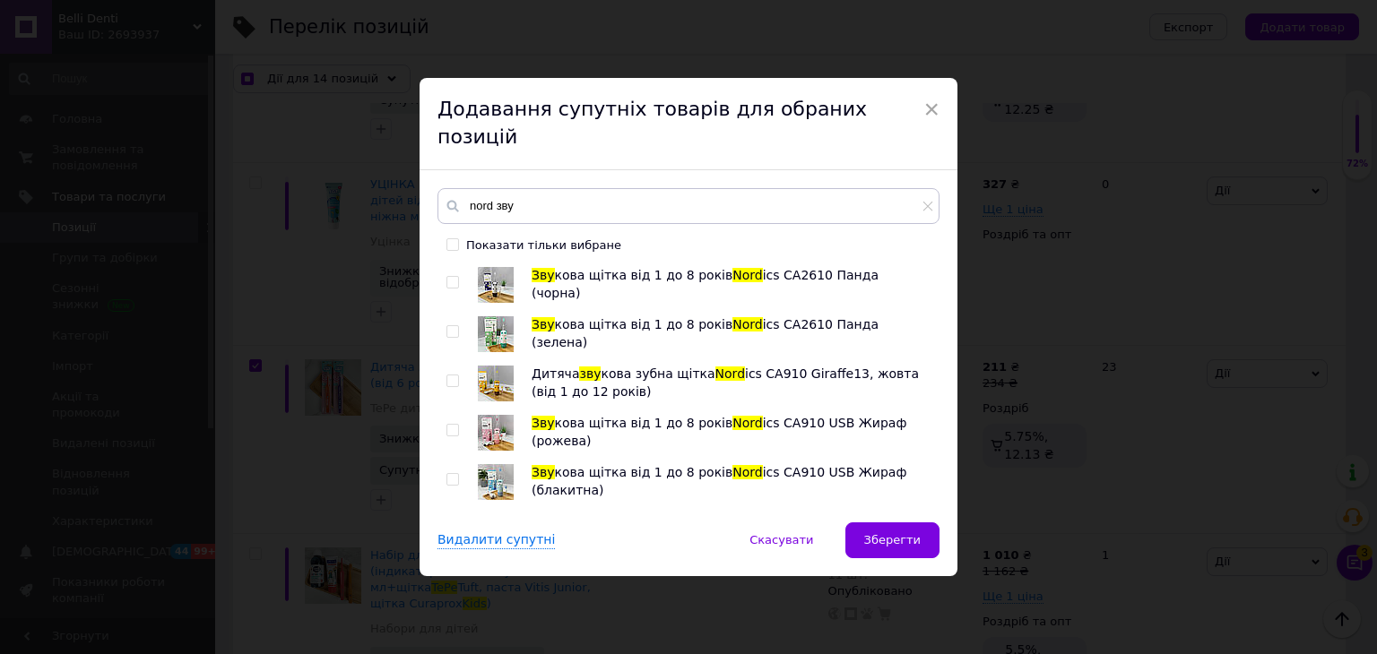
click at [447, 326] on input "checkbox" at bounding box center [452, 332] width 12 height 12
checkbox input "true"
click at [454, 474] on input "checkbox" at bounding box center [452, 480] width 12 height 12
checkbox input "true"
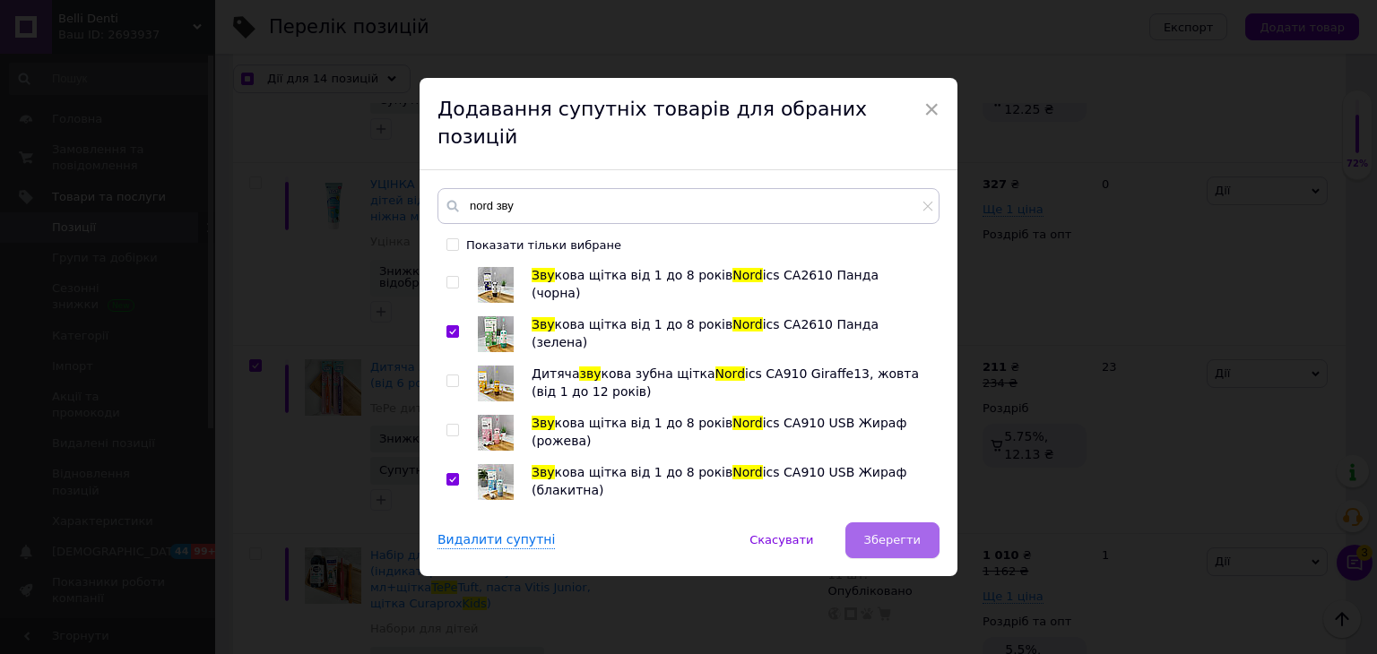
click at [907, 523] on button "Зберегти" at bounding box center [892, 541] width 94 height 36
checkbox input "true"
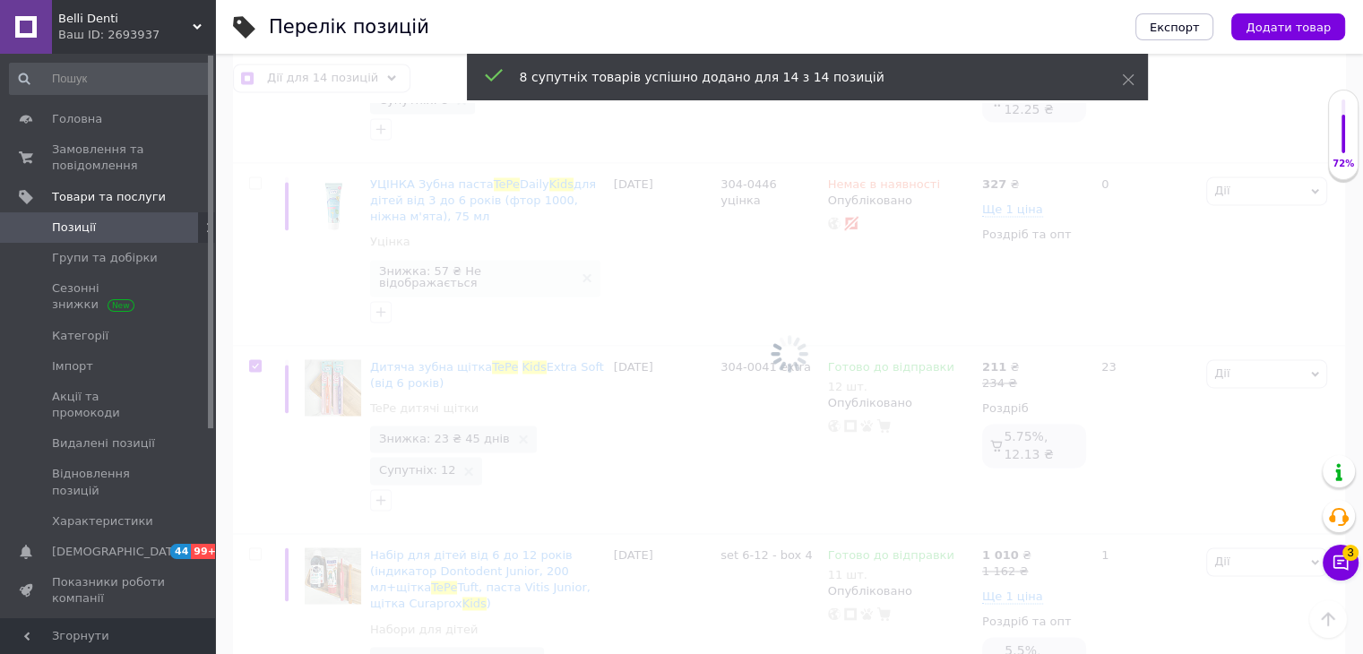
checkbox input "false"
